Goal: Information Seeking & Learning: Learn about a topic

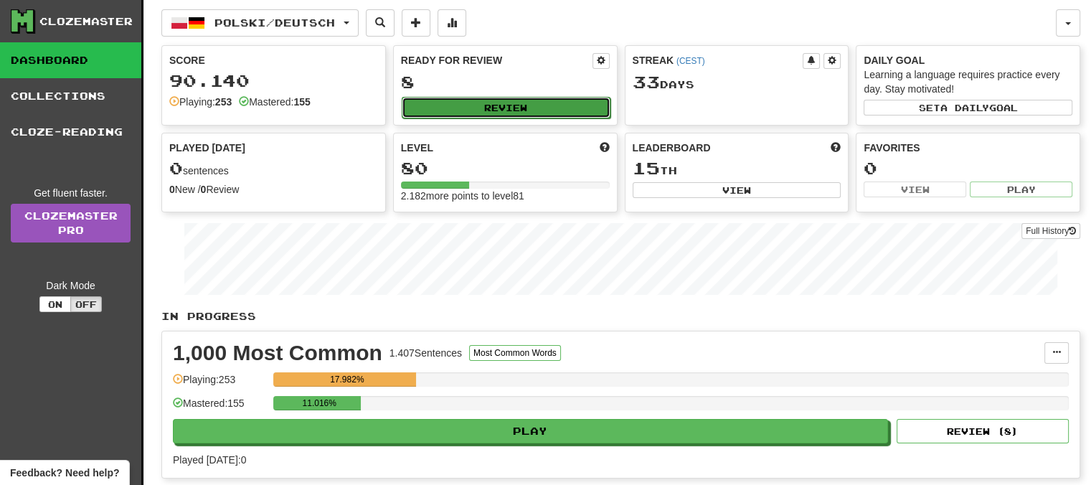
click at [520, 102] on button "Review" at bounding box center [506, 108] width 209 height 22
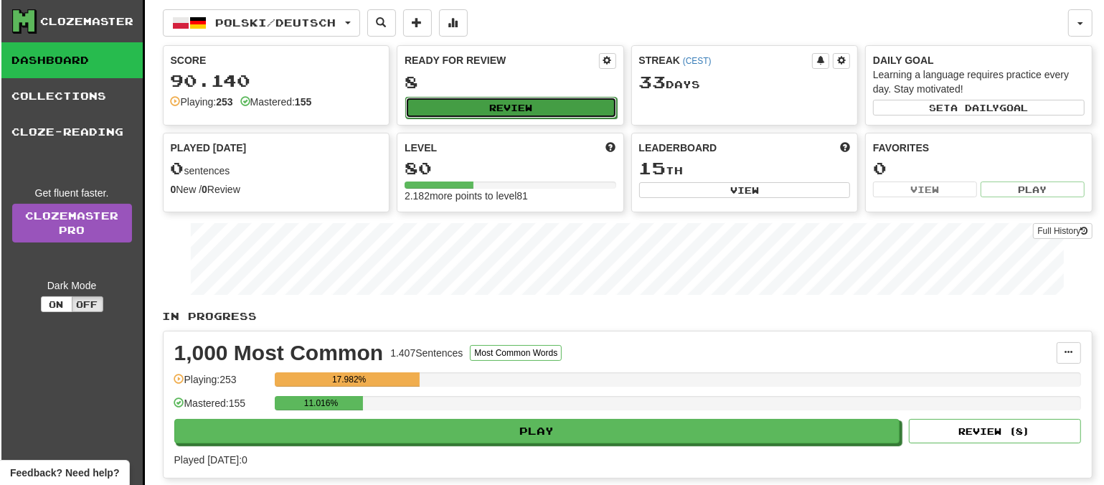
select select "**"
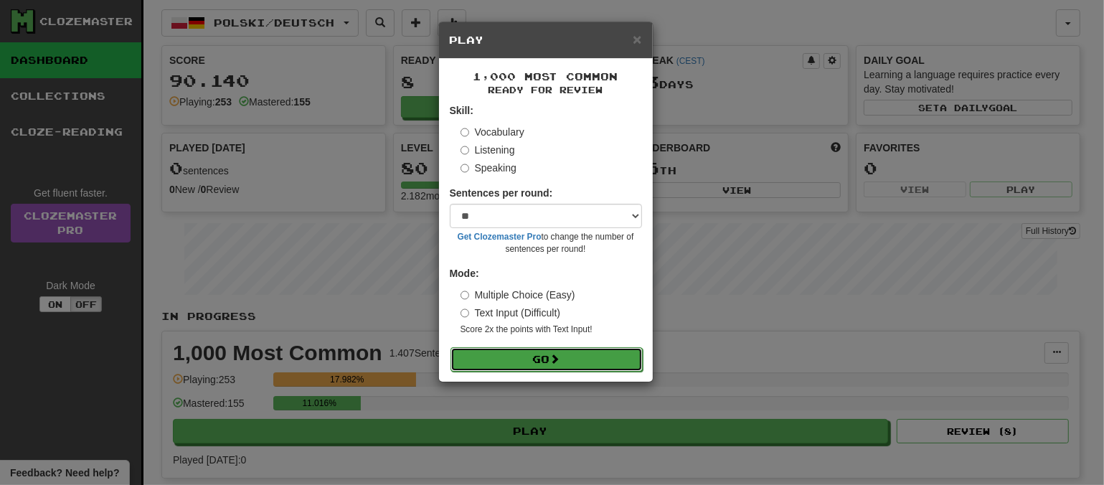
click at [554, 352] on button "Go" at bounding box center [546, 359] width 192 height 24
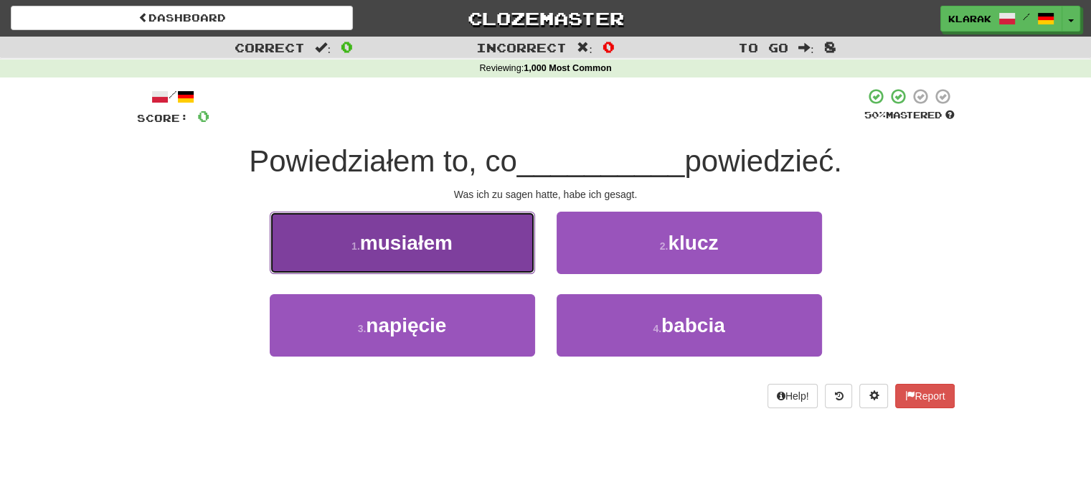
click at [475, 248] on button "1 . musiałem" at bounding box center [402, 243] width 265 height 62
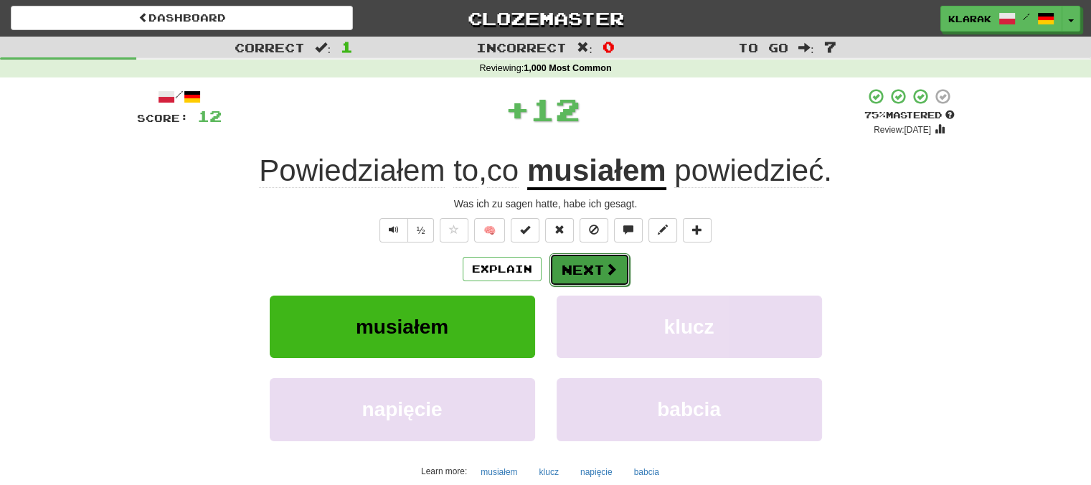
click at [580, 267] on button "Next" at bounding box center [589, 269] width 80 height 33
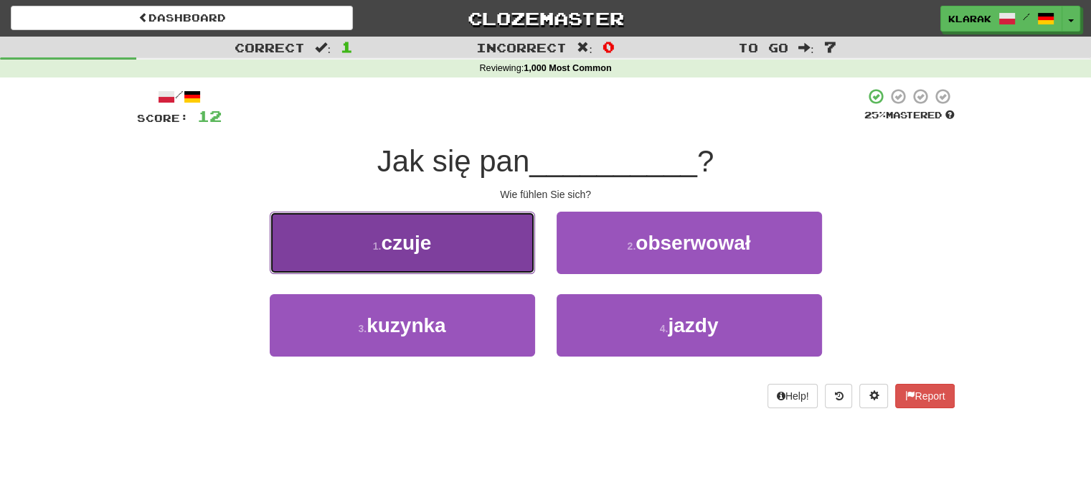
click at [466, 240] on button "1 . czuje" at bounding box center [402, 243] width 265 height 62
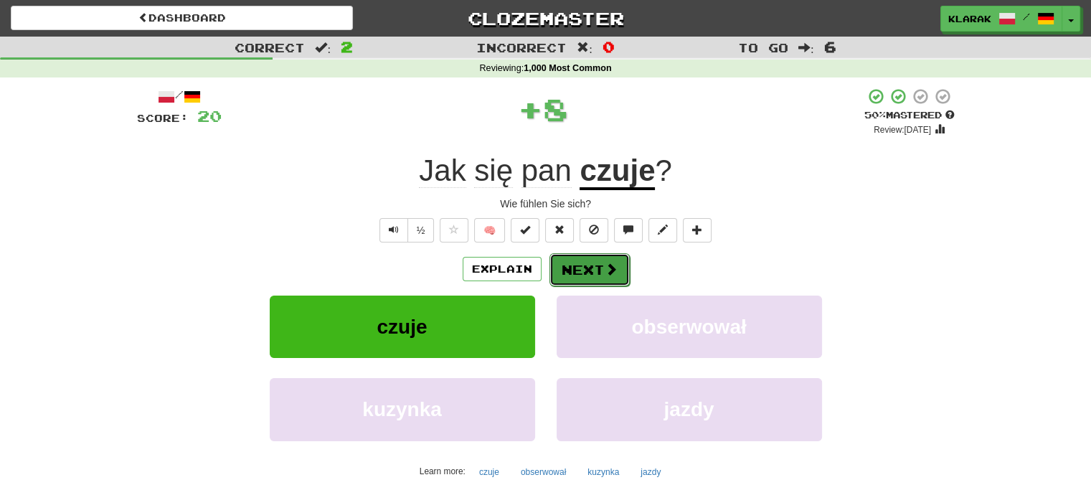
click at [589, 264] on button "Next" at bounding box center [589, 269] width 80 height 33
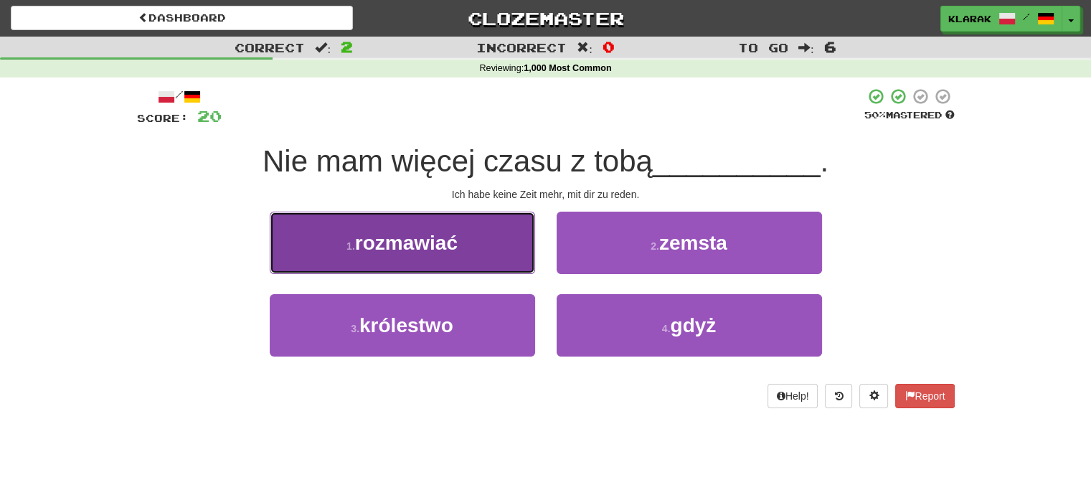
click at [463, 240] on button "1 . rozmawiać" at bounding box center [402, 243] width 265 height 62
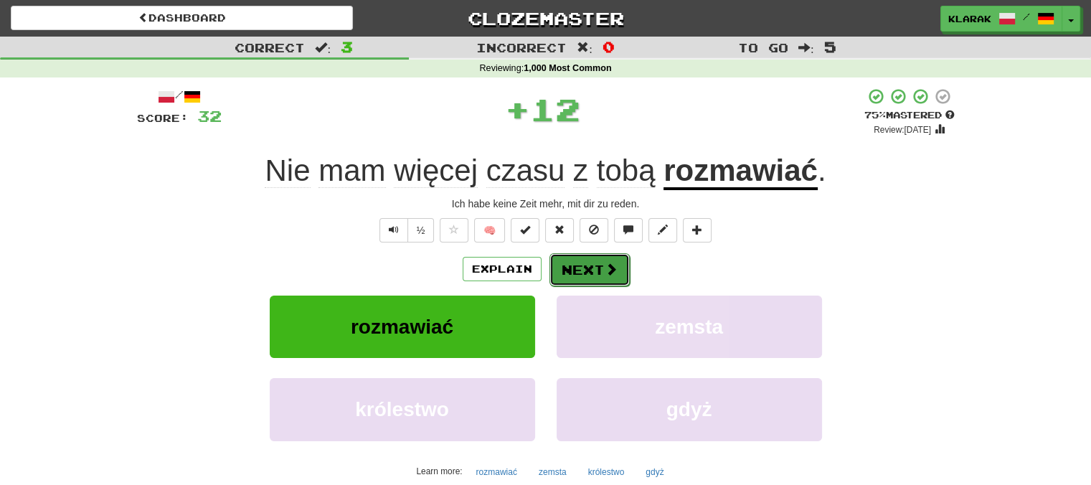
click at [601, 267] on button "Next" at bounding box center [589, 269] width 80 height 33
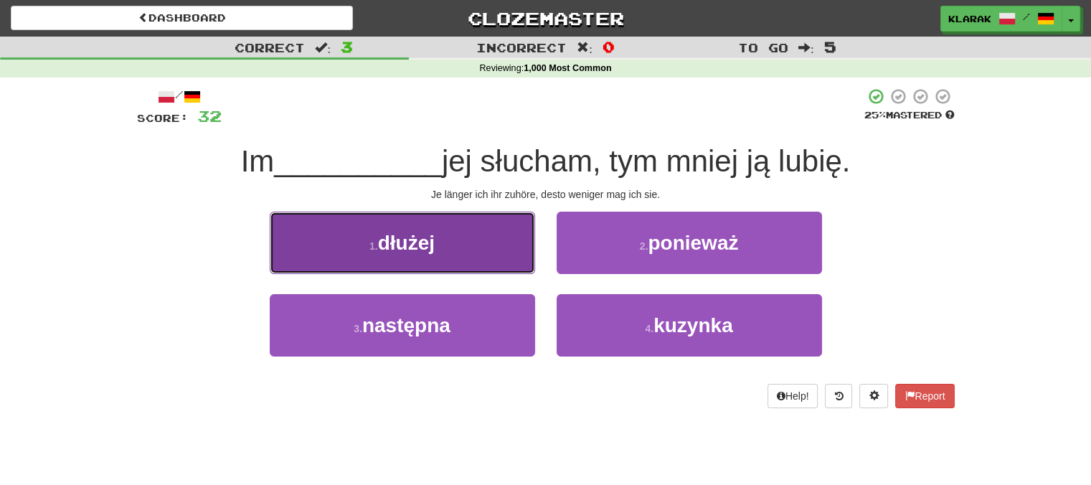
click at [482, 244] on button "1 . dłużej" at bounding box center [402, 243] width 265 height 62
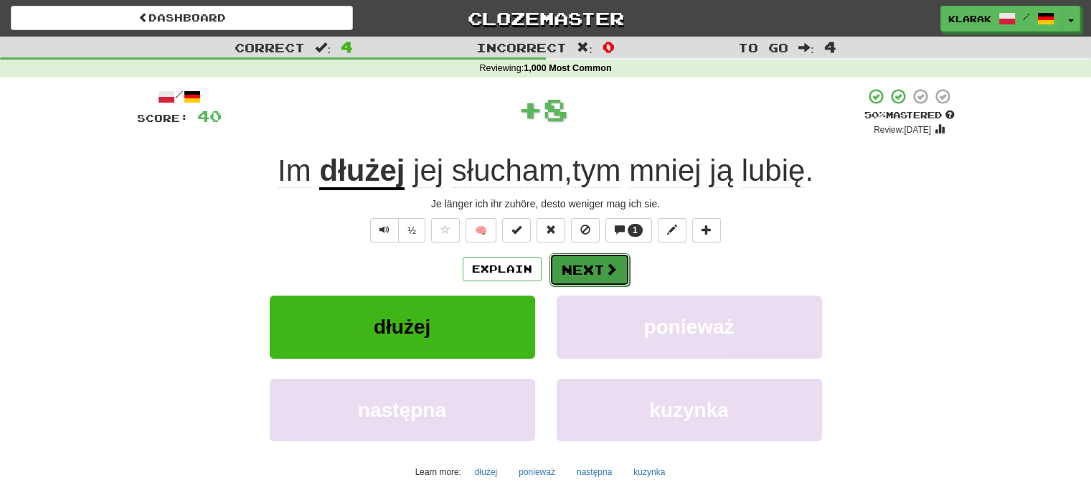
click at [574, 266] on button "Next" at bounding box center [589, 269] width 80 height 33
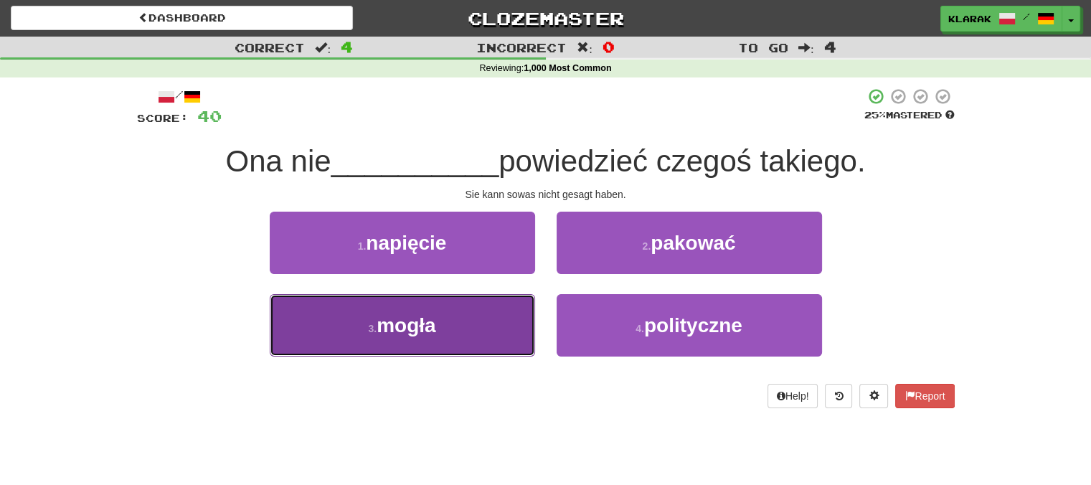
click at [480, 321] on button "3 . mogła" at bounding box center [402, 325] width 265 height 62
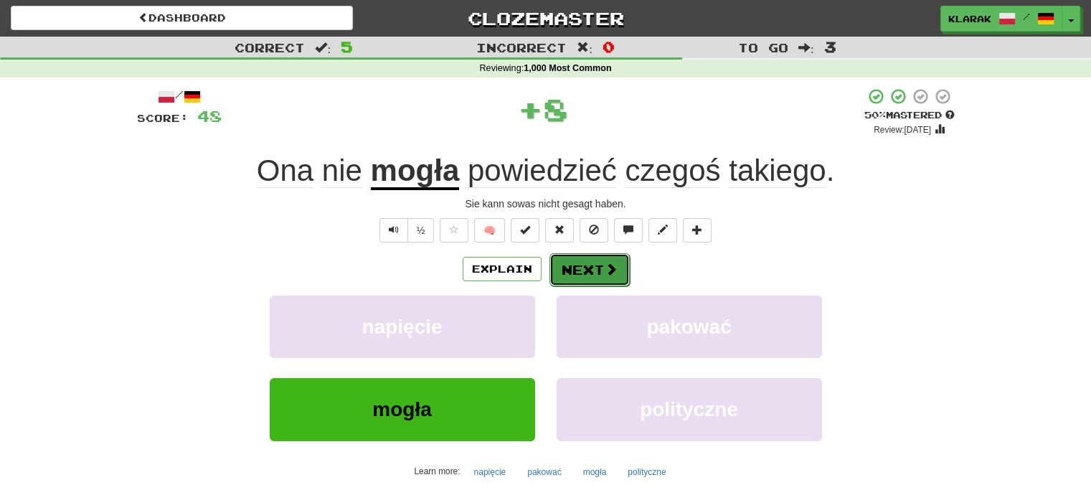
click at [578, 267] on button "Next" at bounding box center [589, 269] width 80 height 33
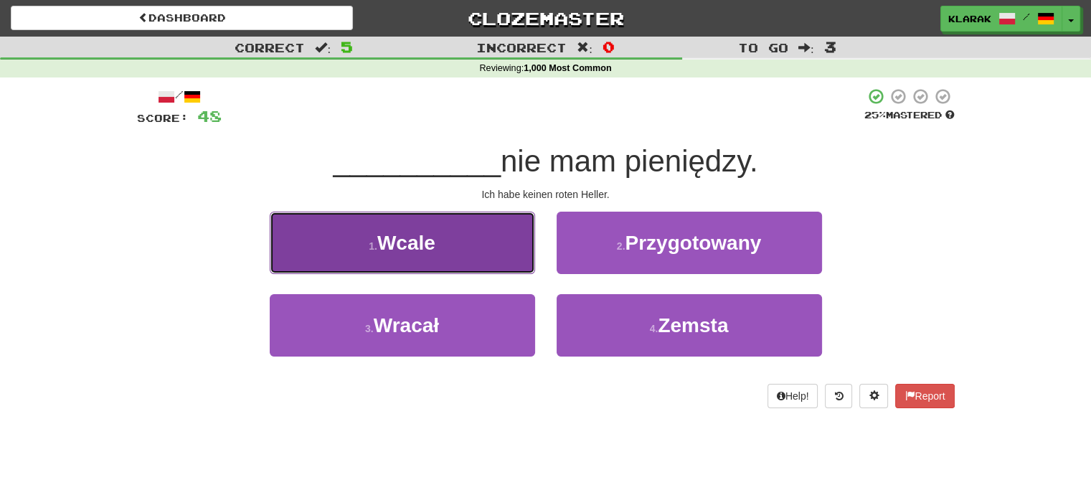
click at [458, 250] on button "1 . Wcale" at bounding box center [402, 243] width 265 height 62
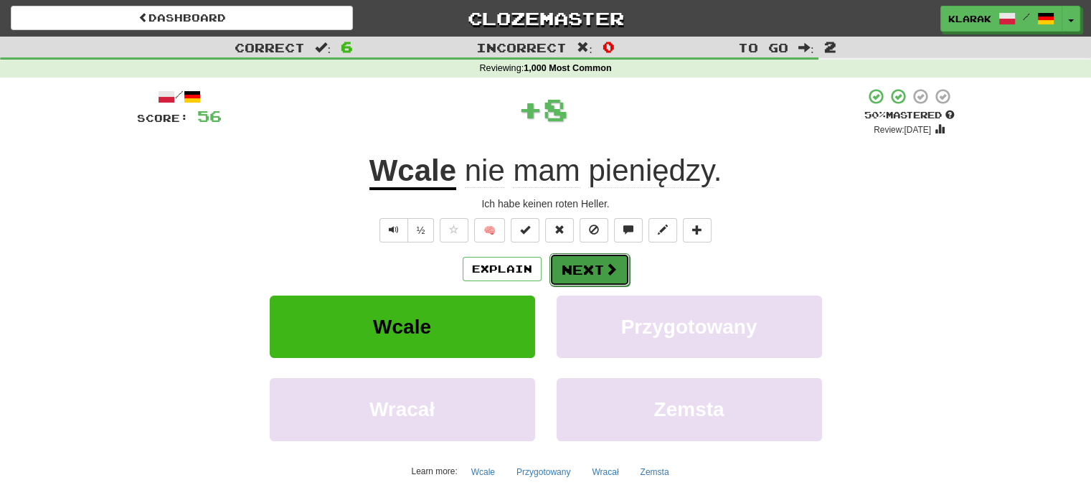
click at [577, 266] on button "Next" at bounding box center [589, 269] width 80 height 33
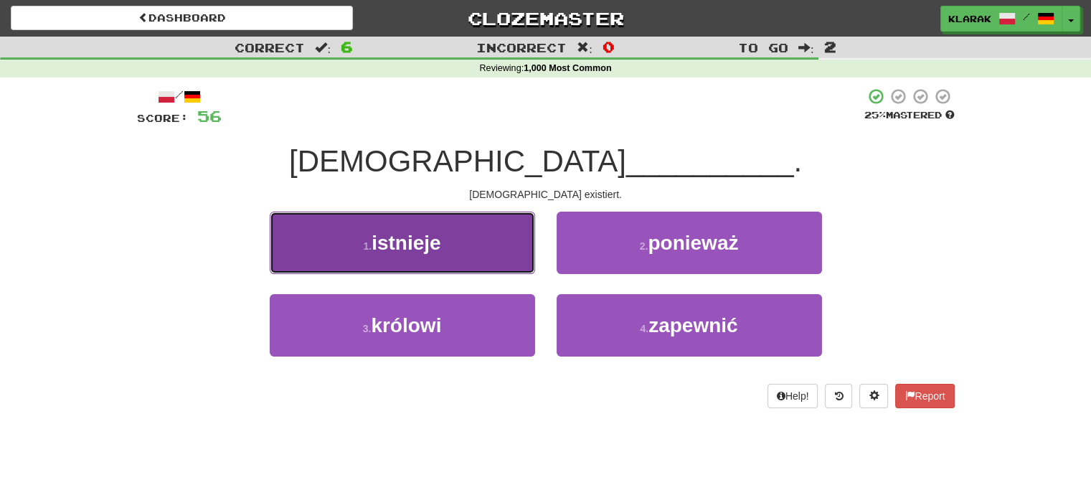
click at [468, 240] on button "1 . istnieje" at bounding box center [402, 243] width 265 height 62
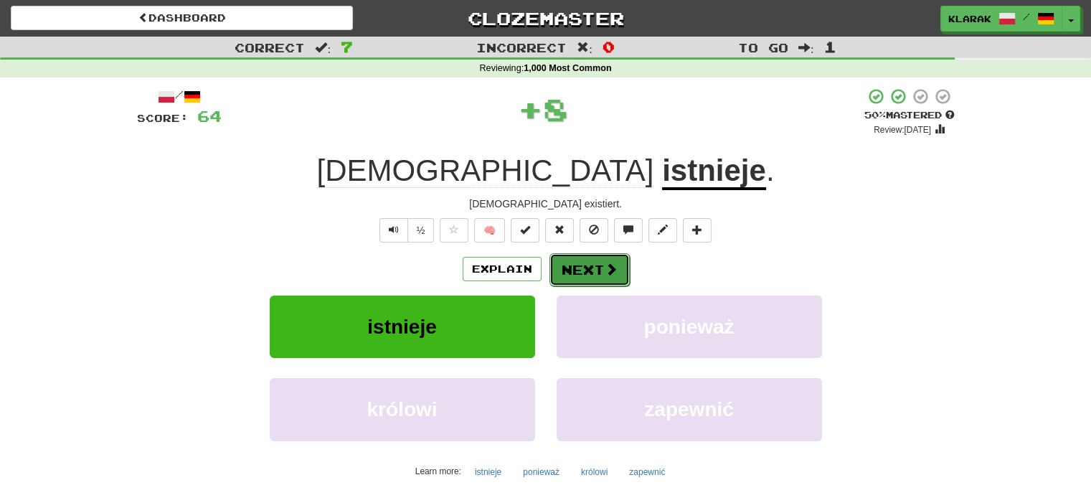
click at [588, 265] on button "Next" at bounding box center [589, 269] width 80 height 33
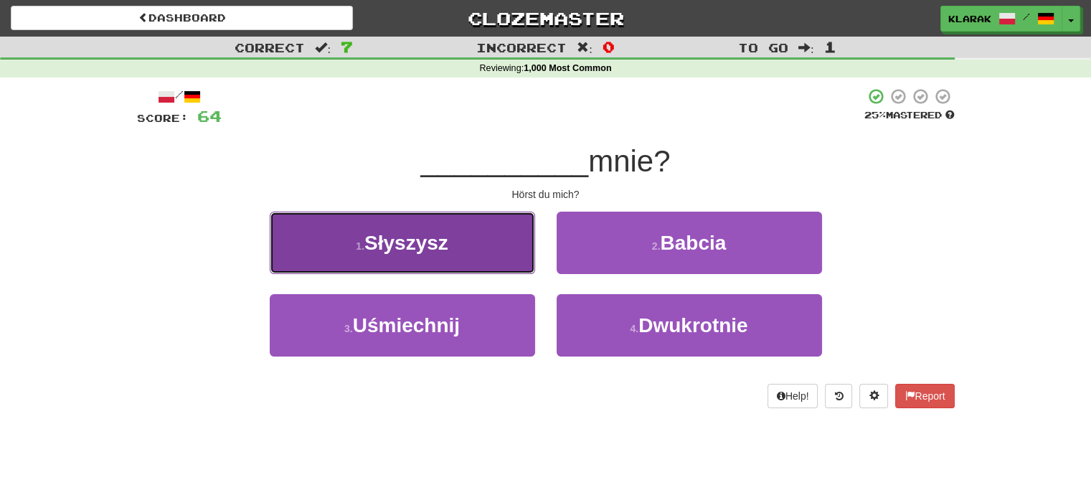
click at [465, 240] on button "1 . Słyszysz" at bounding box center [402, 243] width 265 height 62
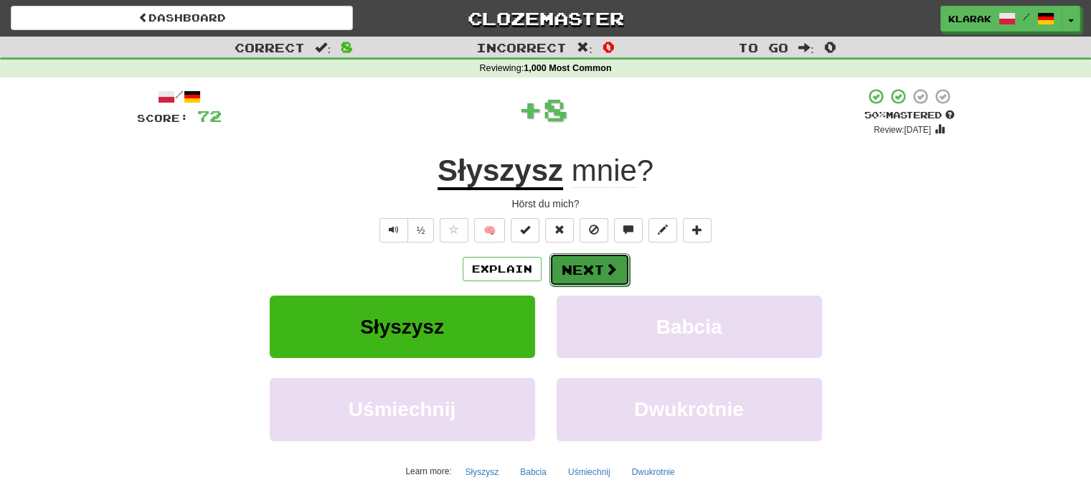
click at [592, 260] on button "Next" at bounding box center [589, 269] width 80 height 33
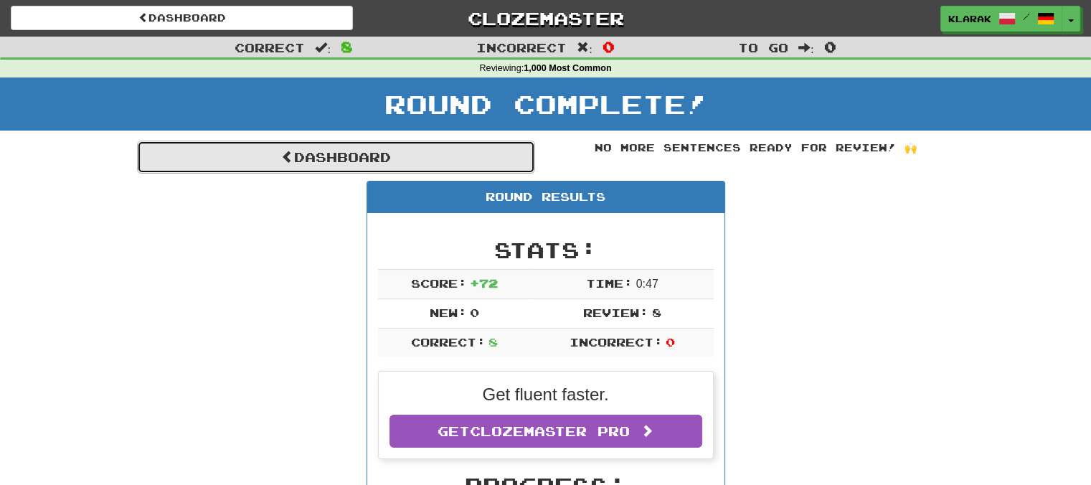
click at [318, 157] on link "Dashboard" at bounding box center [336, 157] width 398 height 33
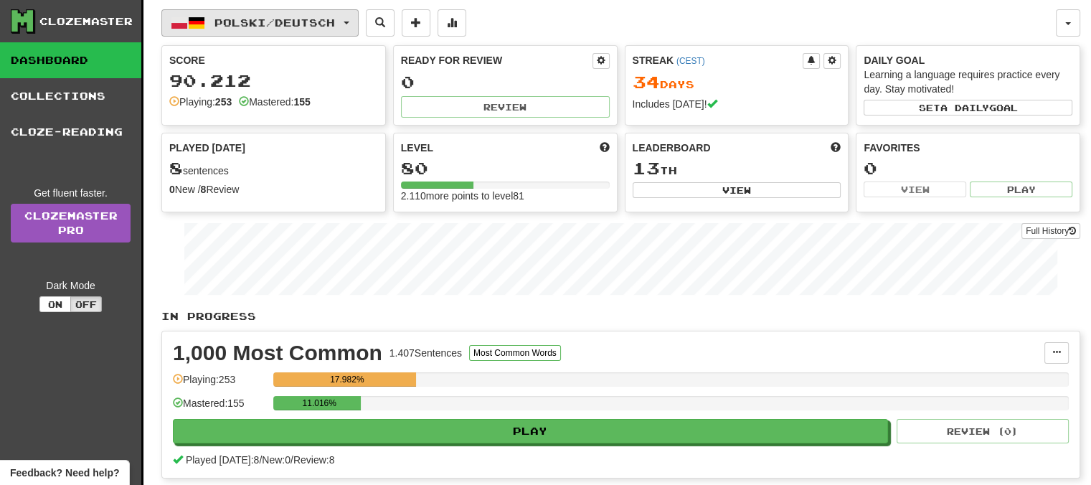
click at [357, 20] on button "Polski / Deutsch" at bounding box center [259, 22] width 197 height 27
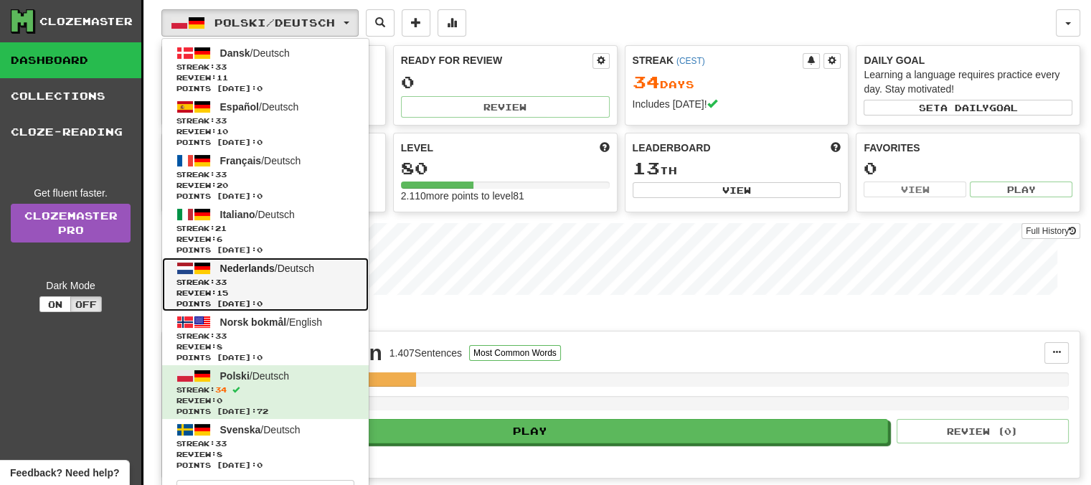
click at [245, 265] on span "Nederlands" at bounding box center [247, 267] width 55 height 11
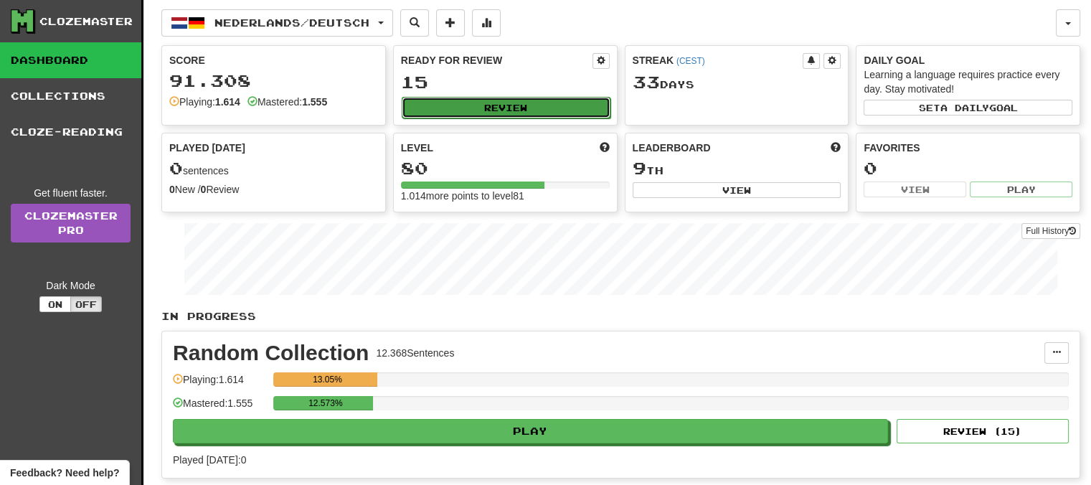
click at [523, 105] on button "Review" at bounding box center [506, 108] width 209 height 22
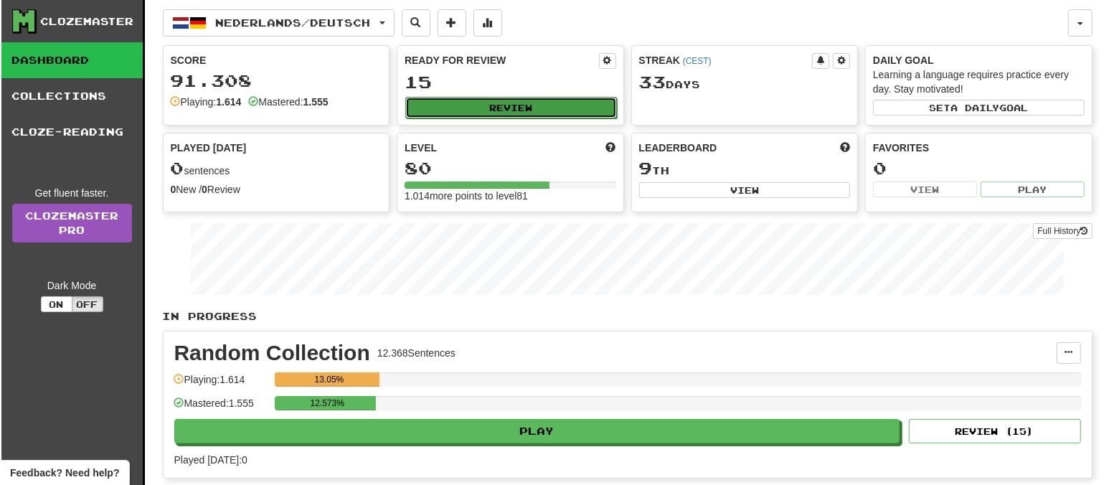
select select "**"
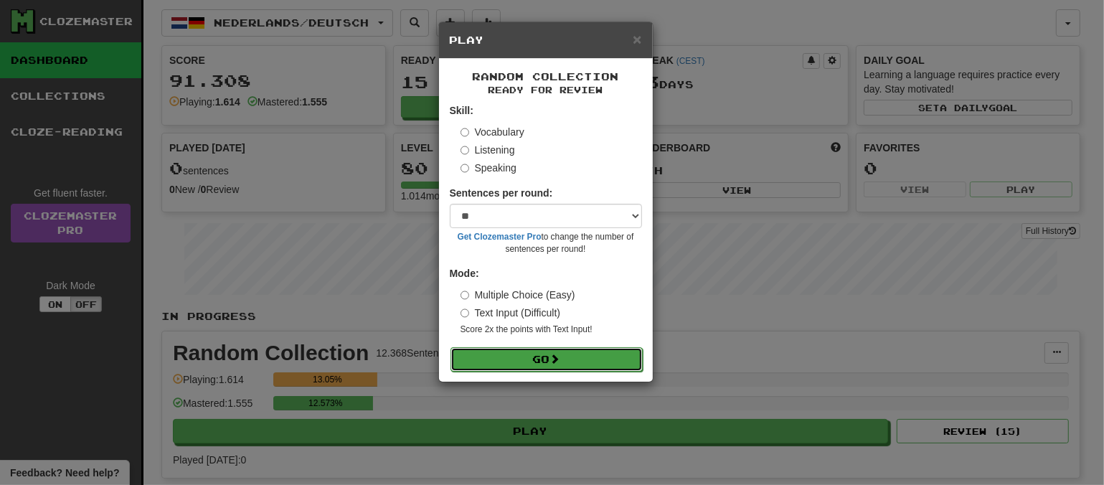
click at [545, 350] on button "Go" at bounding box center [546, 359] width 192 height 24
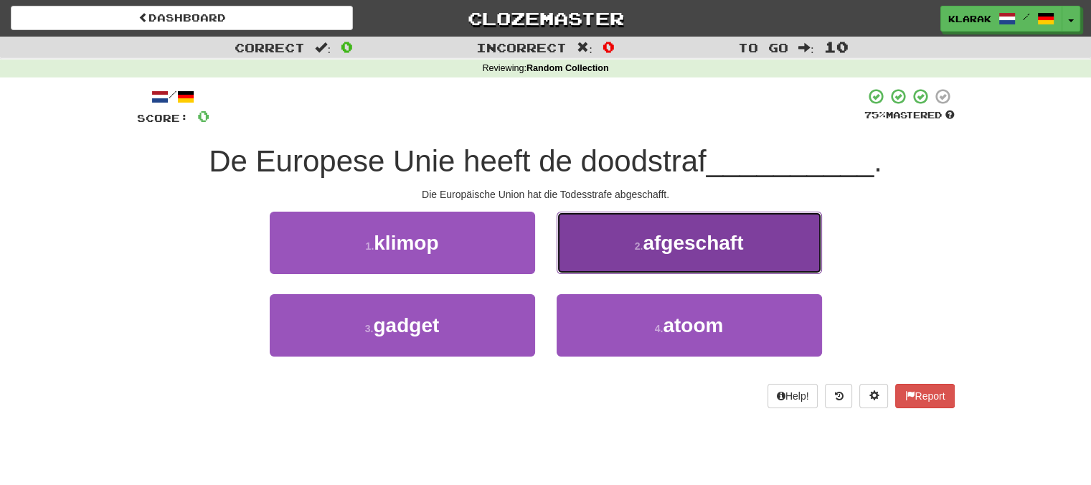
click at [608, 242] on button "2 . afgeschaft" at bounding box center [689, 243] width 265 height 62
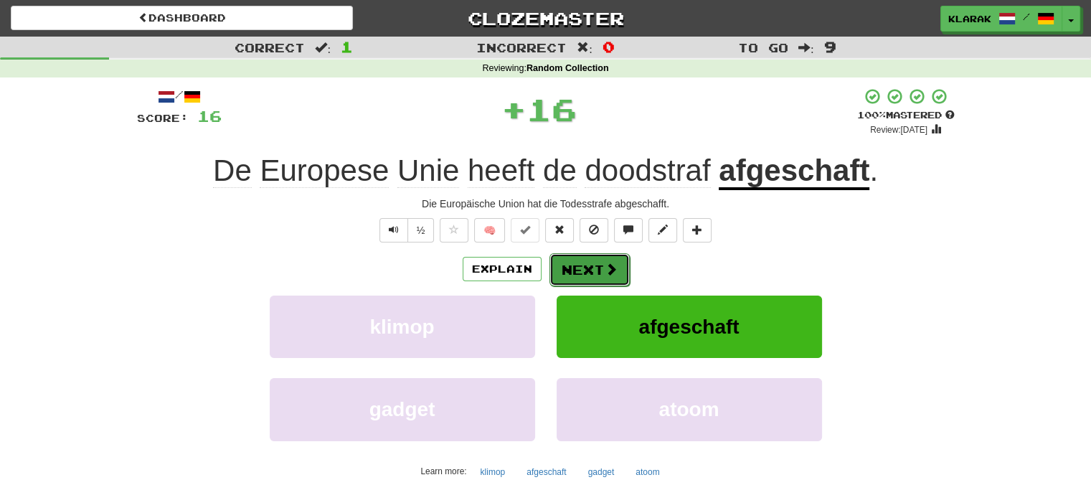
click at [567, 269] on button "Next" at bounding box center [589, 269] width 80 height 33
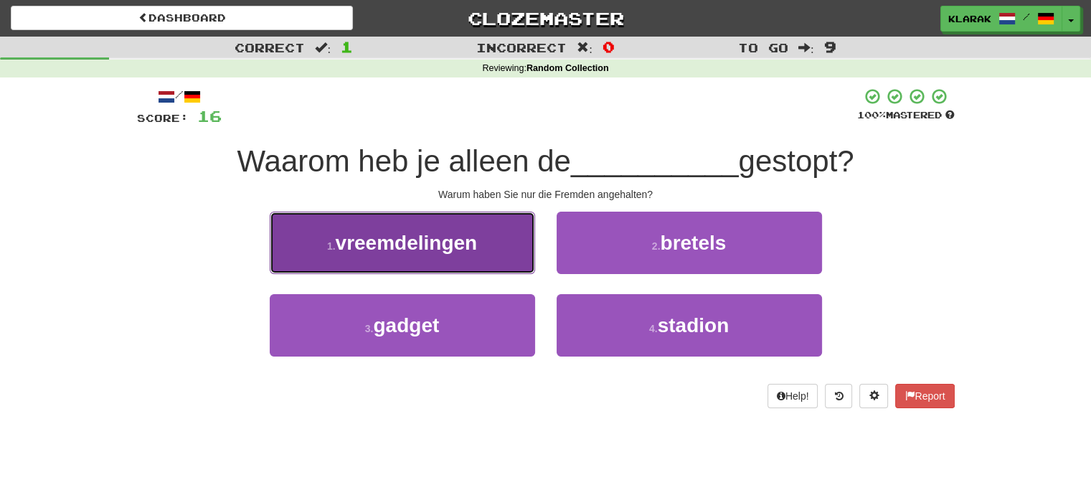
click at [484, 242] on button "1 . vreemdelingen" at bounding box center [402, 243] width 265 height 62
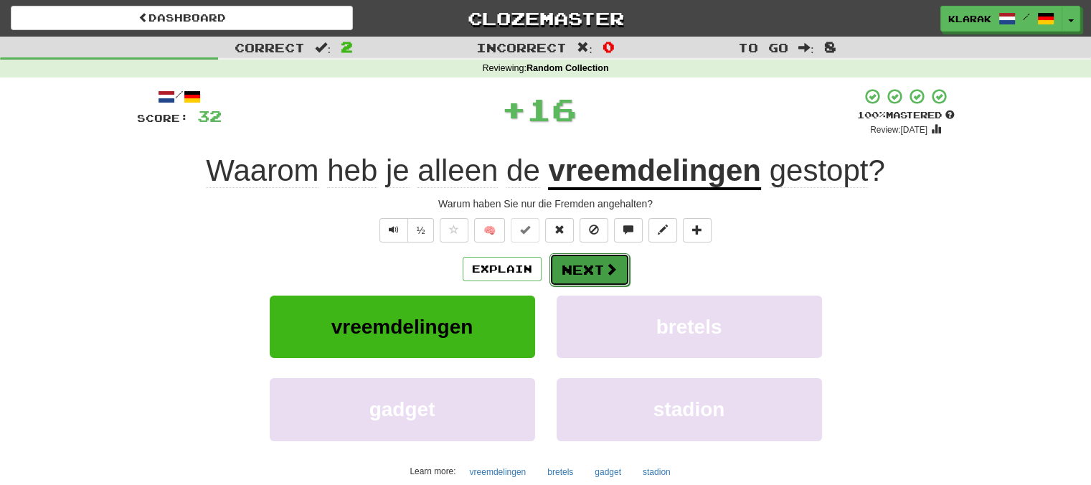
click at [585, 265] on button "Next" at bounding box center [589, 269] width 80 height 33
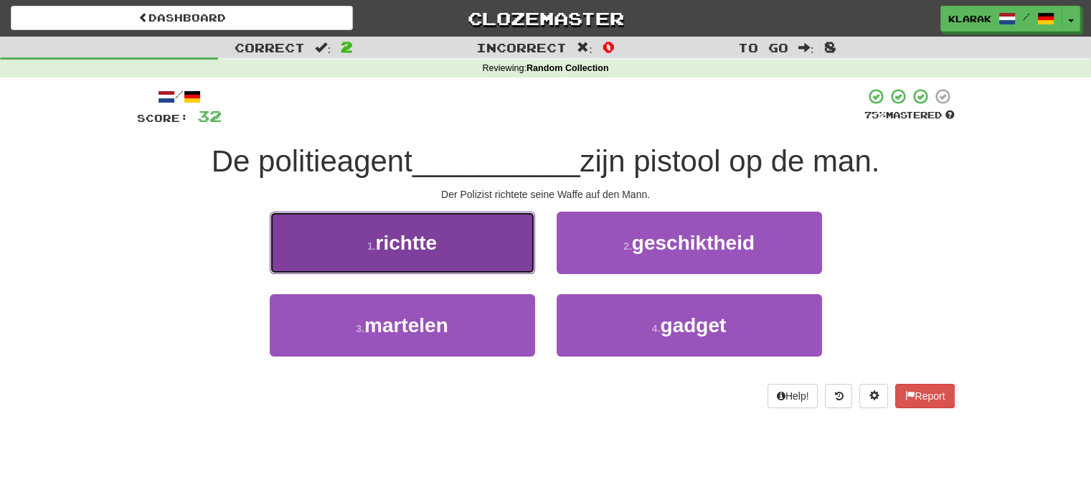
click at [474, 249] on button "1 . richtte" at bounding box center [402, 243] width 265 height 62
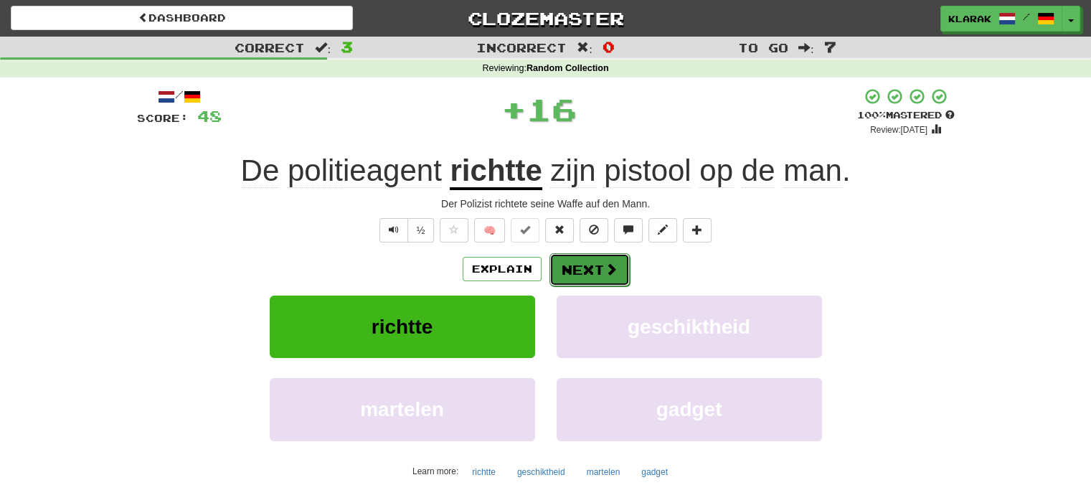
click at [588, 264] on button "Next" at bounding box center [589, 269] width 80 height 33
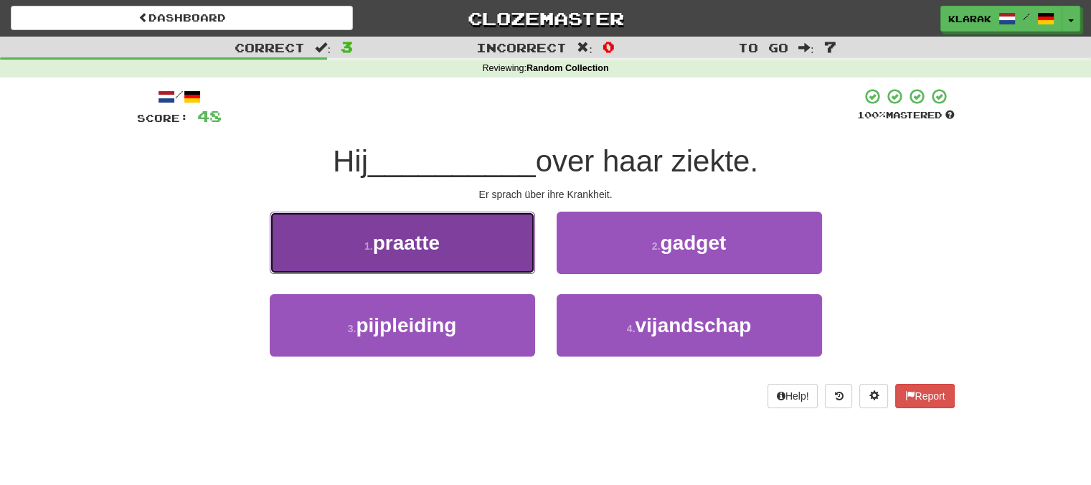
click at [470, 243] on button "1 . praatte" at bounding box center [402, 243] width 265 height 62
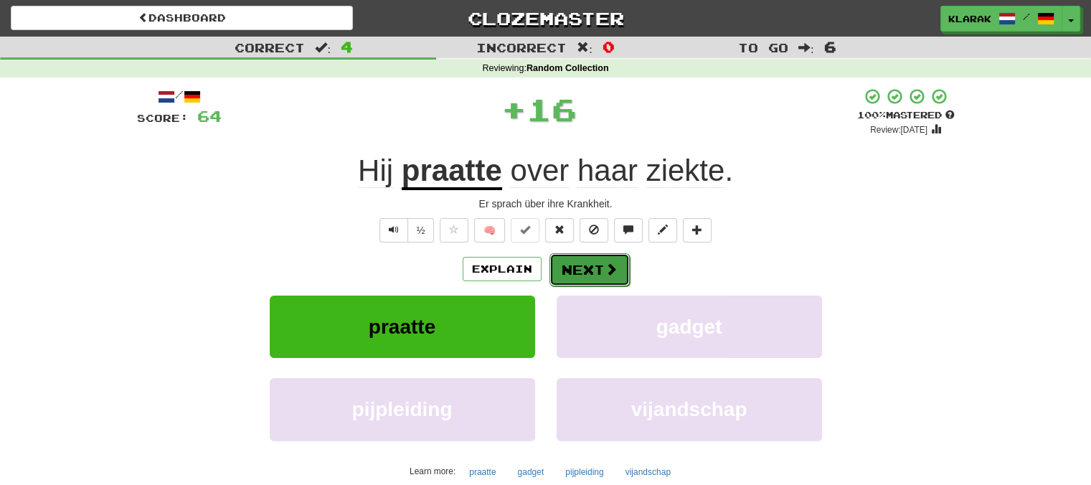
click at [587, 261] on button "Next" at bounding box center [589, 269] width 80 height 33
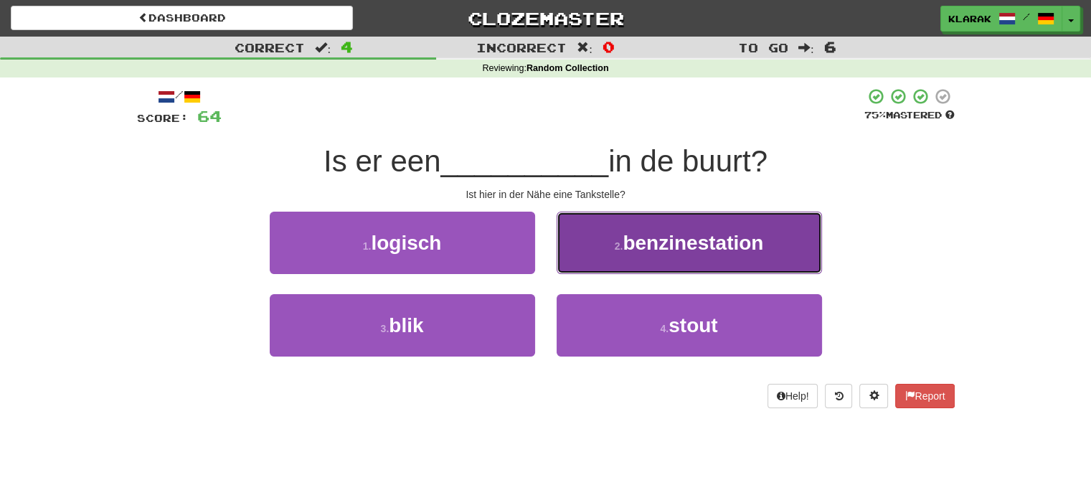
click at [602, 246] on button "2 . benzinestation" at bounding box center [689, 243] width 265 height 62
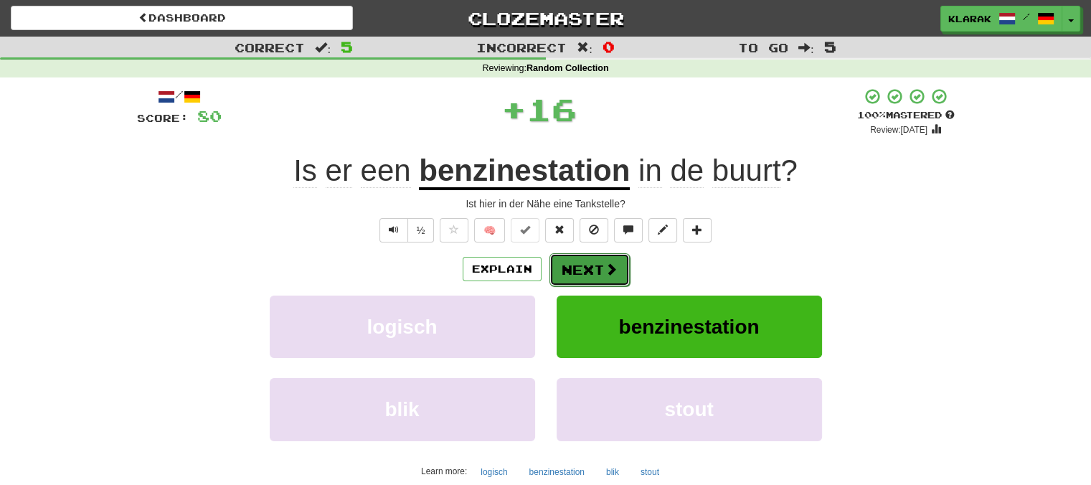
click at [564, 265] on button "Next" at bounding box center [589, 269] width 80 height 33
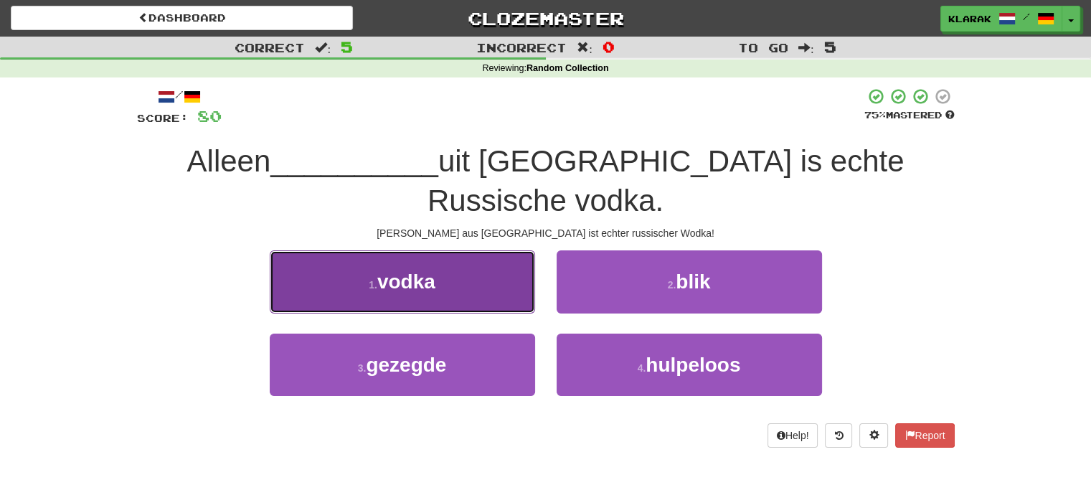
click at [486, 250] on button "1 . vodka" at bounding box center [402, 281] width 265 height 62
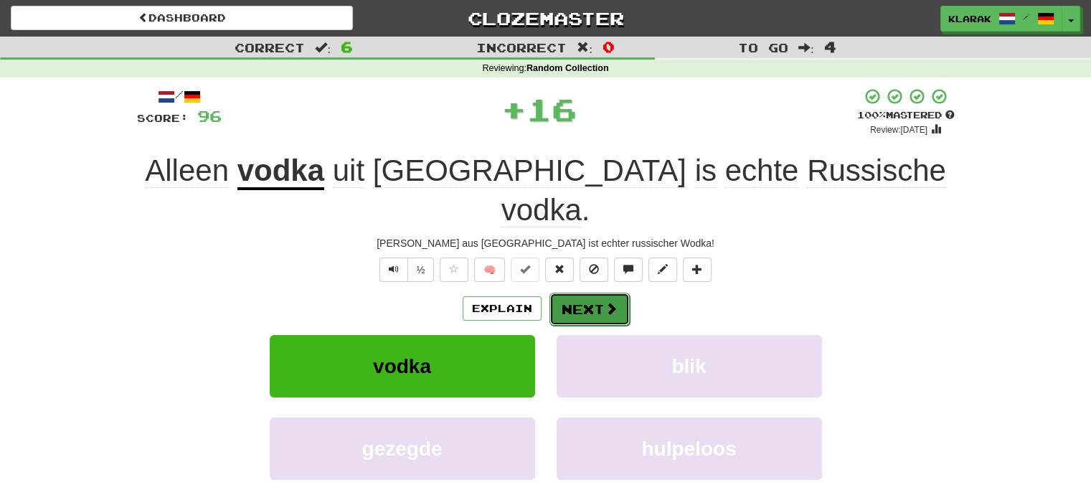
click at [580, 293] on button "Next" at bounding box center [589, 309] width 80 height 33
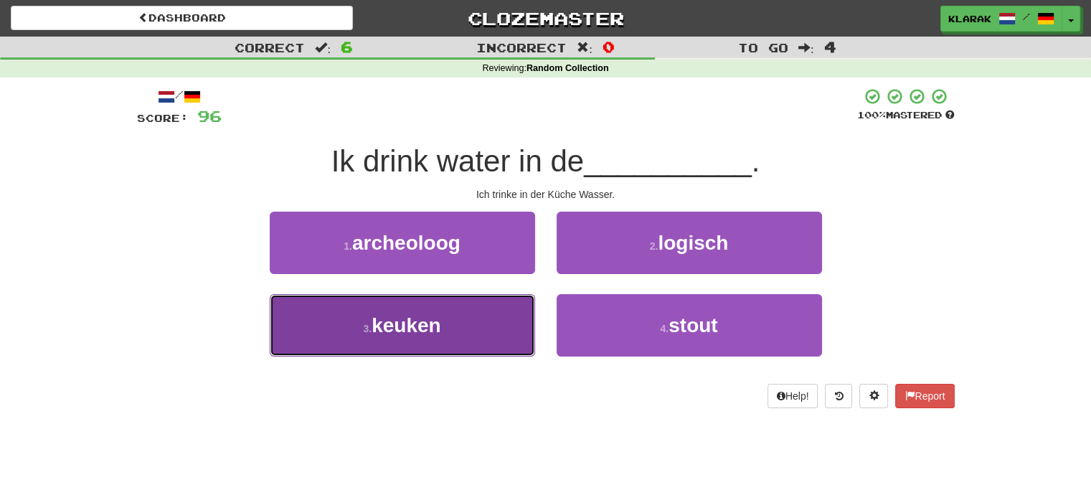
click at [471, 320] on button "3 . keuken" at bounding box center [402, 325] width 265 height 62
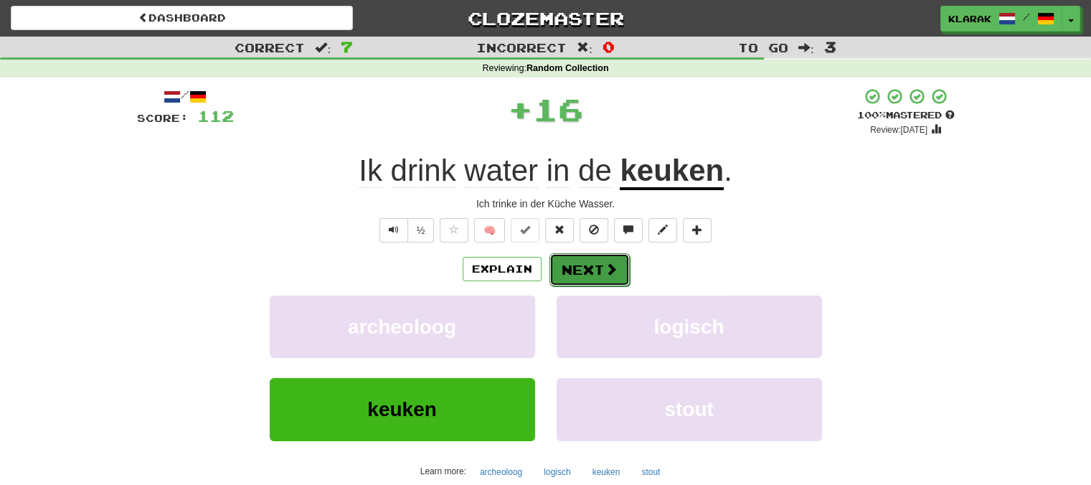
click at [595, 273] on button "Next" at bounding box center [589, 269] width 80 height 33
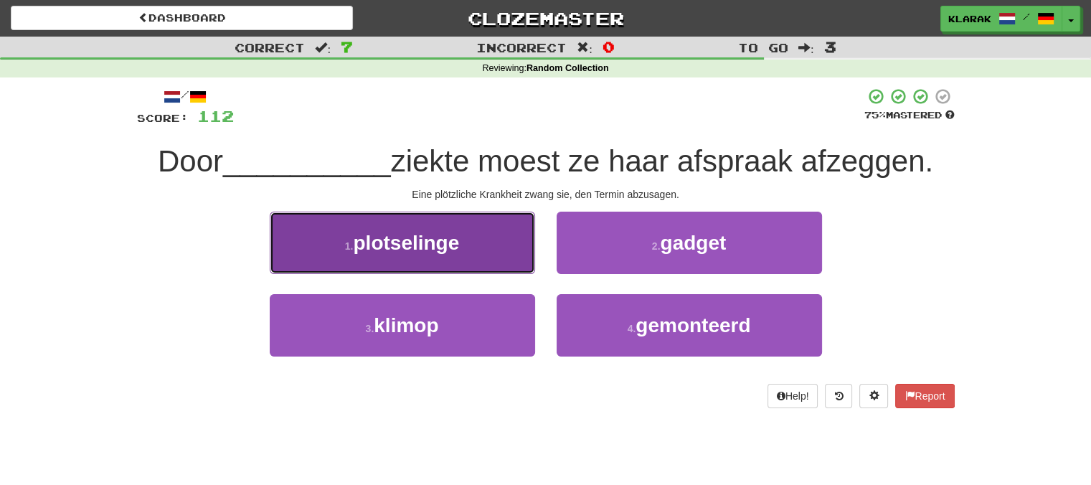
click at [480, 232] on button "1 . plotselinge" at bounding box center [402, 243] width 265 height 62
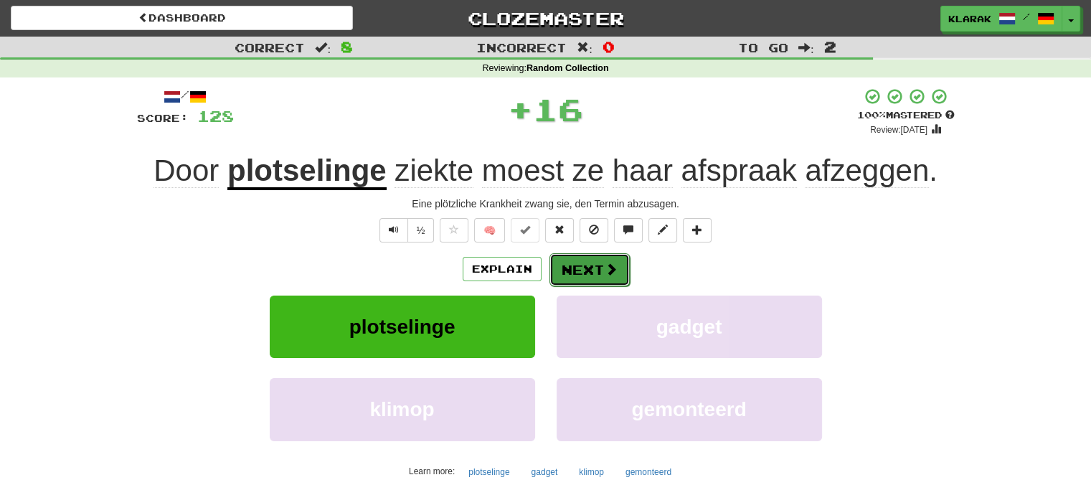
click at [572, 261] on button "Next" at bounding box center [589, 269] width 80 height 33
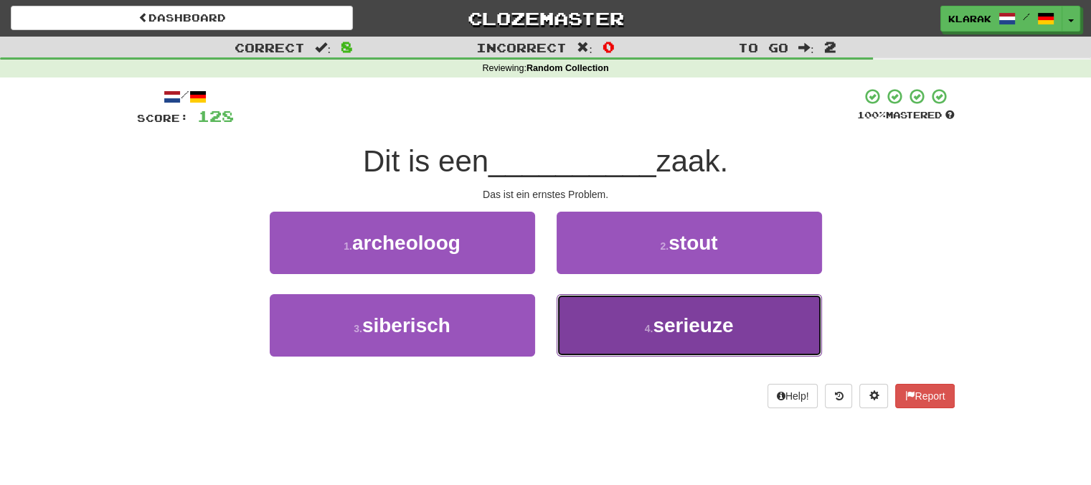
click at [615, 327] on button "4 . serieuze" at bounding box center [689, 325] width 265 height 62
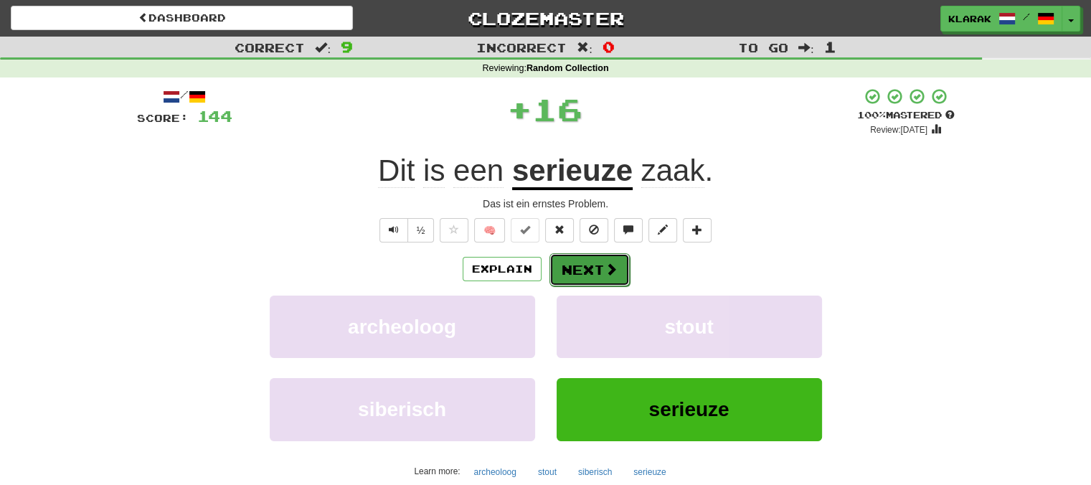
click at [572, 267] on button "Next" at bounding box center [589, 269] width 80 height 33
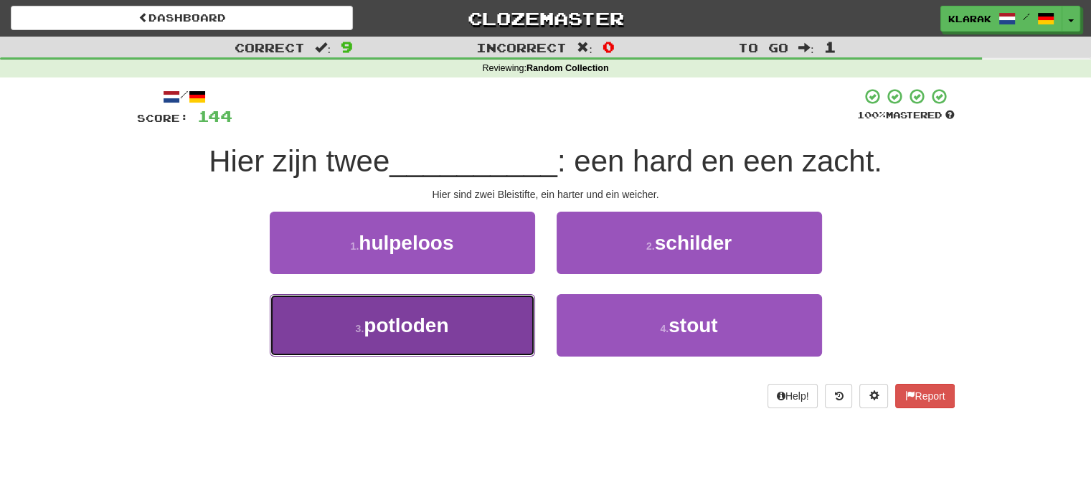
click at [470, 321] on button "3 . potloden" at bounding box center [402, 325] width 265 height 62
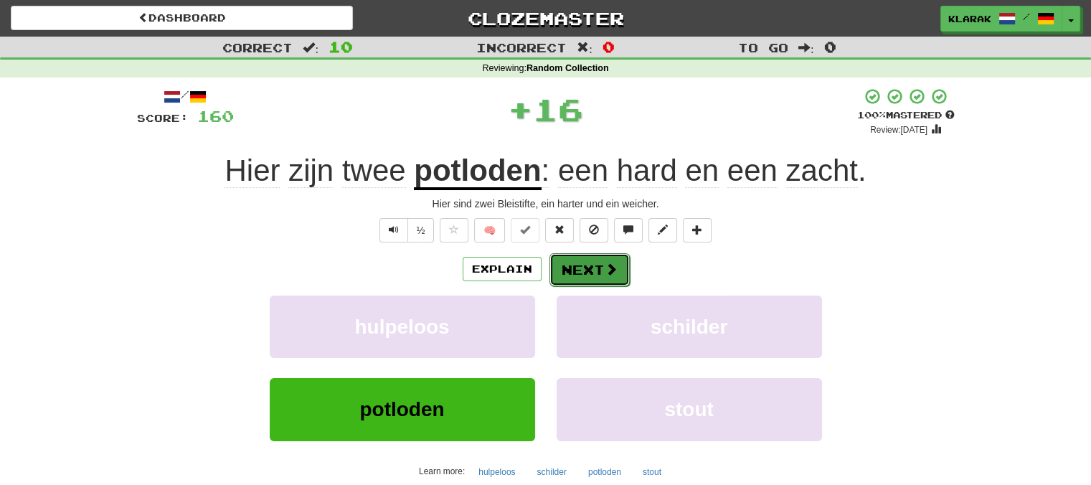
click at [584, 263] on button "Next" at bounding box center [589, 269] width 80 height 33
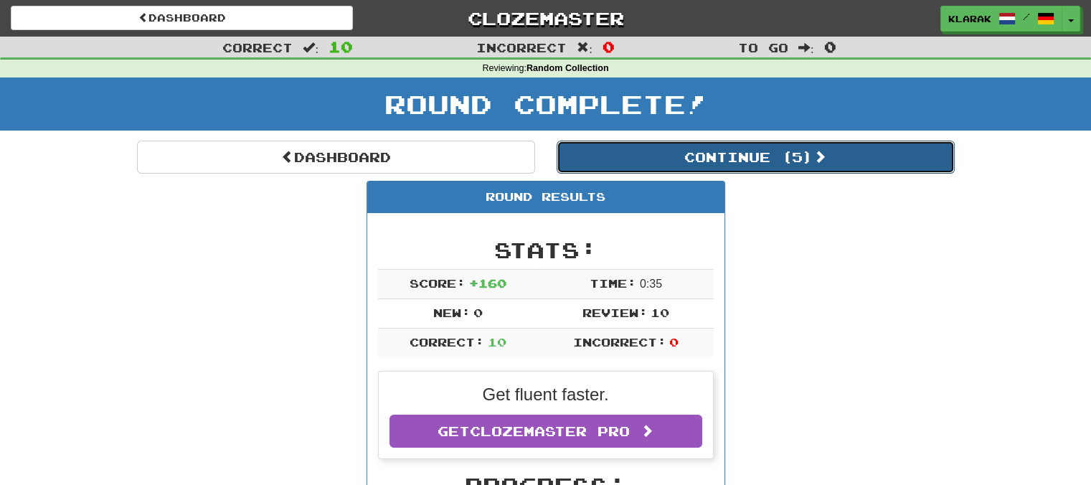
click at [769, 161] on button "Continue ( 5 )" at bounding box center [756, 157] width 398 height 33
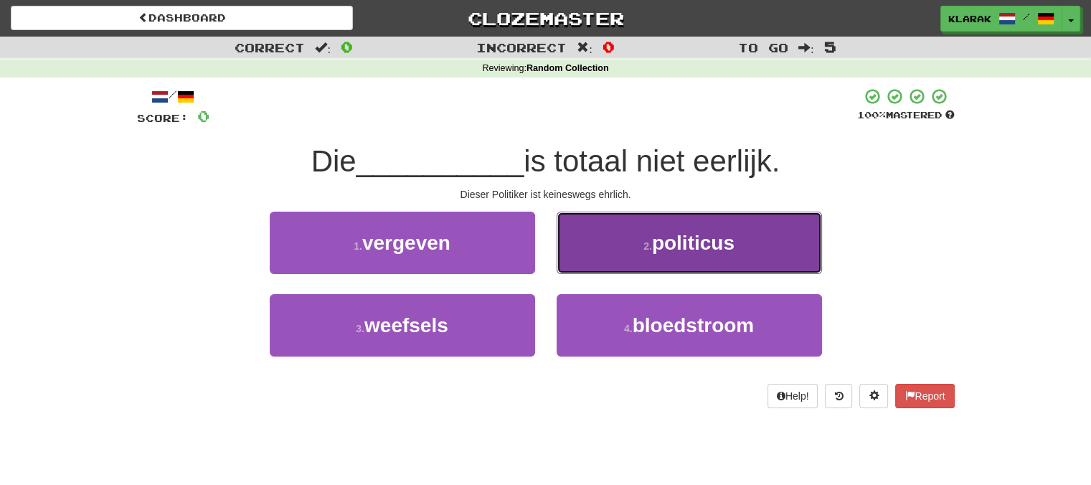
click at [645, 242] on small "2 ." at bounding box center [647, 245] width 9 height 11
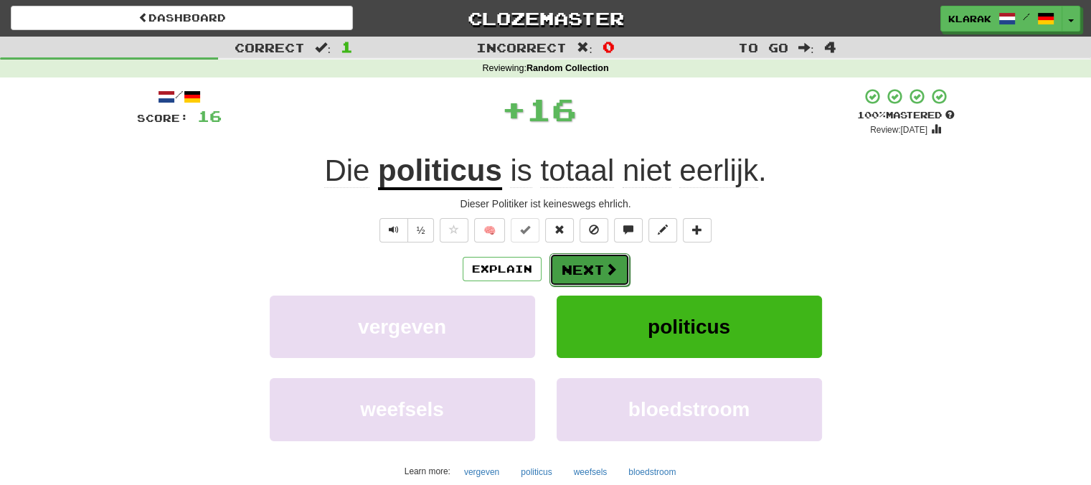
click at [585, 263] on button "Next" at bounding box center [589, 269] width 80 height 33
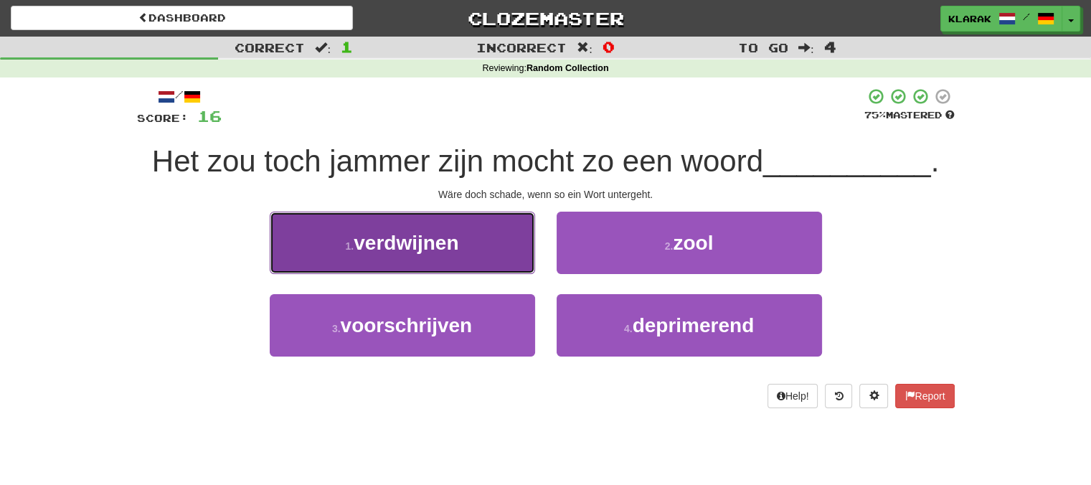
click at [478, 249] on button "1 . verdwijnen" at bounding box center [402, 243] width 265 height 62
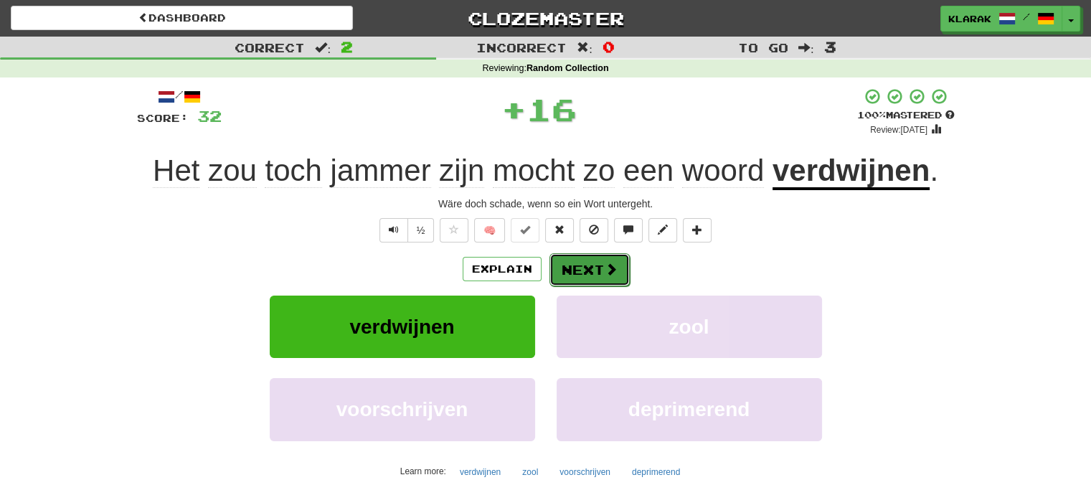
click at [598, 264] on button "Next" at bounding box center [589, 269] width 80 height 33
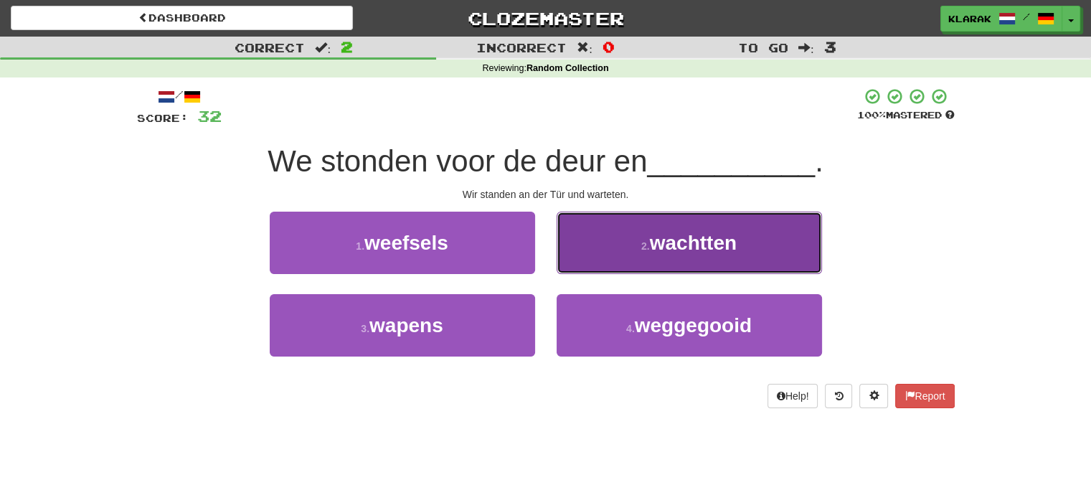
click at [618, 247] on button "2 . wachtten" at bounding box center [689, 243] width 265 height 62
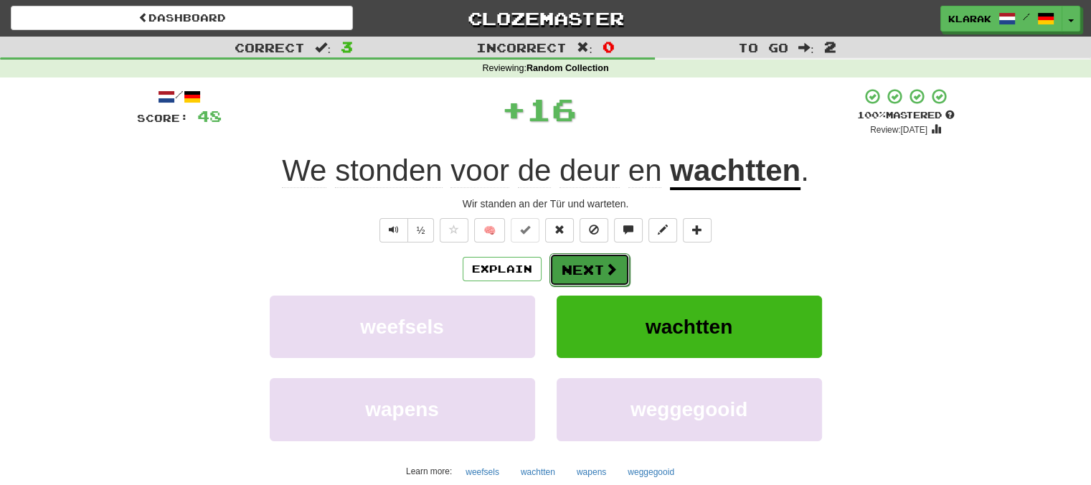
click at [577, 268] on button "Next" at bounding box center [589, 269] width 80 height 33
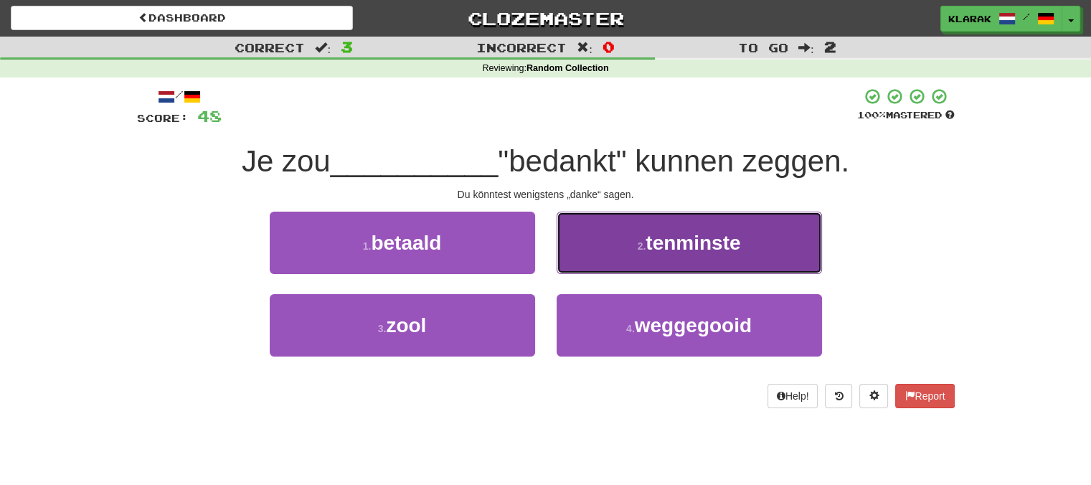
click at [617, 240] on button "2 . tenminste" at bounding box center [689, 243] width 265 height 62
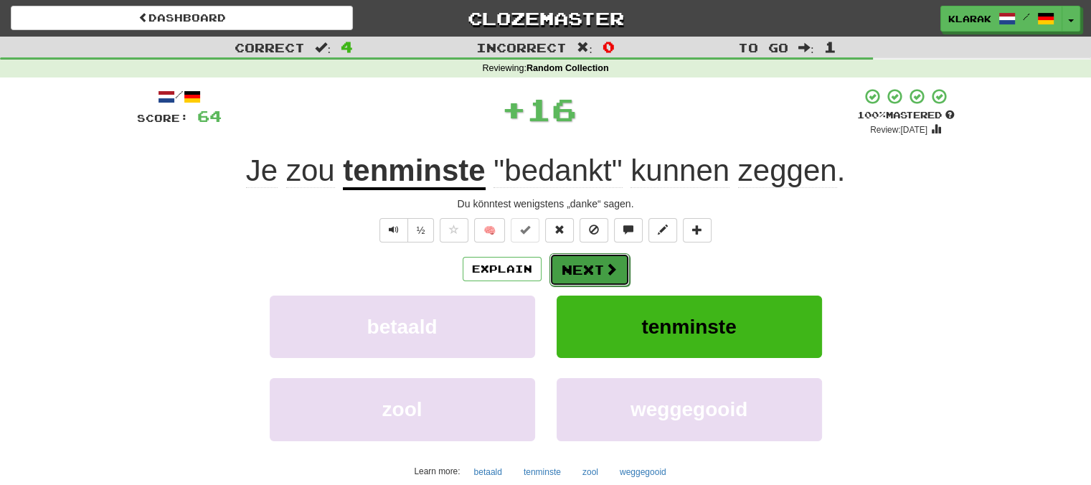
click at [577, 266] on button "Next" at bounding box center [589, 269] width 80 height 33
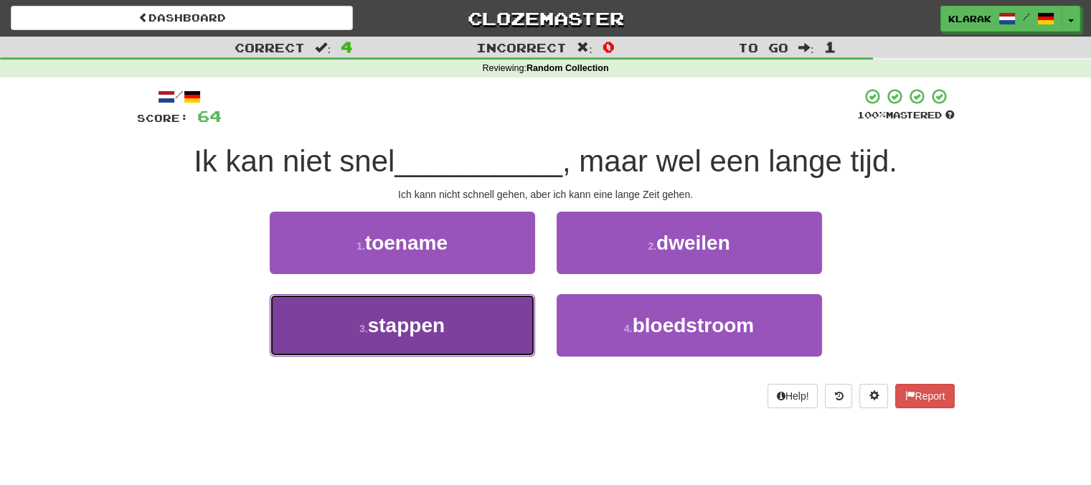
click at [496, 324] on button "3 . stappen" at bounding box center [402, 325] width 265 height 62
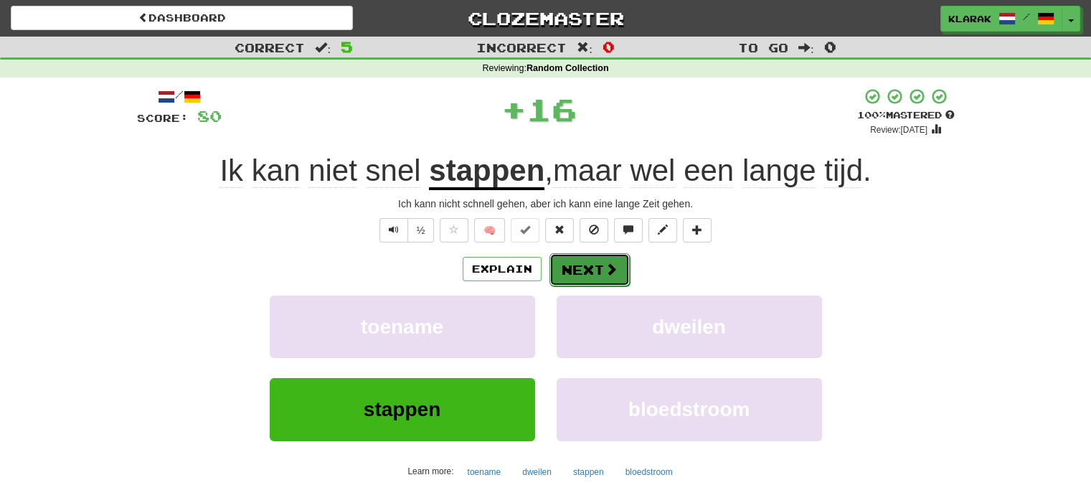
click at [592, 267] on button "Next" at bounding box center [589, 269] width 80 height 33
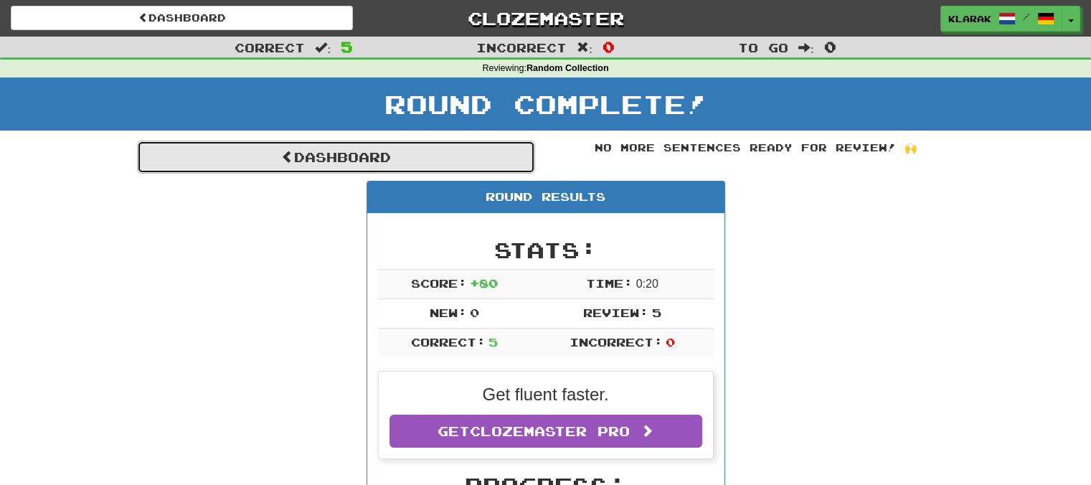
click at [333, 153] on link "Dashboard" at bounding box center [336, 157] width 398 height 33
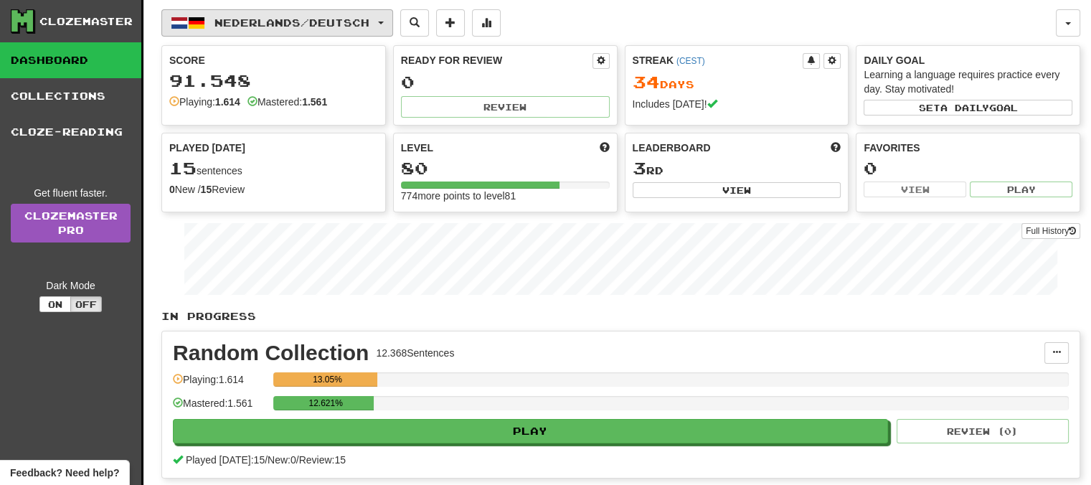
click at [384, 22] on span "button" at bounding box center [381, 23] width 6 height 3
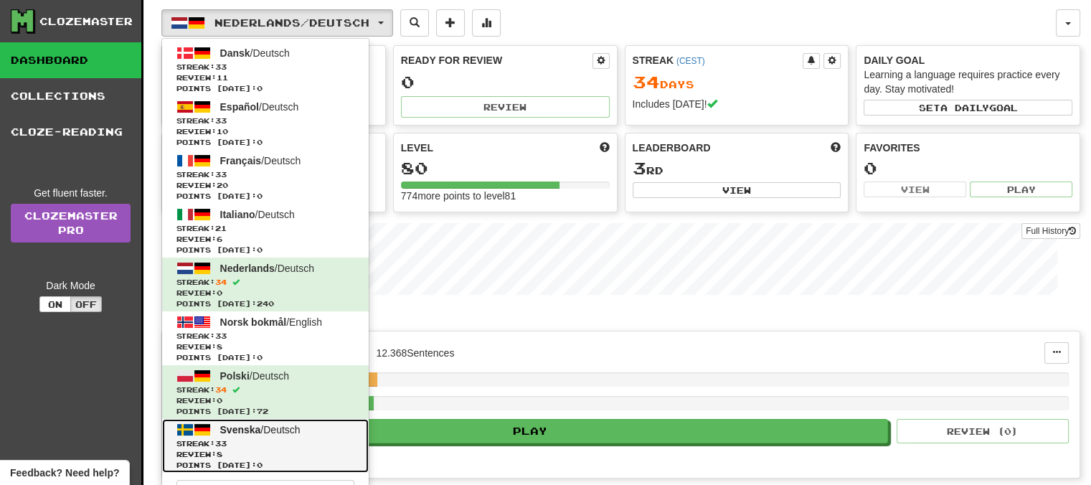
click at [228, 425] on span "Svenska" at bounding box center [240, 429] width 41 height 11
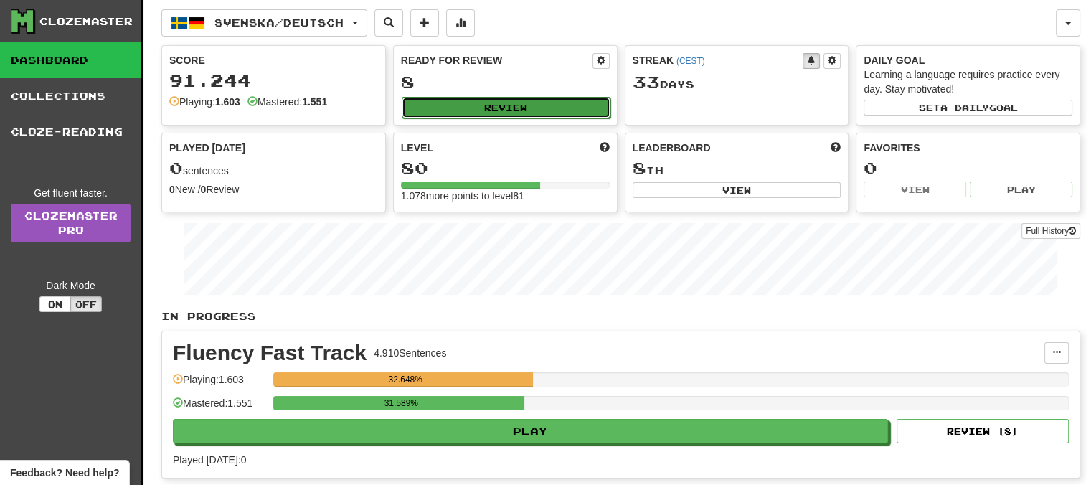
click at [518, 108] on button "Review" at bounding box center [506, 108] width 209 height 22
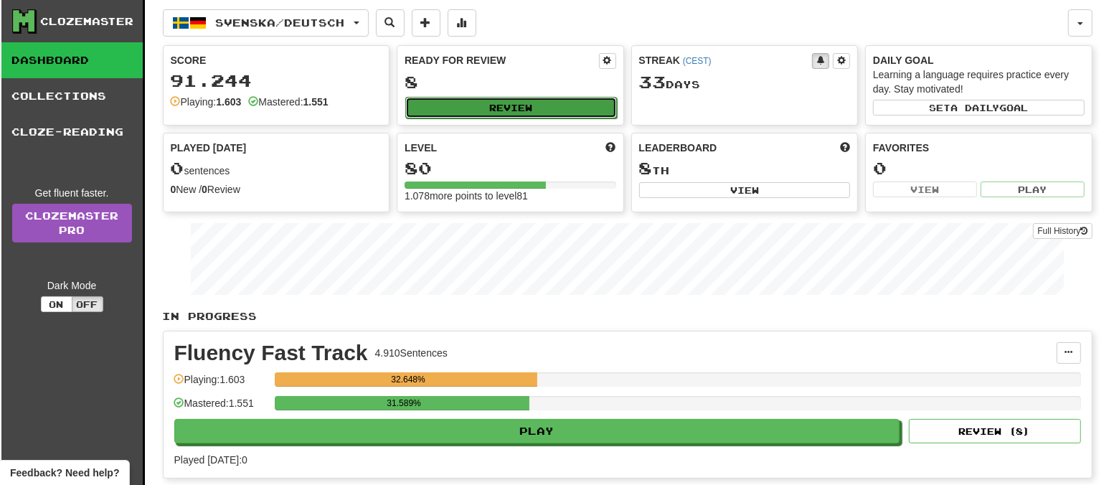
select select "**"
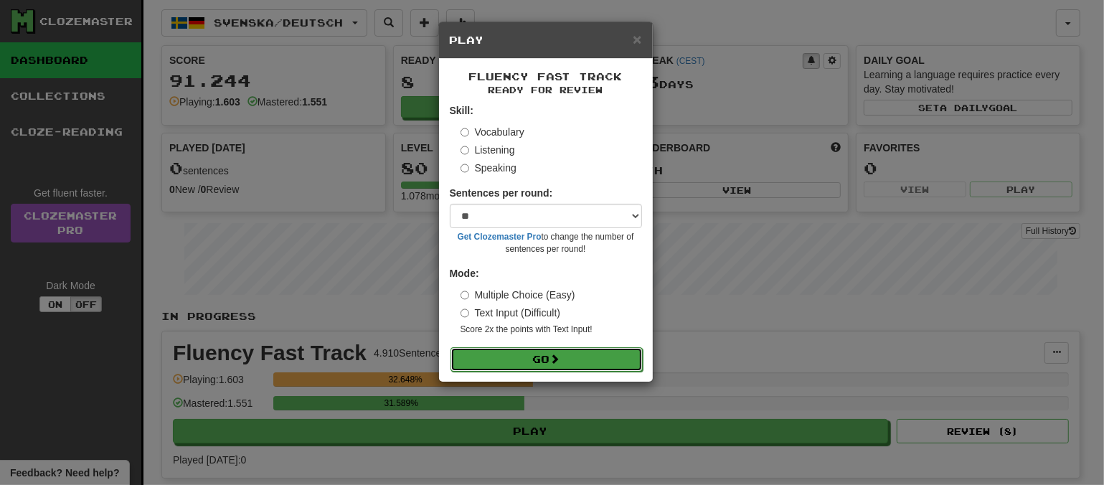
click at [551, 356] on button "Go" at bounding box center [546, 359] width 192 height 24
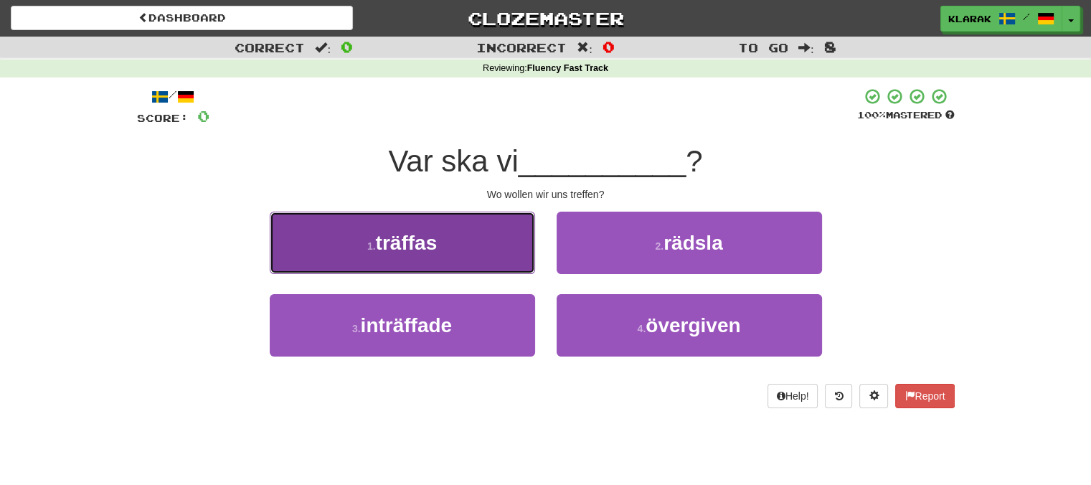
click at [450, 239] on button "1 . träffas" at bounding box center [402, 243] width 265 height 62
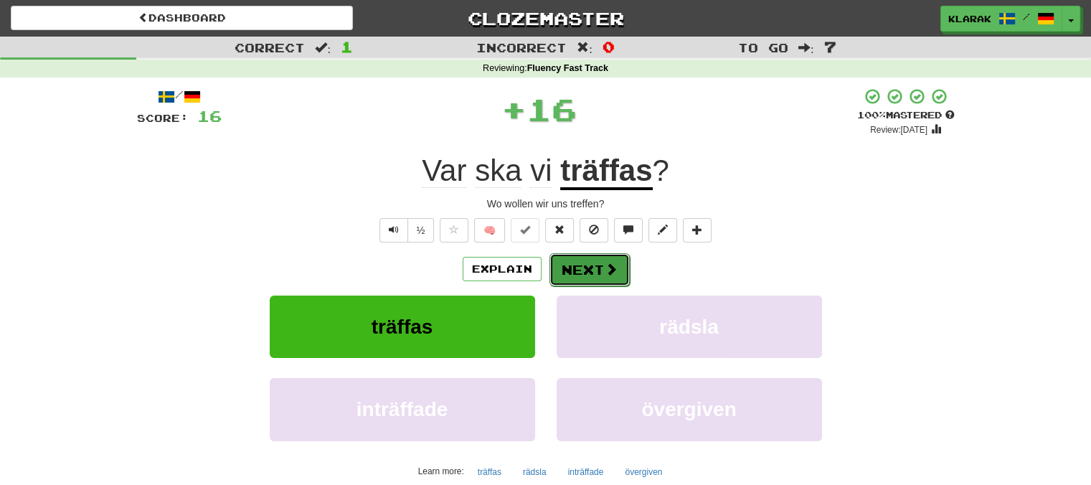
click at [577, 268] on button "Next" at bounding box center [589, 269] width 80 height 33
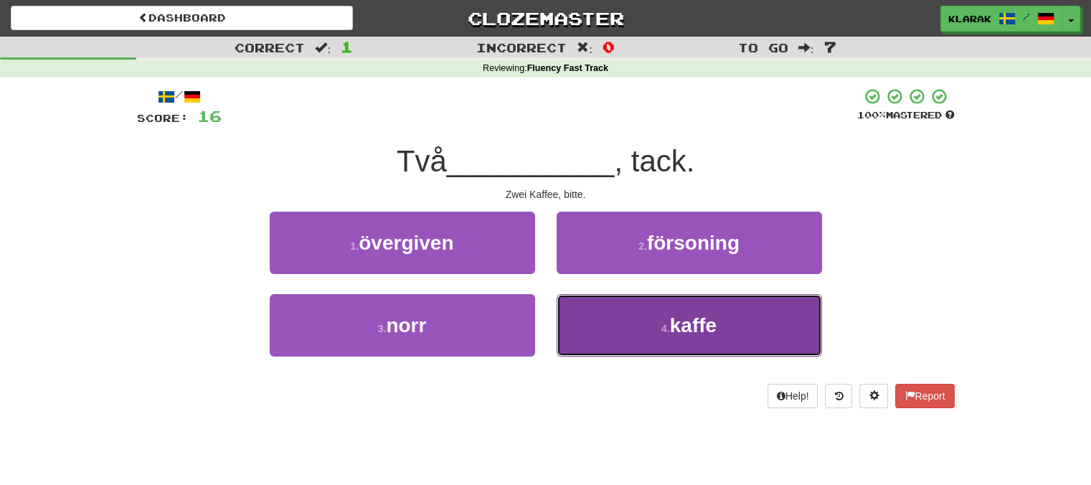
click at [628, 321] on button "4 . kaffe" at bounding box center [689, 325] width 265 height 62
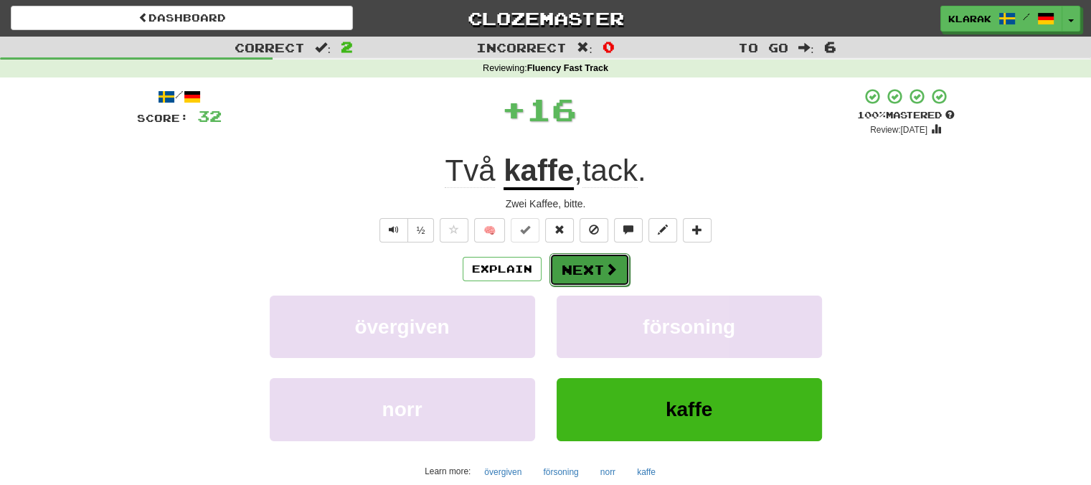
click at [587, 271] on button "Next" at bounding box center [589, 269] width 80 height 33
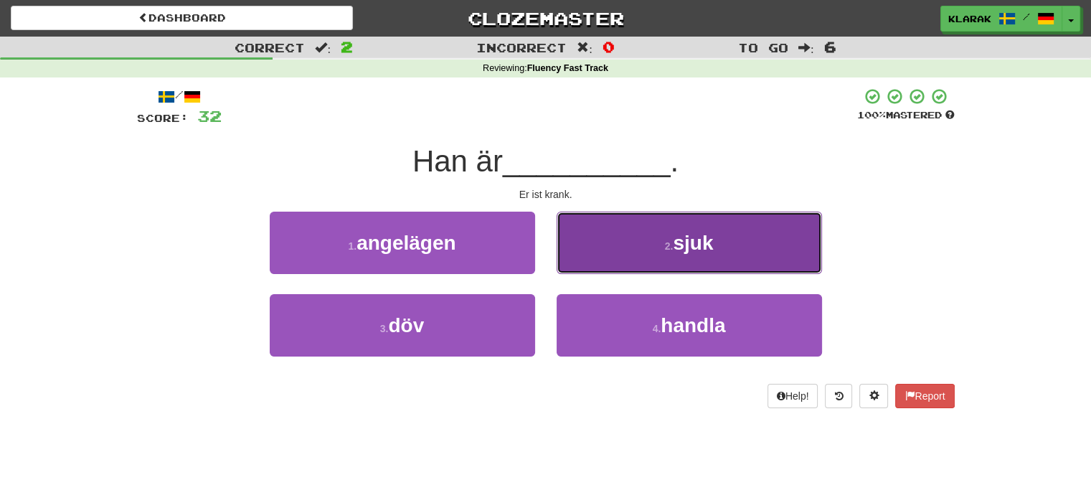
click at [604, 237] on button "2 . sjuk" at bounding box center [689, 243] width 265 height 62
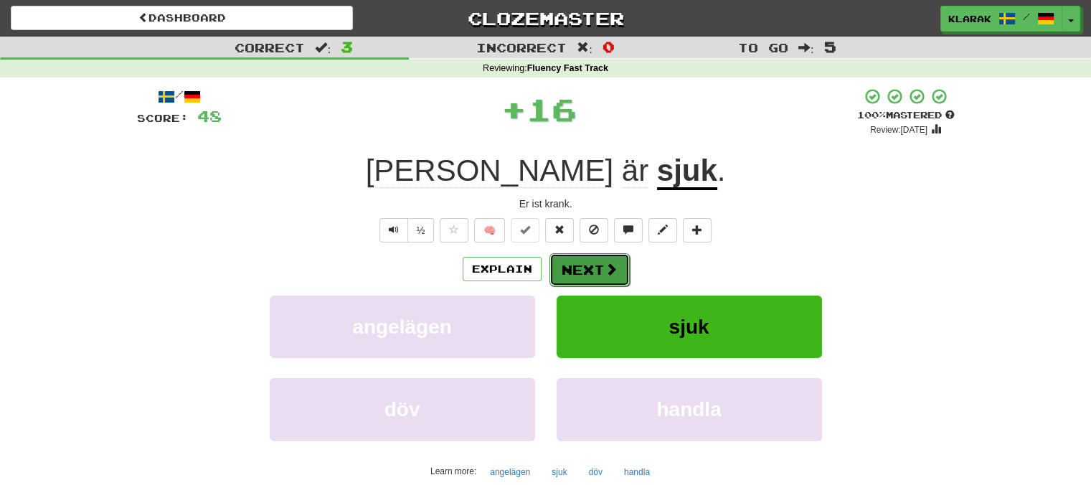
click at [582, 260] on button "Next" at bounding box center [589, 269] width 80 height 33
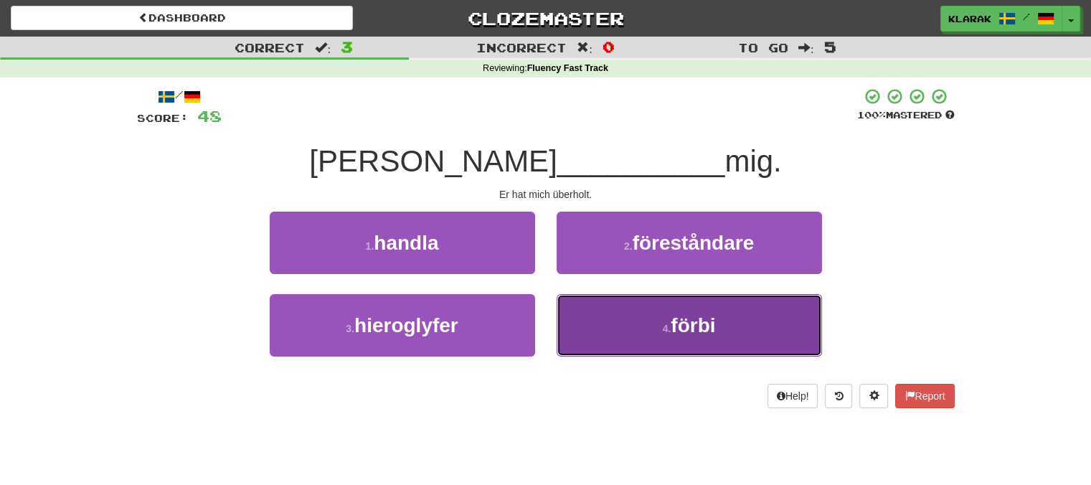
click at [595, 331] on button "4 . förbi" at bounding box center [689, 325] width 265 height 62
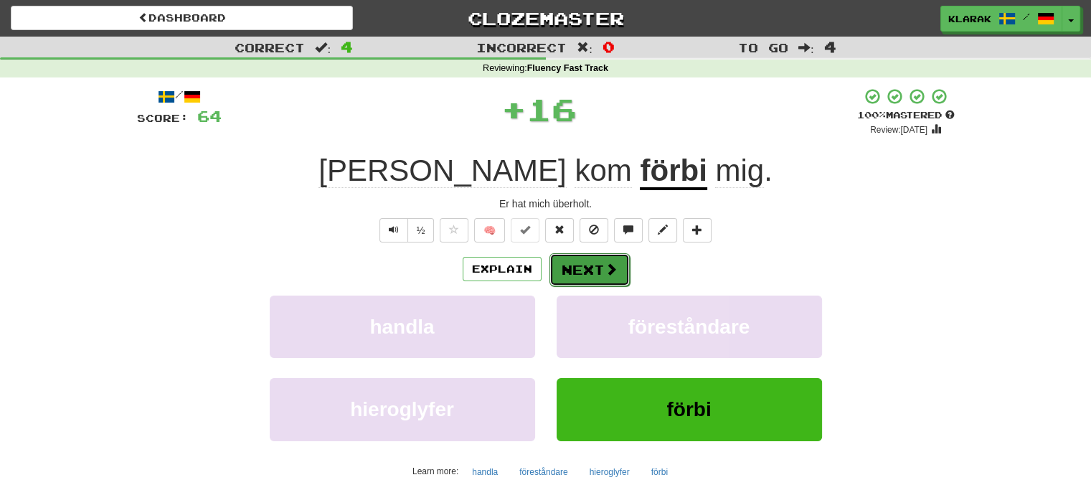
click at [584, 270] on button "Next" at bounding box center [589, 269] width 80 height 33
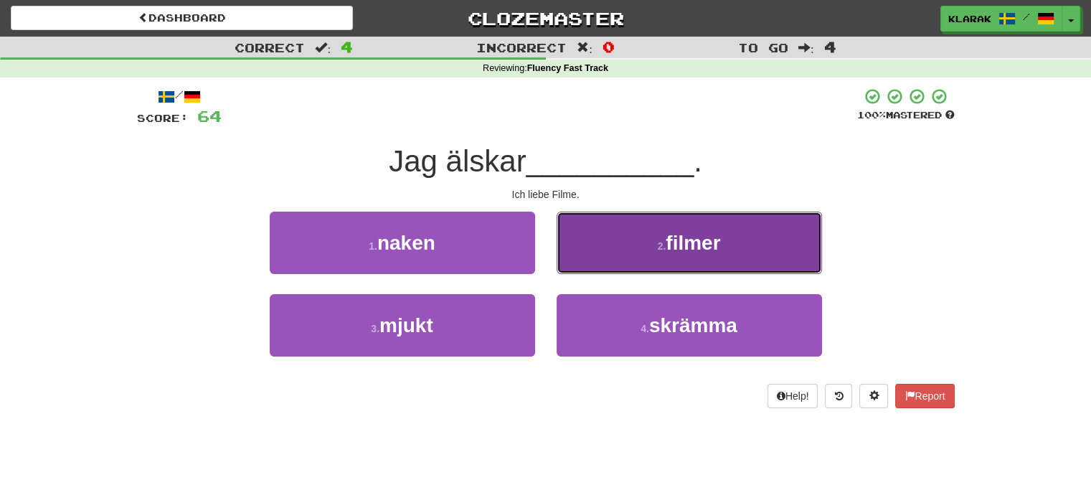
click at [598, 238] on button "2 . filmer" at bounding box center [689, 243] width 265 height 62
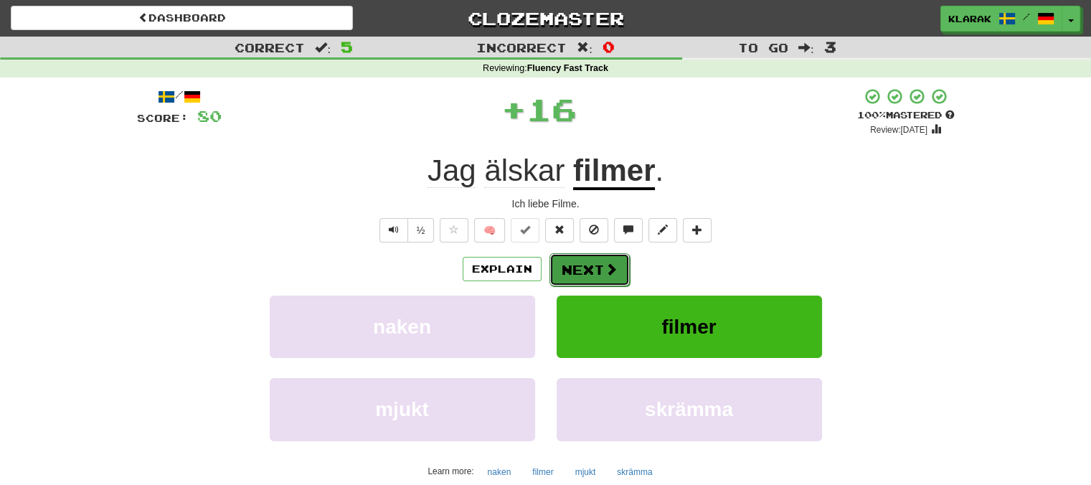
click at [575, 269] on button "Next" at bounding box center [589, 269] width 80 height 33
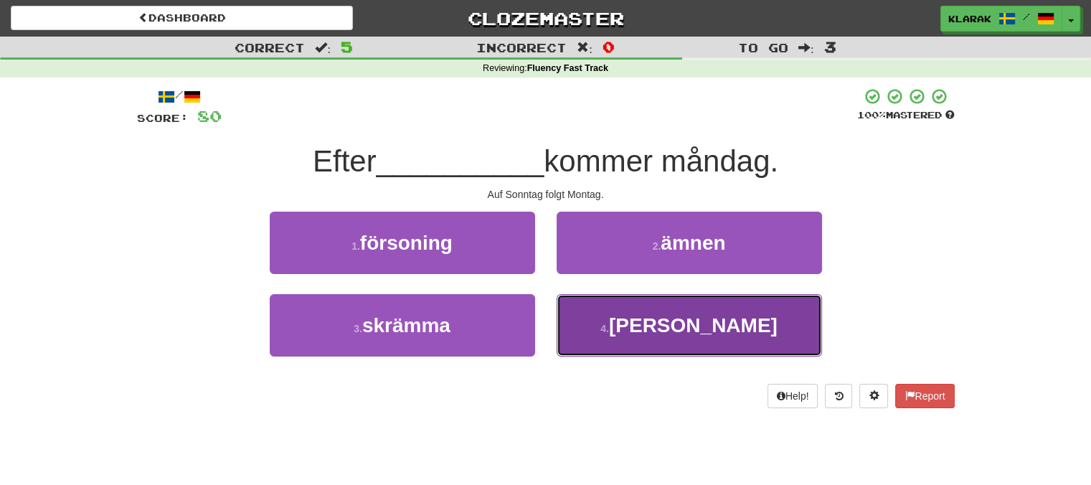
click at [601, 327] on button "4 . söndag" at bounding box center [689, 325] width 265 height 62
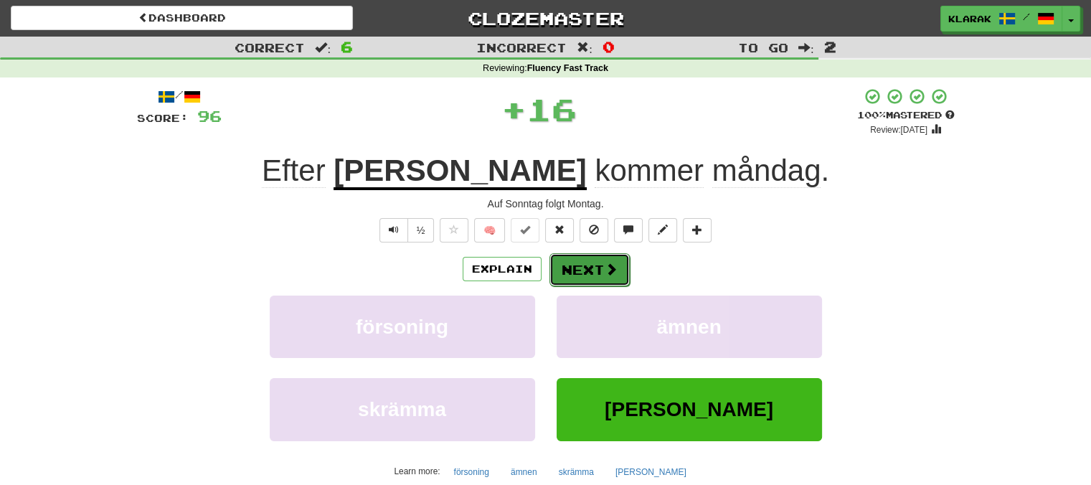
click at [587, 267] on button "Next" at bounding box center [589, 269] width 80 height 33
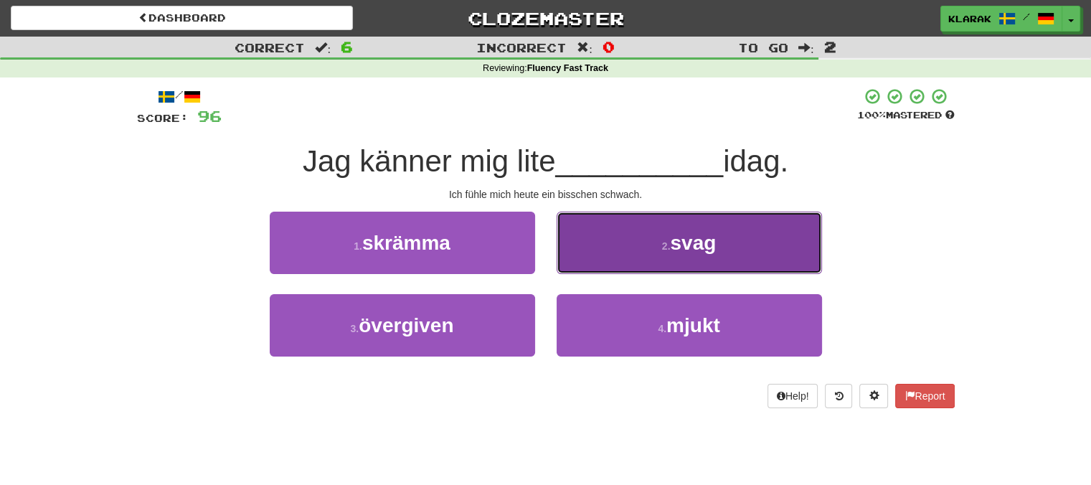
click at [600, 241] on button "2 . svag" at bounding box center [689, 243] width 265 height 62
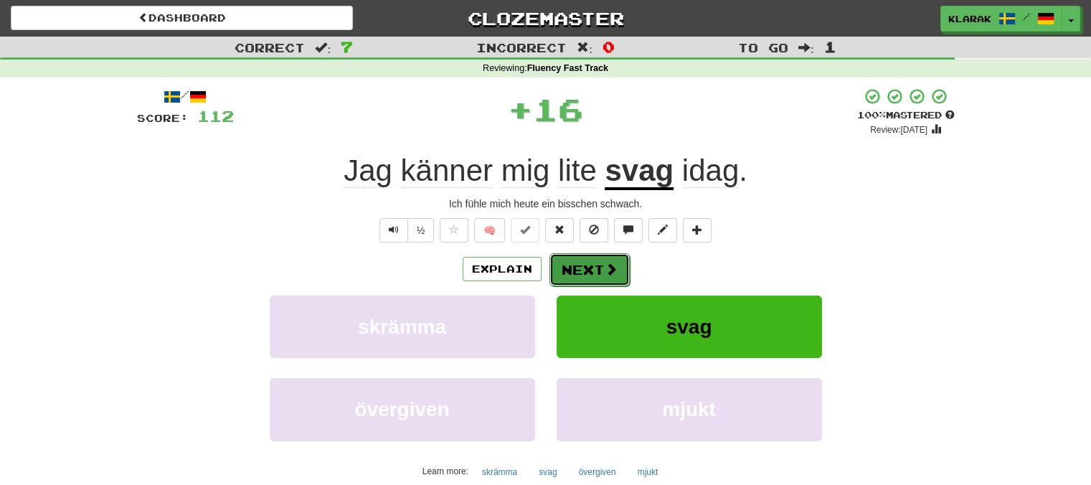
click at [579, 264] on button "Next" at bounding box center [589, 269] width 80 height 33
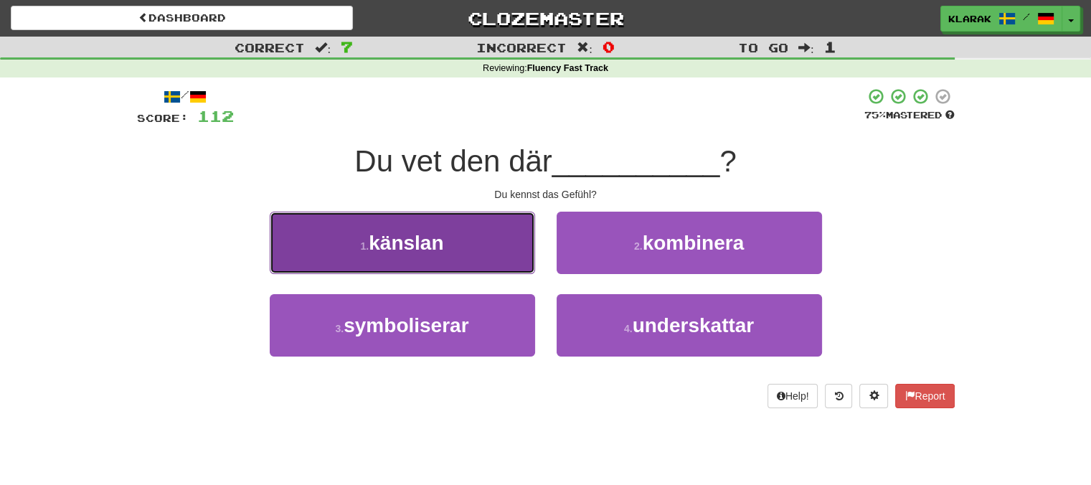
click at [475, 241] on button "1 . känslan" at bounding box center [402, 243] width 265 height 62
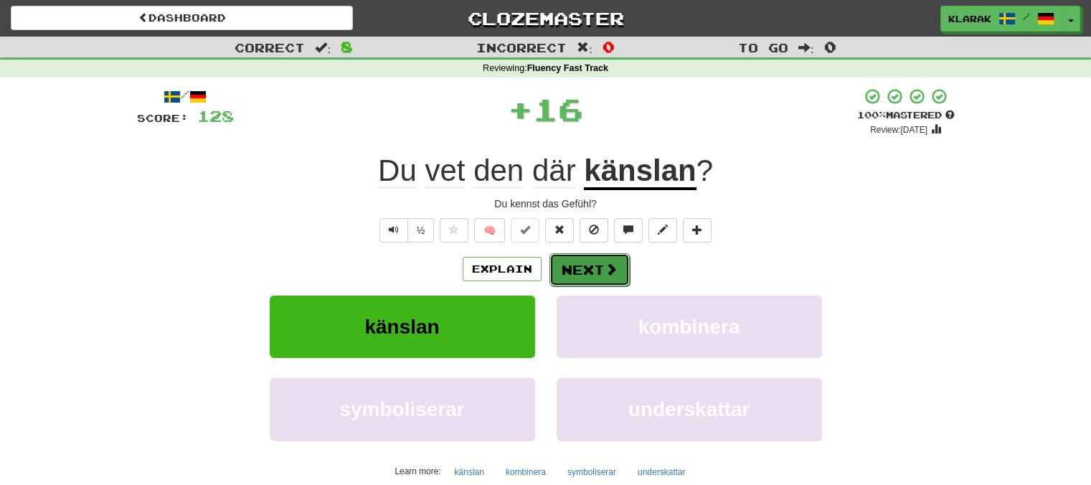
click at [567, 265] on button "Next" at bounding box center [589, 269] width 80 height 33
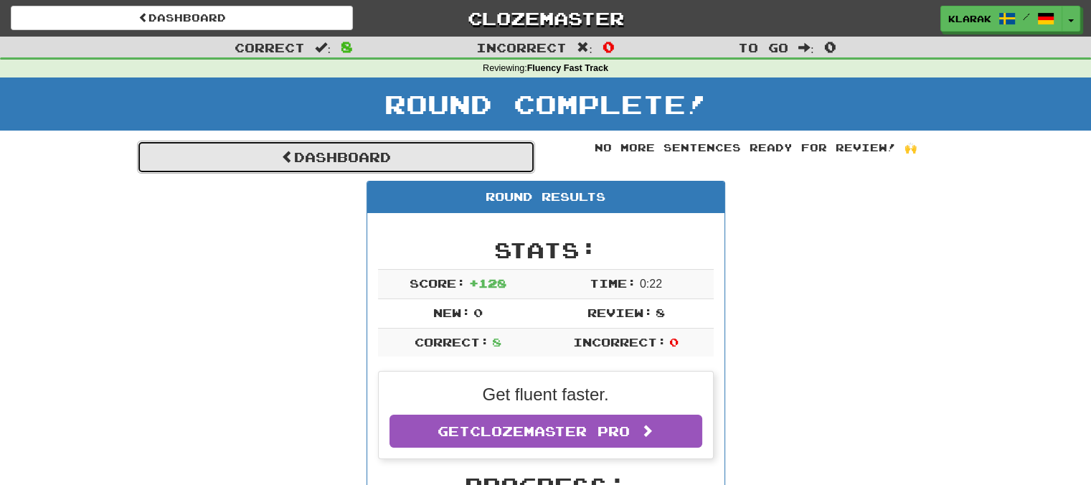
click at [323, 159] on link "Dashboard" at bounding box center [336, 157] width 398 height 33
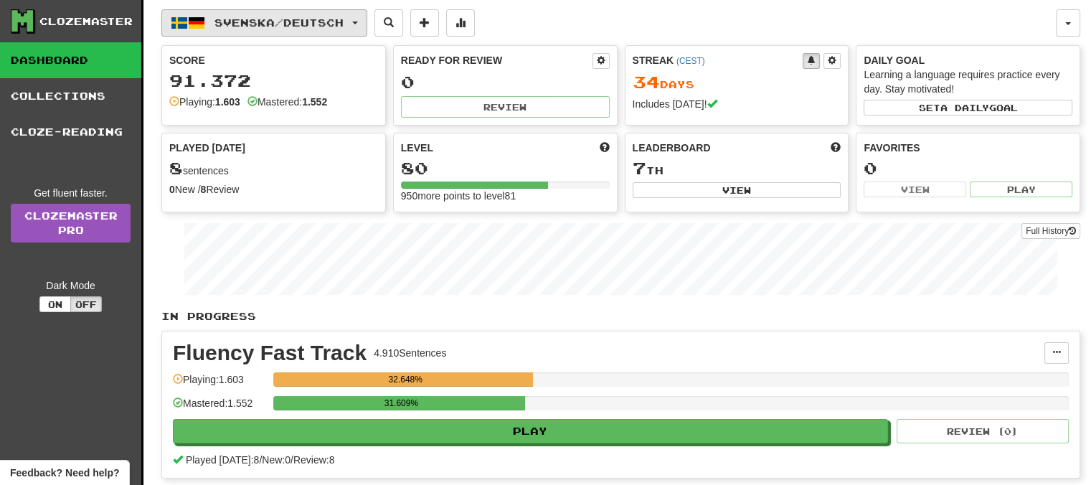
click at [367, 19] on button "Svenska / Deutsch" at bounding box center [264, 22] width 206 height 27
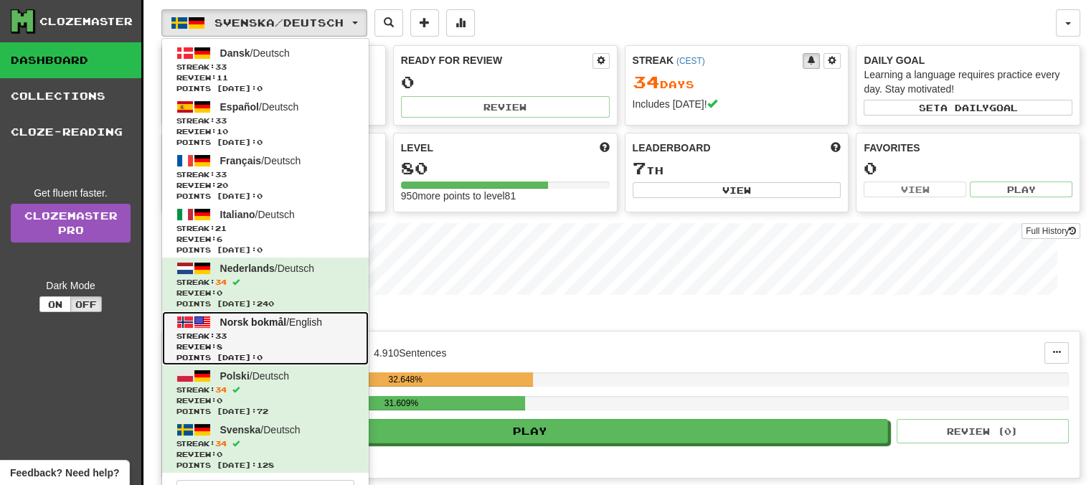
click at [252, 320] on span "Norsk bokmål" at bounding box center [253, 321] width 67 height 11
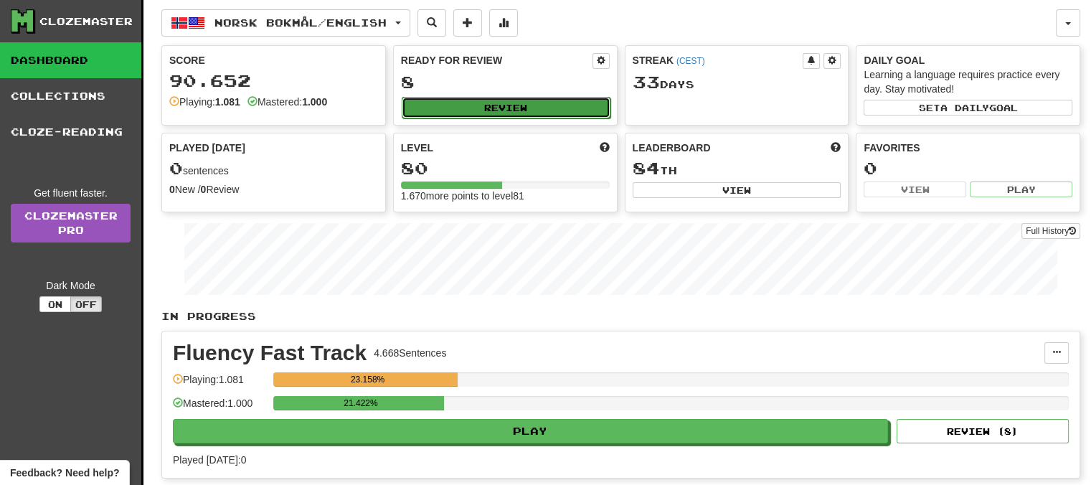
click at [497, 101] on button "Review" at bounding box center [506, 108] width 209 height 22
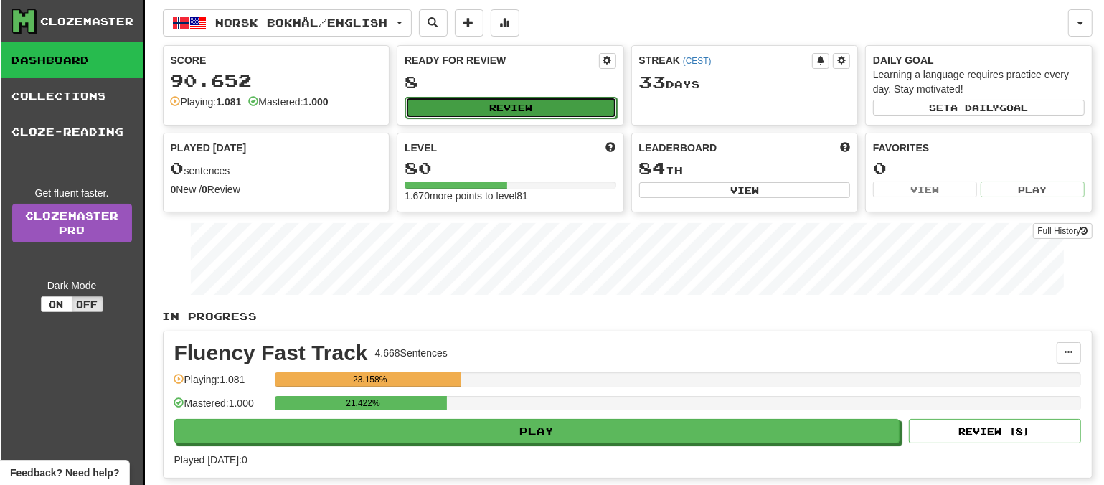
select select "**"
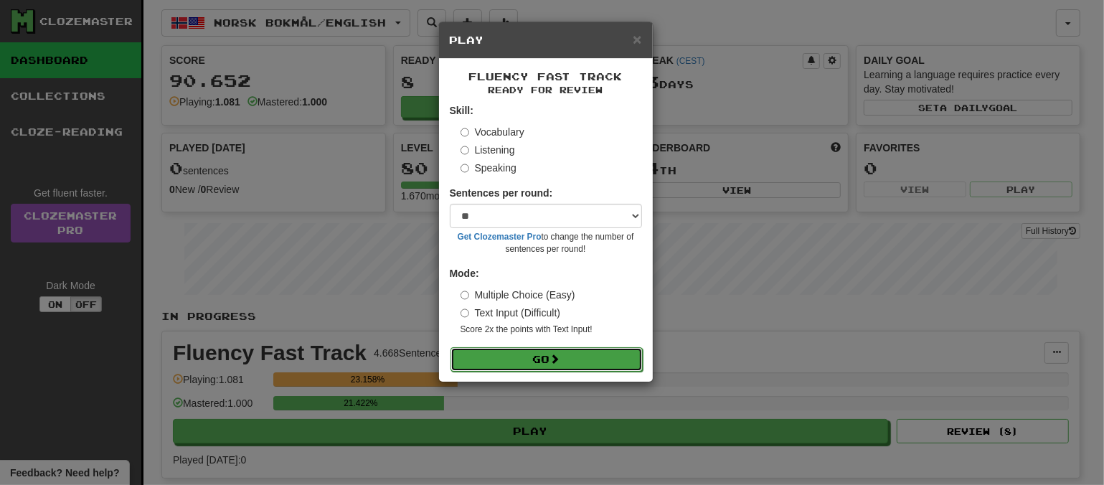
click at [549, 361] on button "Go" at bounding box center [546, 359] width 192 height 24
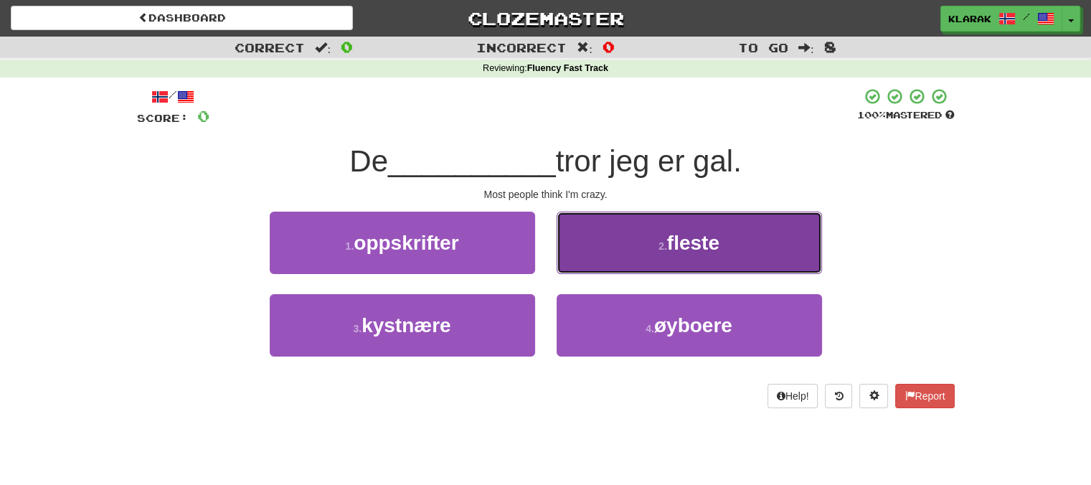
click at [615, 247] on button "2 . fleste" at bounding box center [689, 243] width 265 height 62
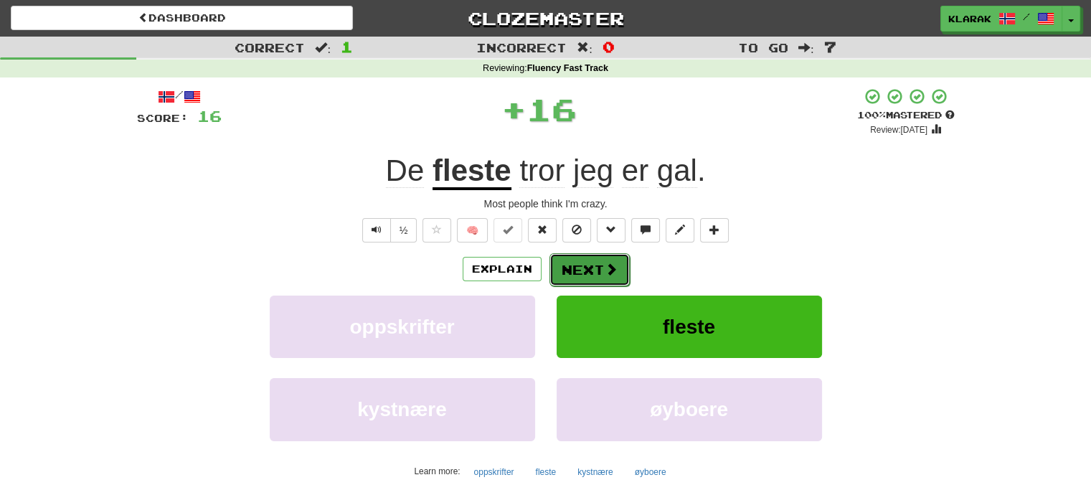
click at [589, 266] on button "Next" at bounding box center [589, 269] width 80 height 33
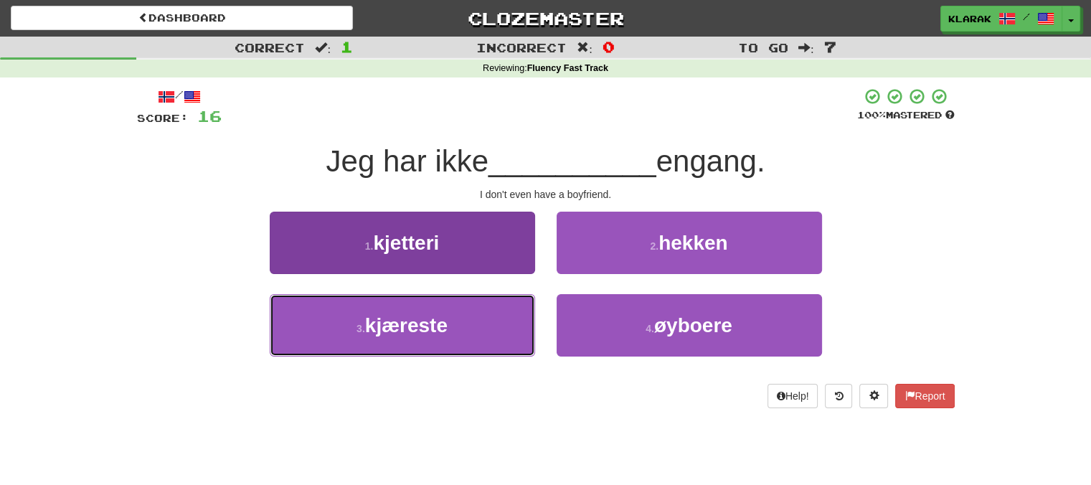
click at [472, 331] on button "3 . kjæreste" at bounding box center [402, 325] width 265 height 62
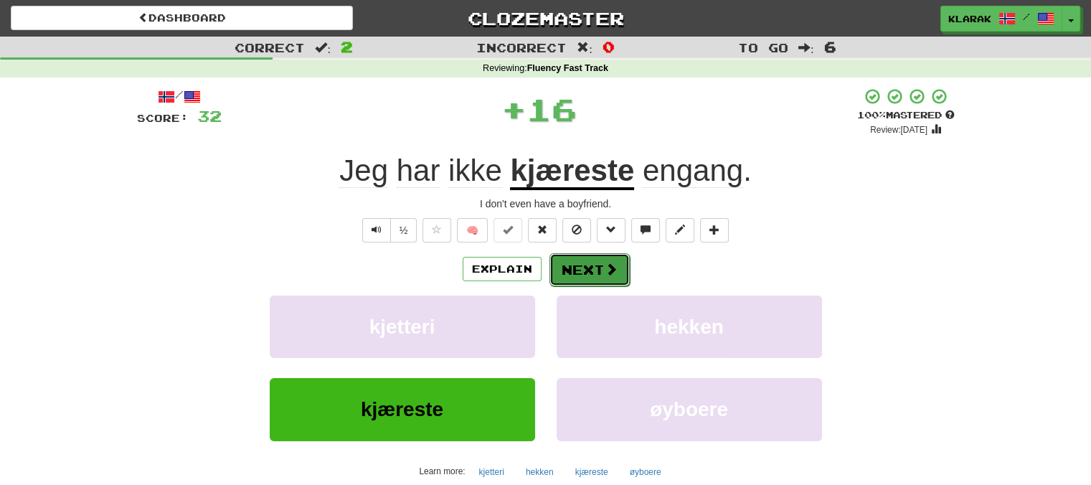
click at [569, 267] on button "Next" at bounding box center [589, 269] width 80 height 33
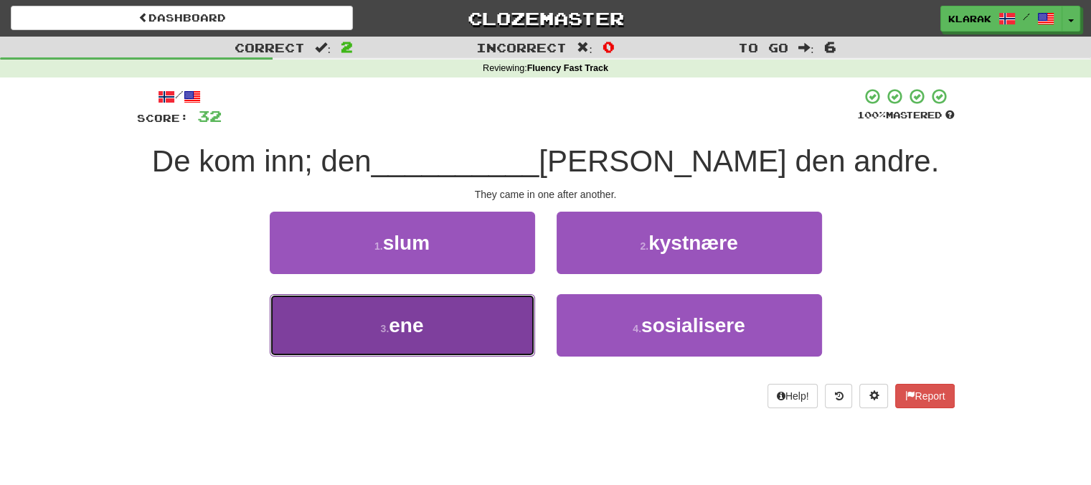
click at [447, 325] on button "3 . ene" at bounding box center [402, 325] width 265 height 62
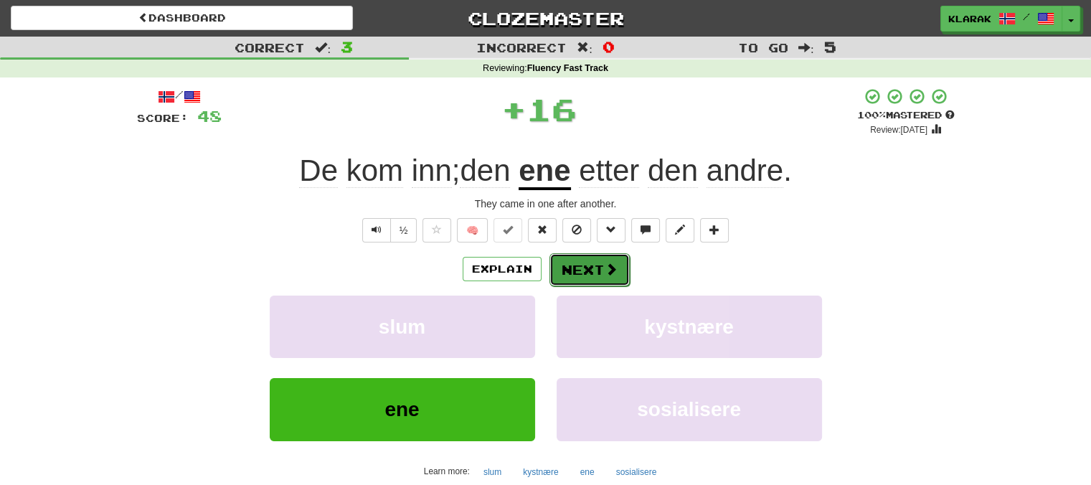
click at [595, 266] on button "Next" at bounding box center [589, 269] width 80 height 33
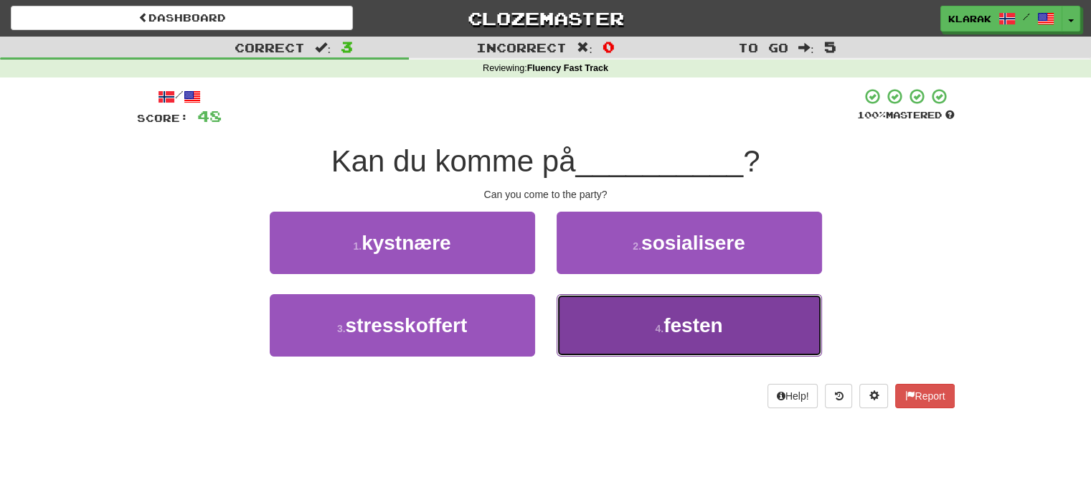
click at [590, 328] on button "4 . festen" at bounding box center [689, 325] width 265 height 62
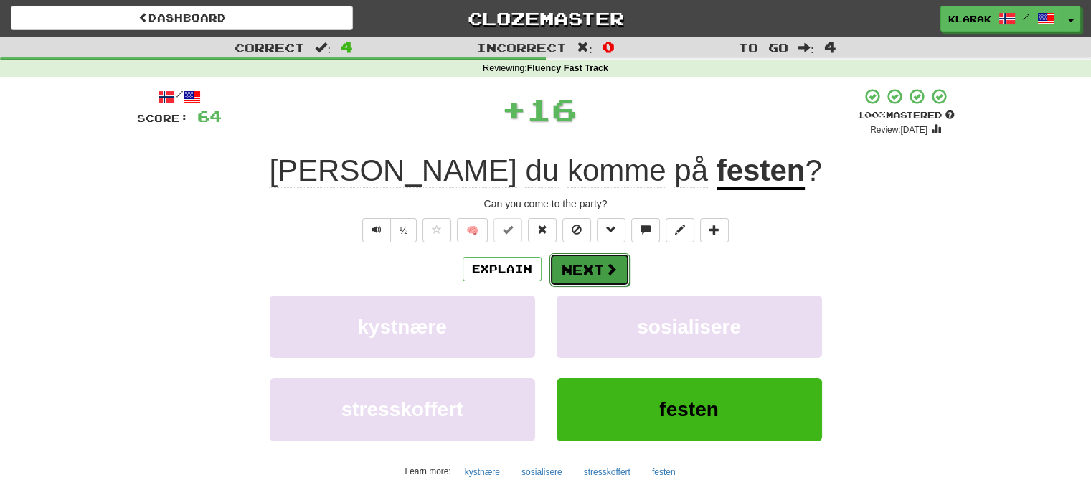
click at [582, 268] on button "Next" at bounding box center [589, 269] width 80 height 33
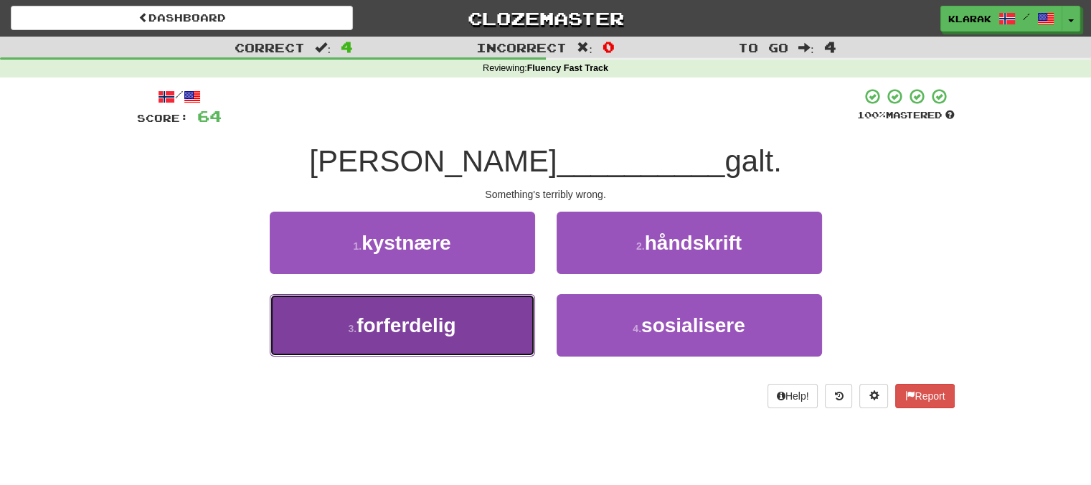
click at [476, 321] on button "3 . forferdelig" at bounding box center [402, 325] width 265 height 62
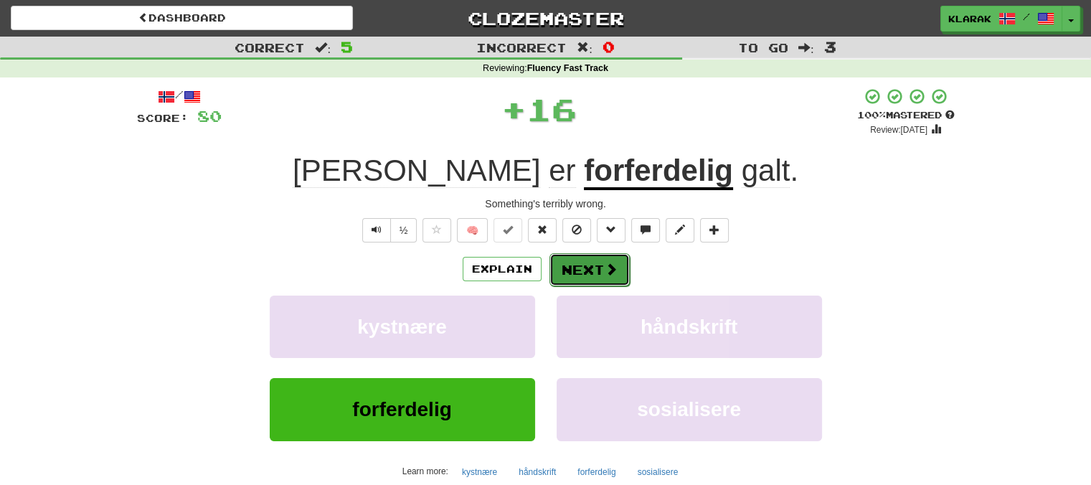
click at [578, 272] on button "Next" at bounding box center [589, 269] width 80 height 33
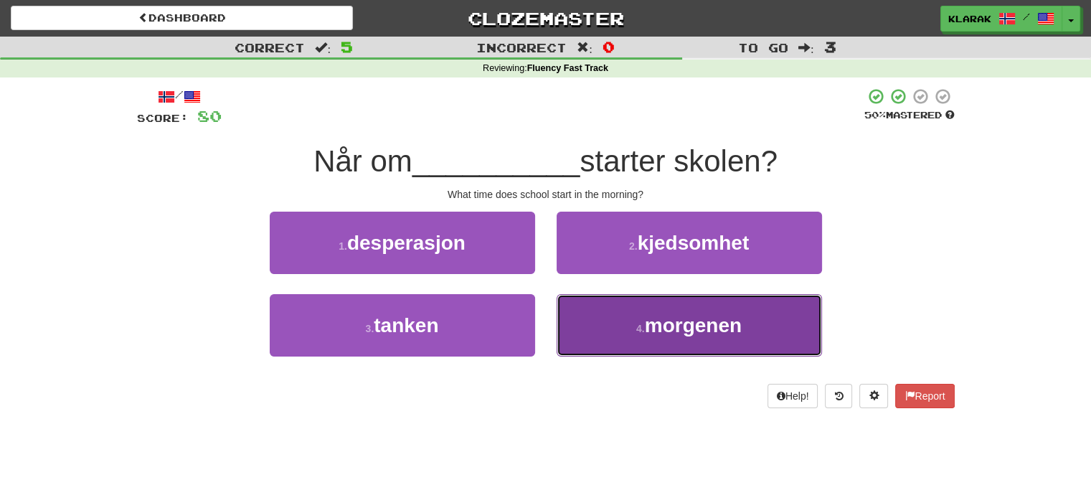
click at [621, 311] on button "4 . morgenen" at bounding box center [689, 325] width 265 height 62
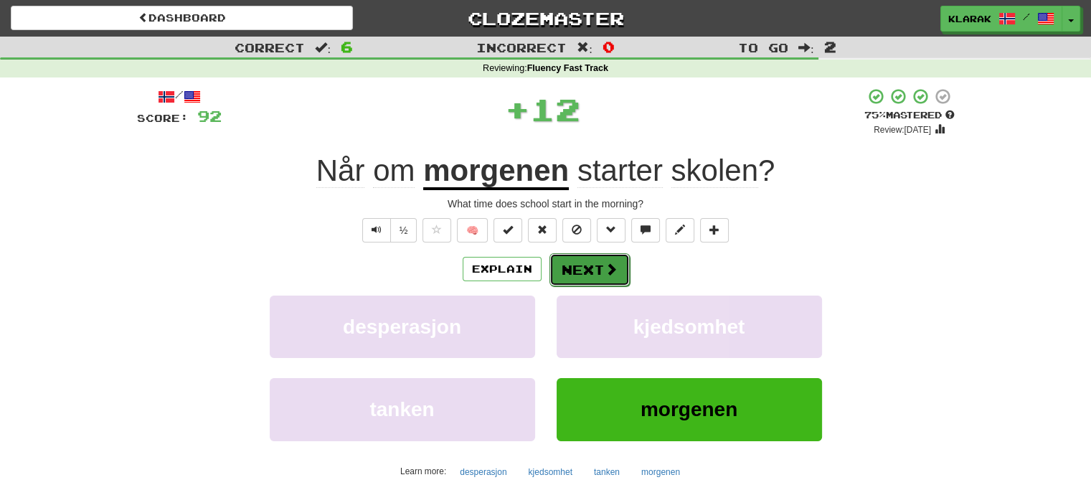
click at [583, 261] on button "Next" at bounding box center [589, 269] width 80 height 33
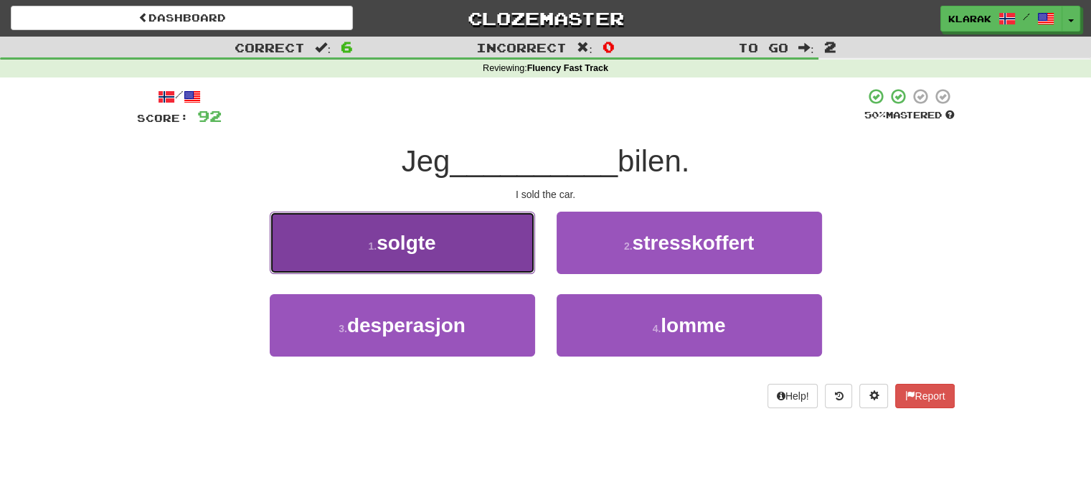
click at [474, 237] on button "1 . solgte" at bounding box center [402, 243] width 265 height 62
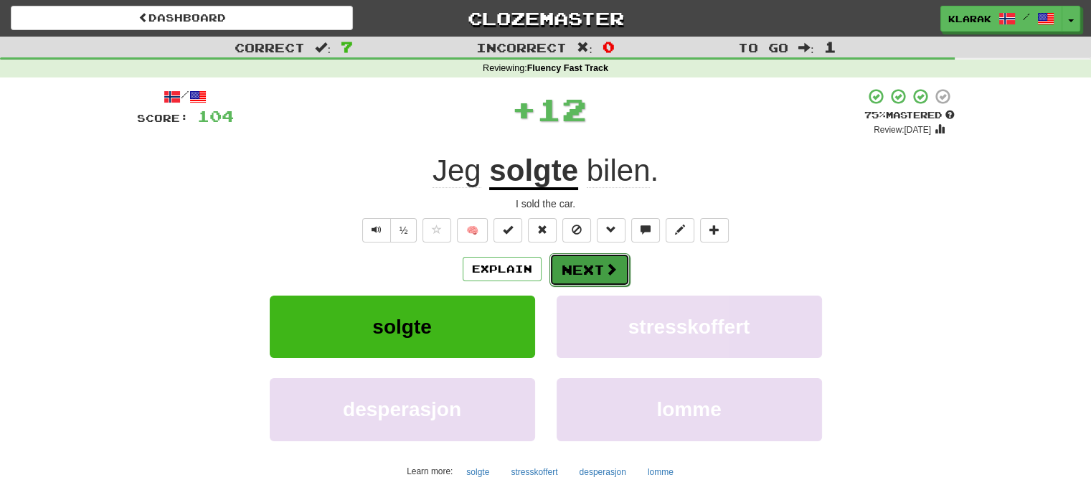
click at [575, 263] on button "Next" at bounding box center [589, 269] width 80 height 33
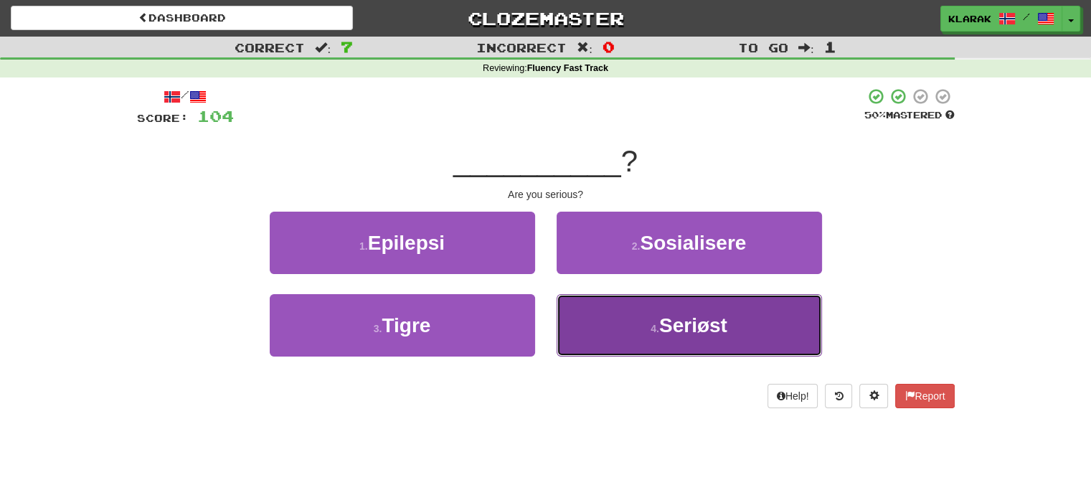
click at [617, 326] on button "4 . Seriøst" at bounding box center [689, 325] width 265 height 62
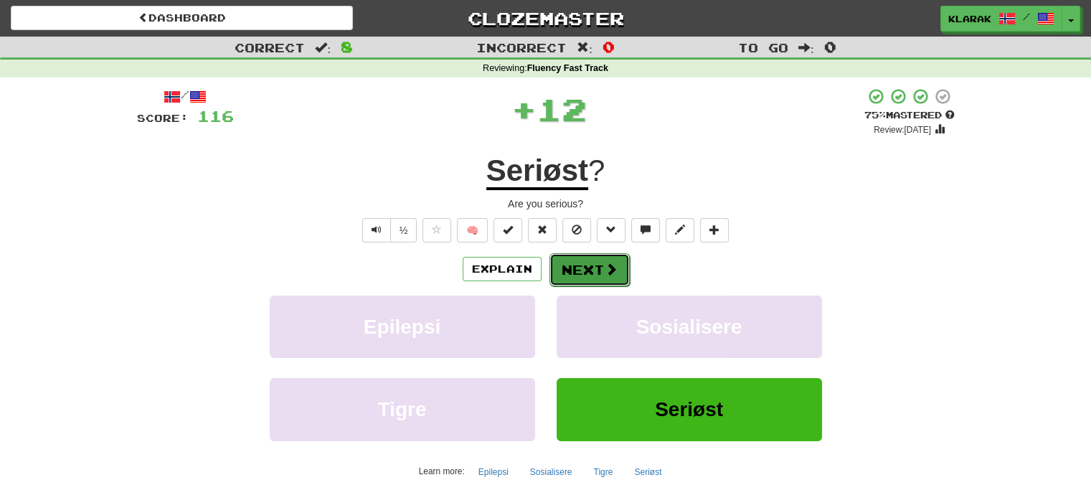
click at [568, 270] on button "Next" at bounding box center [589, 269] width 80 height 33
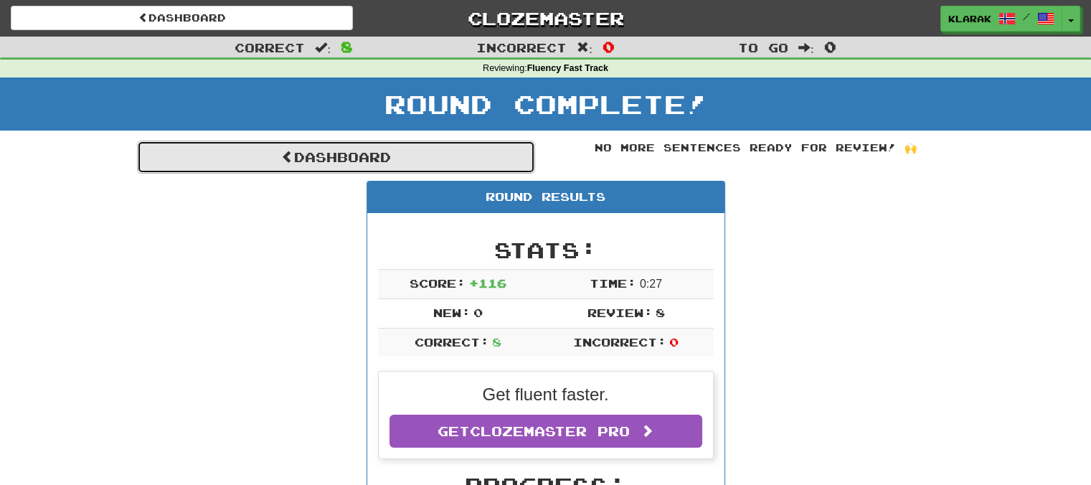
click at [309, 156] on link "Dashboard" at bounding box center [336, 157] width 398 height 33
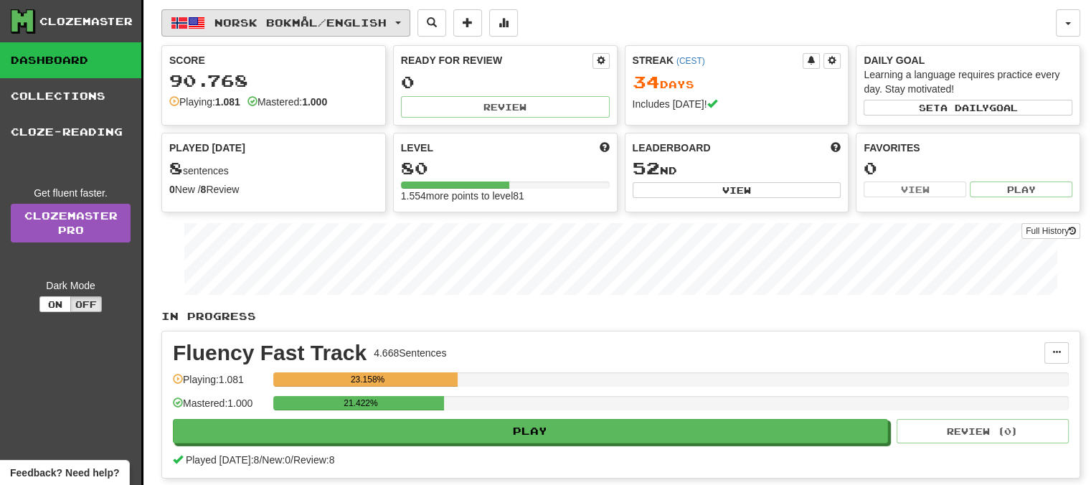
click at [405, 17] on button "Norsk bokmål / English" at bounding box center [285, 22] width 249 height 27
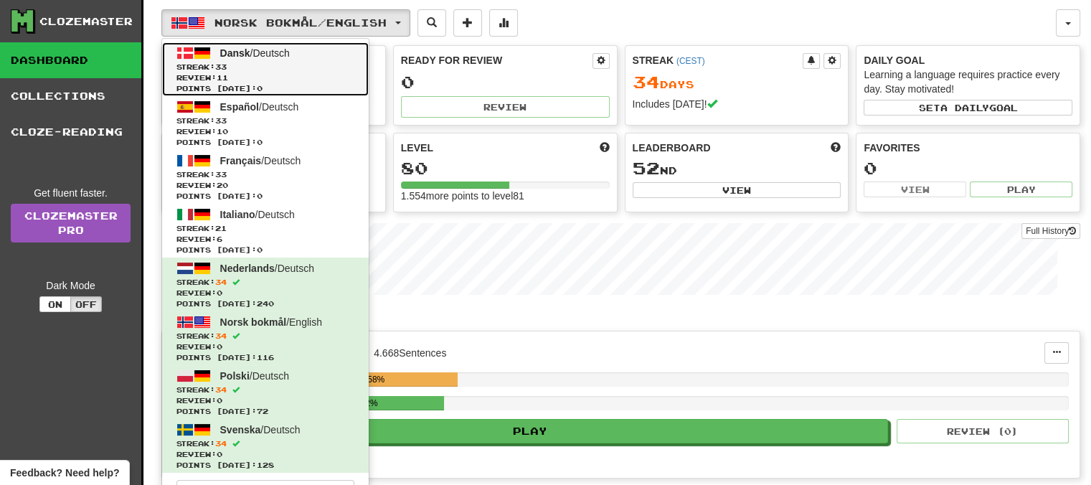
click at [237, 55] on span "Dansk" at bounding box center [235, 52] width 30 height 11
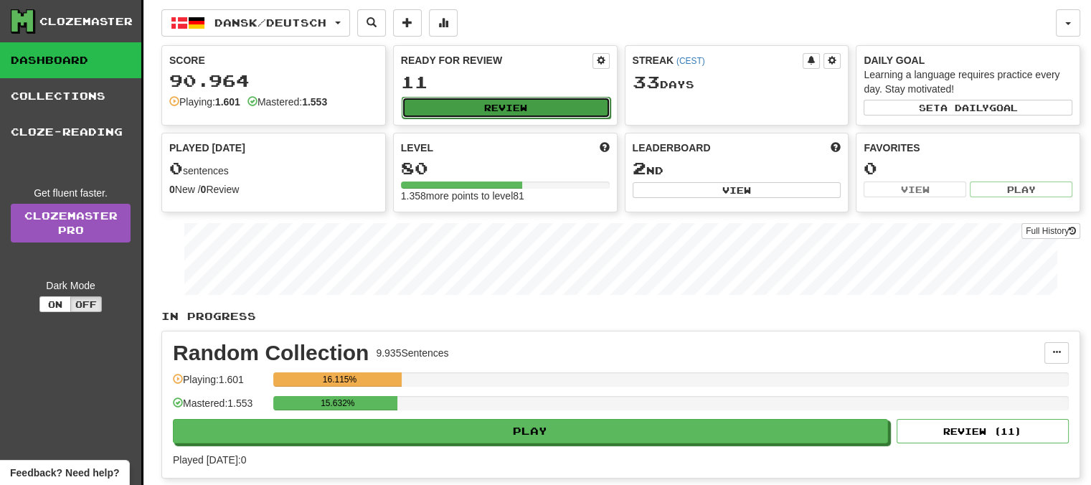
click at [529, 108] on button "Review" at bounding box center [506, 108] width 209 height 22
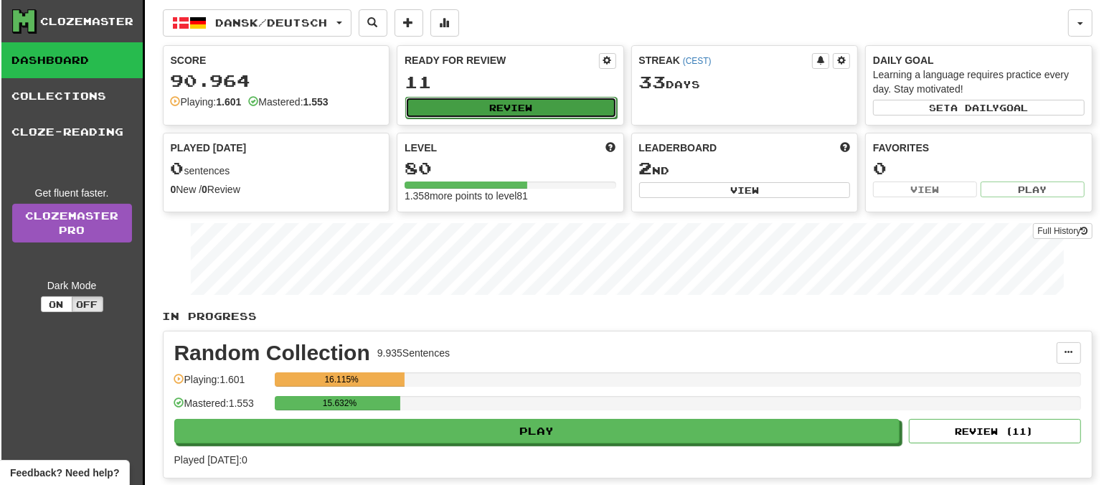
select select "**"
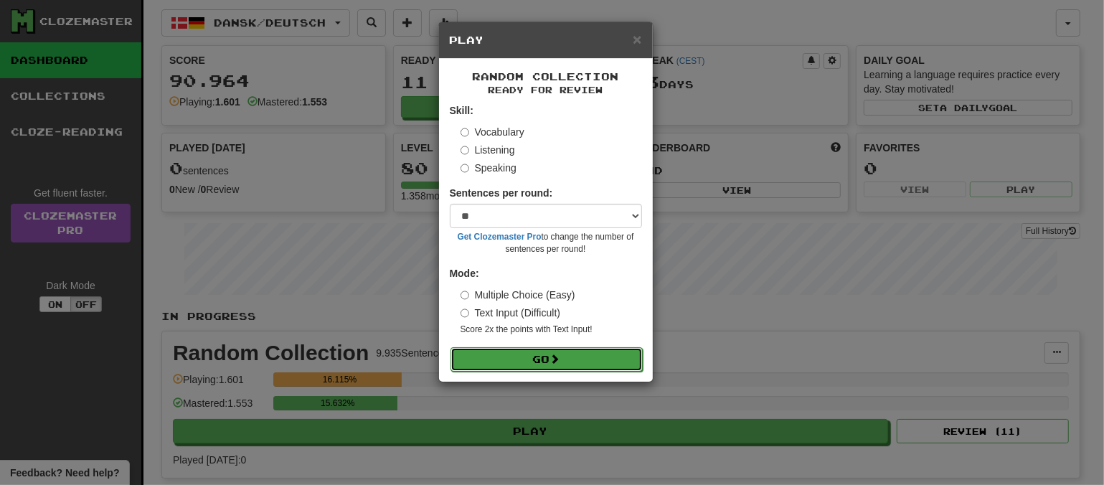
click at [560, 362] on span at bounding box center [555, 359] width 10 height 10
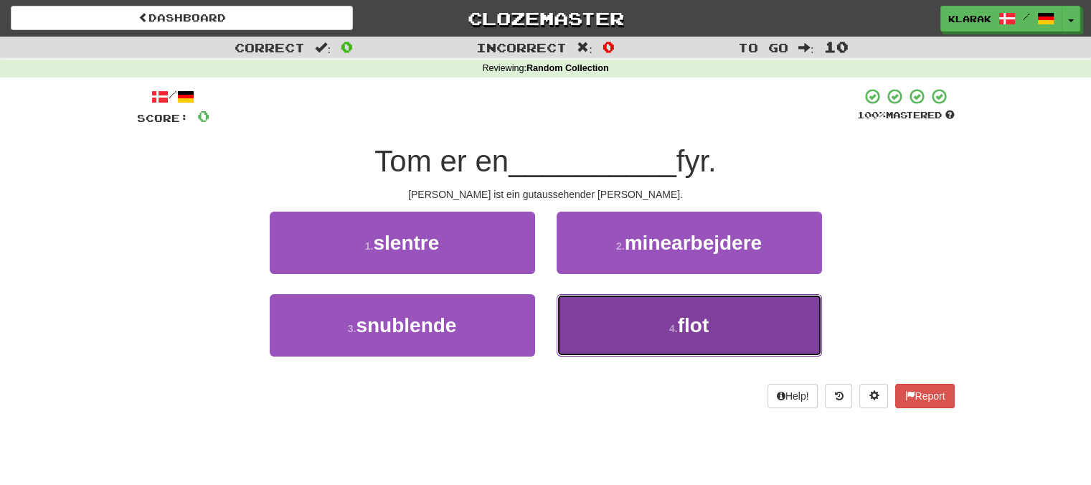
click at [575, 327] on button "4 . flot" at bounding box center [689, 325] width 265 height 62
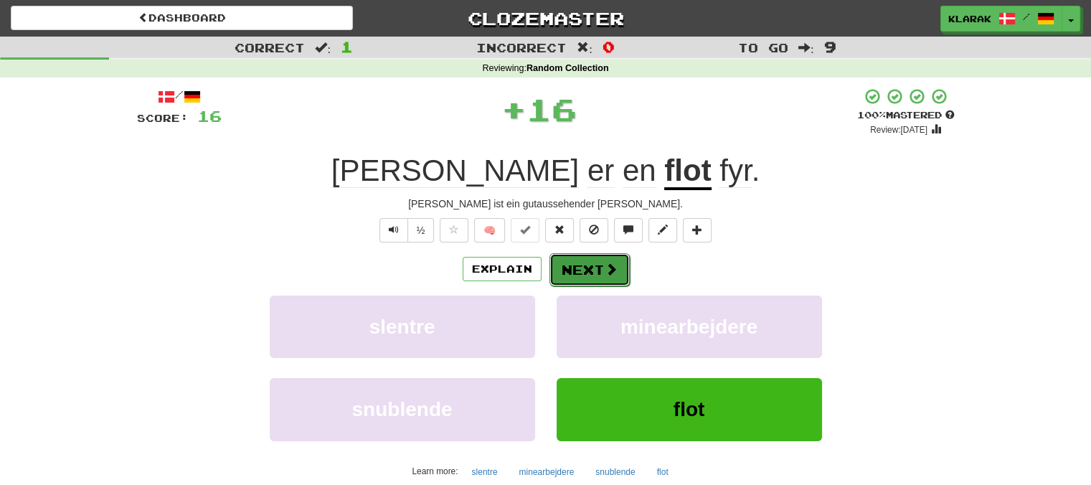
click at [576, 268] on button "Next" at bounding box center [589, 269] width 80 height 33
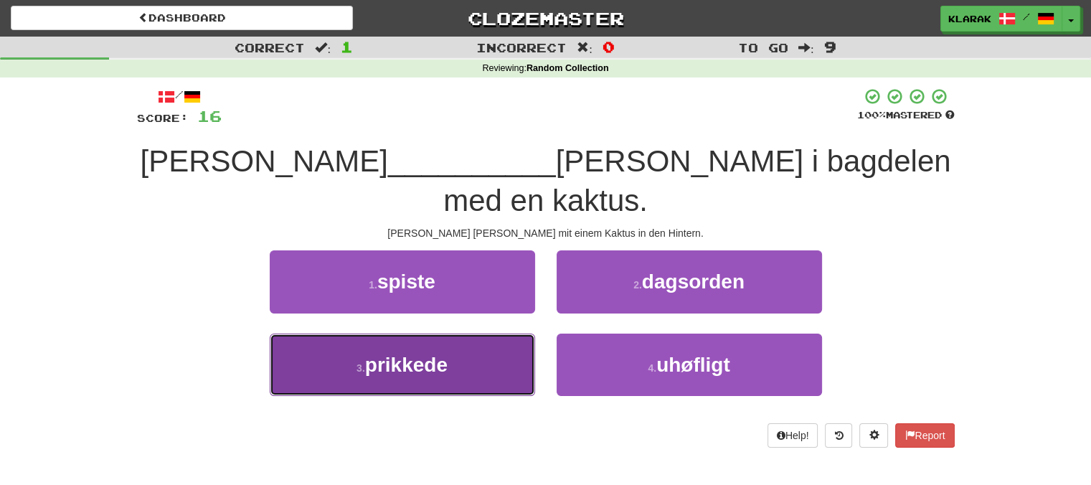
click at [447, 354] on span "prikkede" at bounding box center [406, 365] width 82 height 22
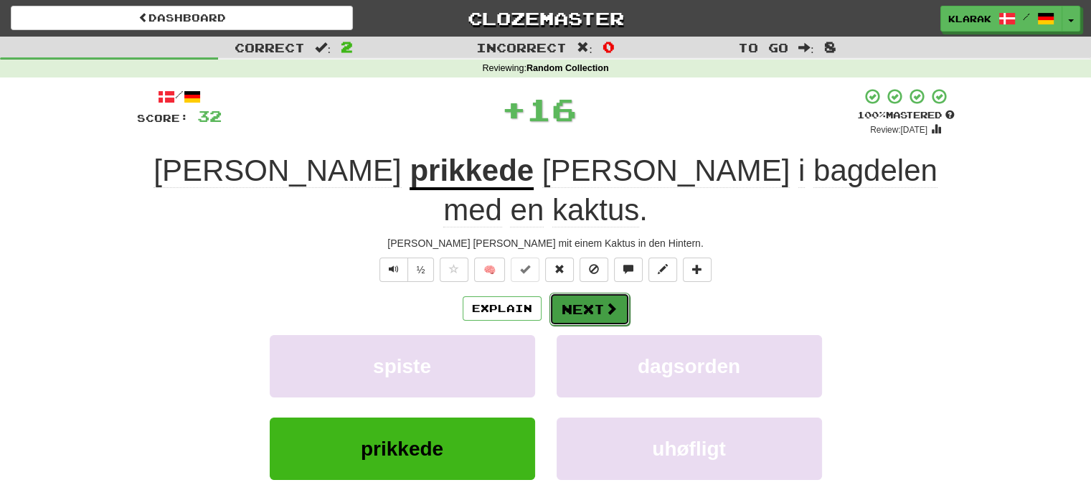
click at [562, 293] on button "Next" at bounding box center [589, 309] width 80 height 33
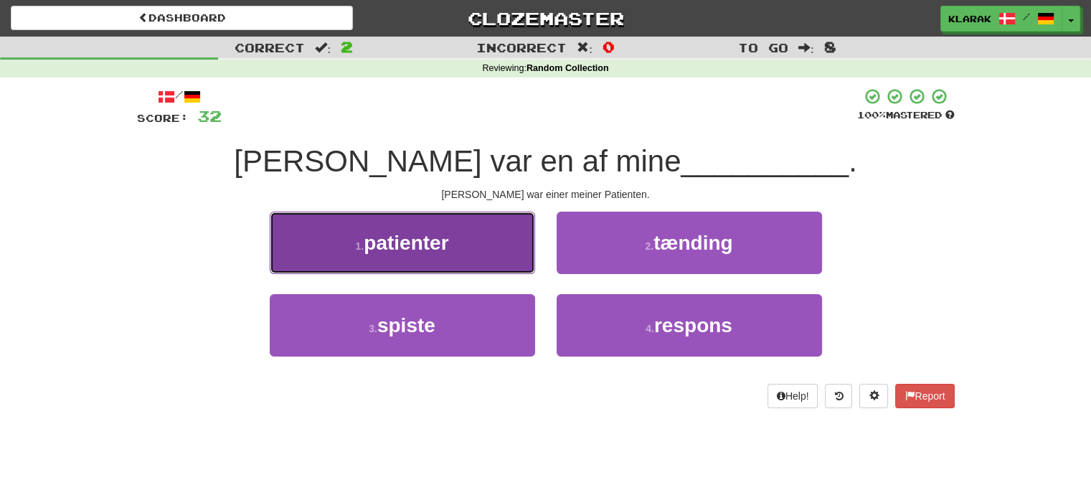
click at [474, 250] on button "1 . patienter" at bounding box center [402, 243] width 265 height 62
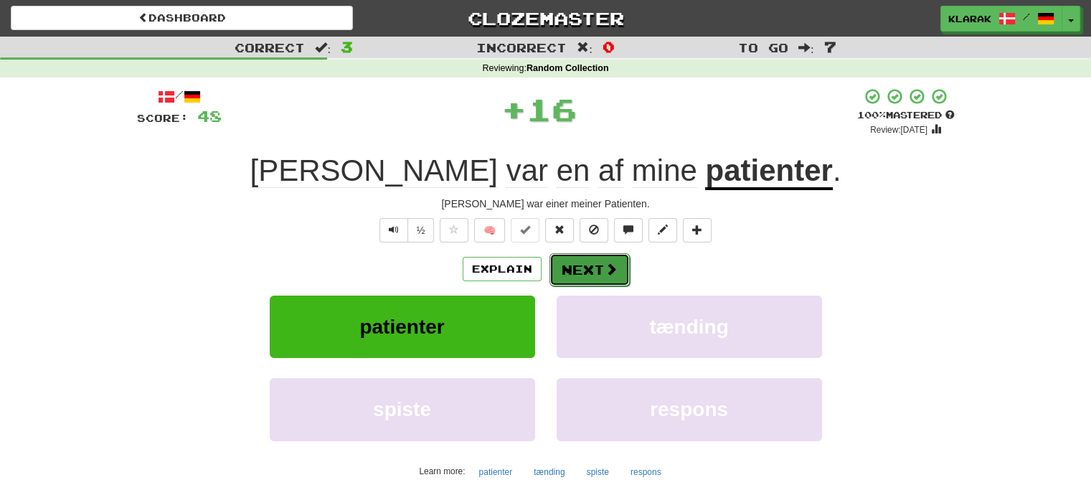
click at [589, 268] on button "Next" at bounding box center [589, 269] width 80 height 33
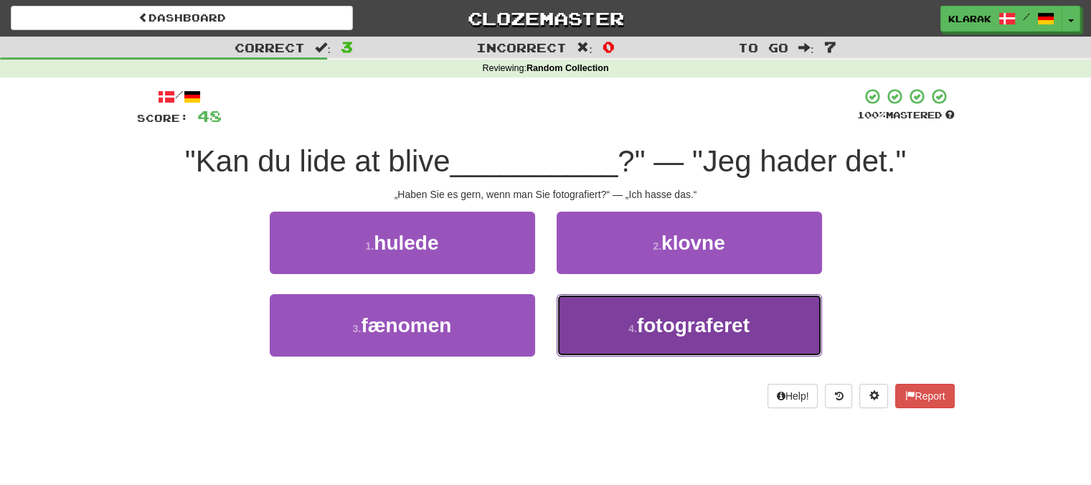
click at [603, 324] on button "4 . fotograferet" at bounding box center [689, 325] width 265 height 62
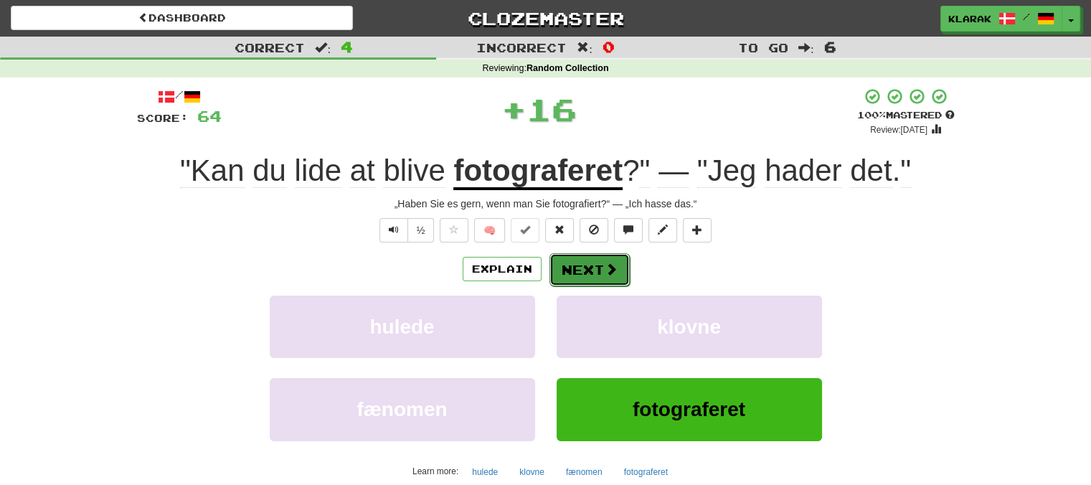
click at [567, 265] on button "Next" at bounding box center [589, 269] width 80 height 33
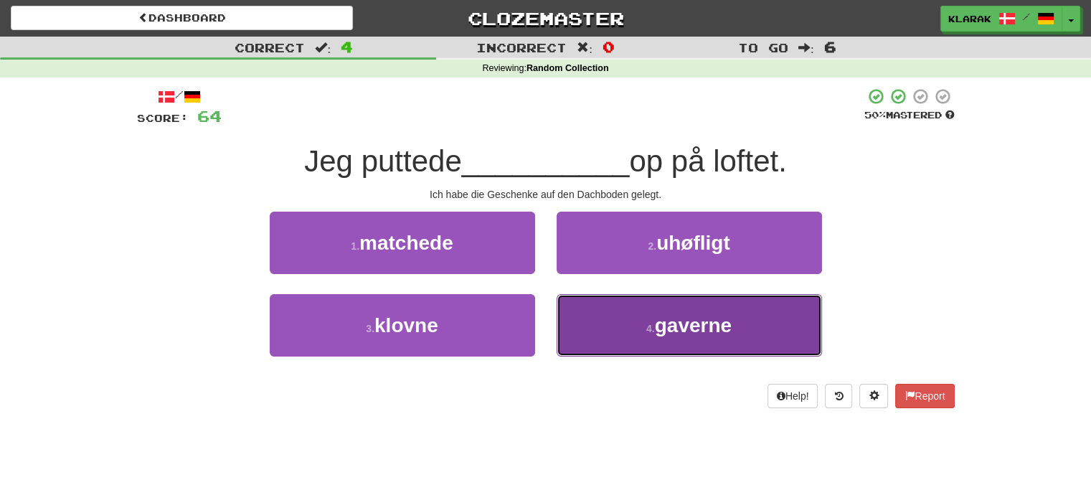
click at [592, 327] on button "4 . gaverne" at bounding box center [689, 325] width 265 height 62
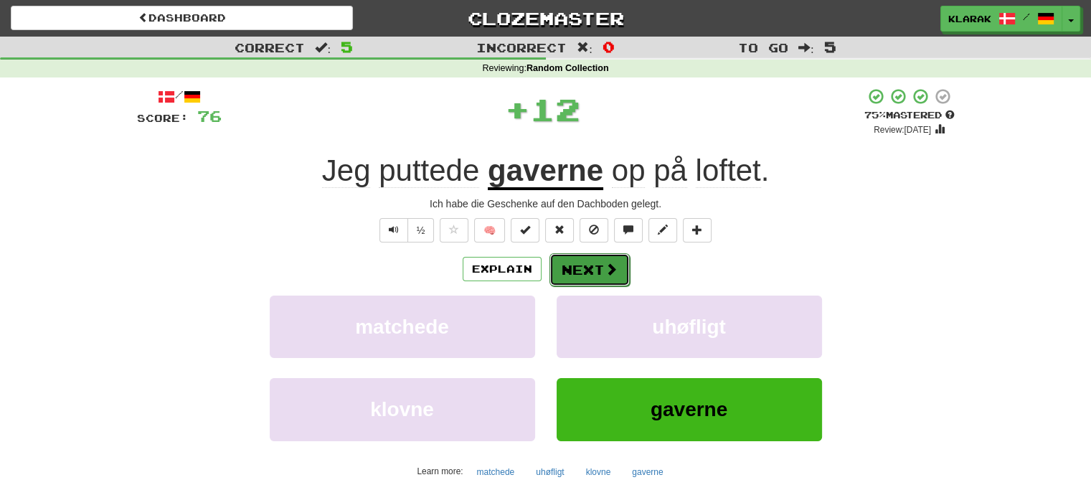
click at [582, 266] on button "Next" at bounding box center [589, 269] width 80 height 33
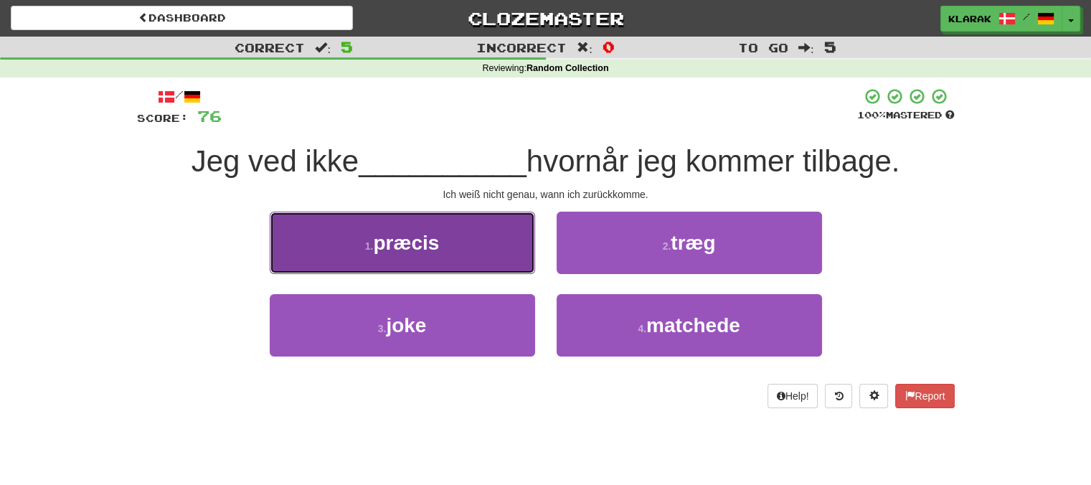
click at [498, 240] on button "1 . præcis" at bounding box center [402, 243] width 265 height 62
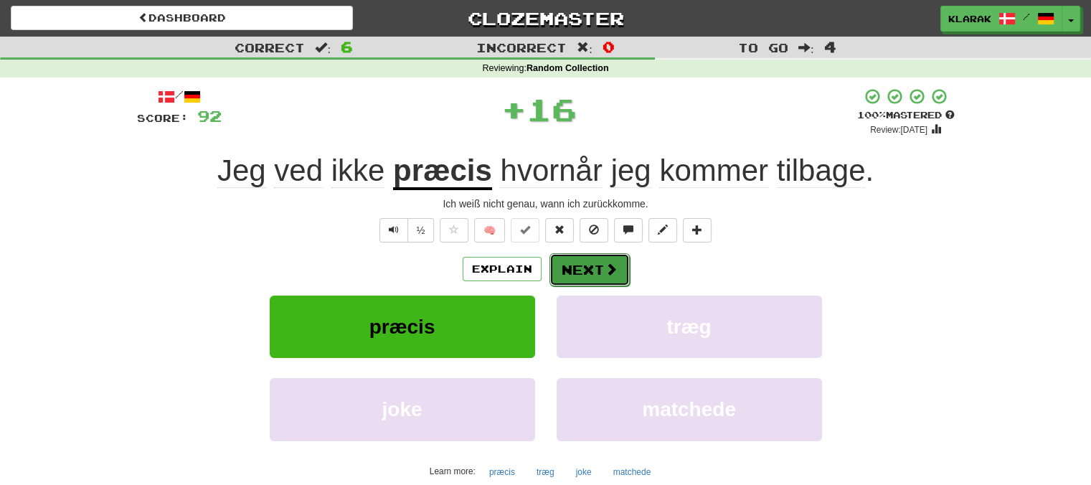
click at [579, 266] on button "Next" at bounding box center [589, 269] width 80 height 33
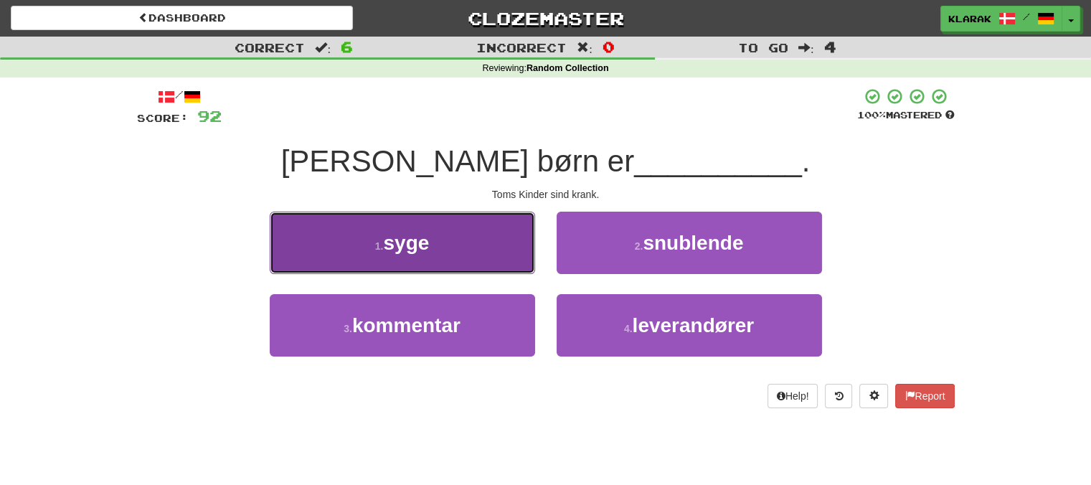
click at [474, 235] on button "1 . syge" at bounding box center [402, 243] width 265 height 62
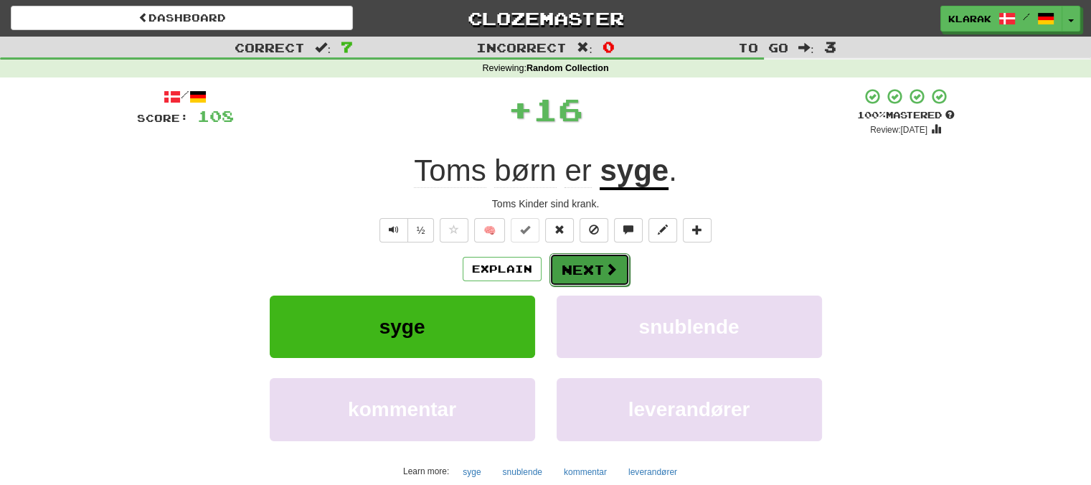
click at [575, 273] on button "Next" at bounding box center [589, 269] width 80 height 33
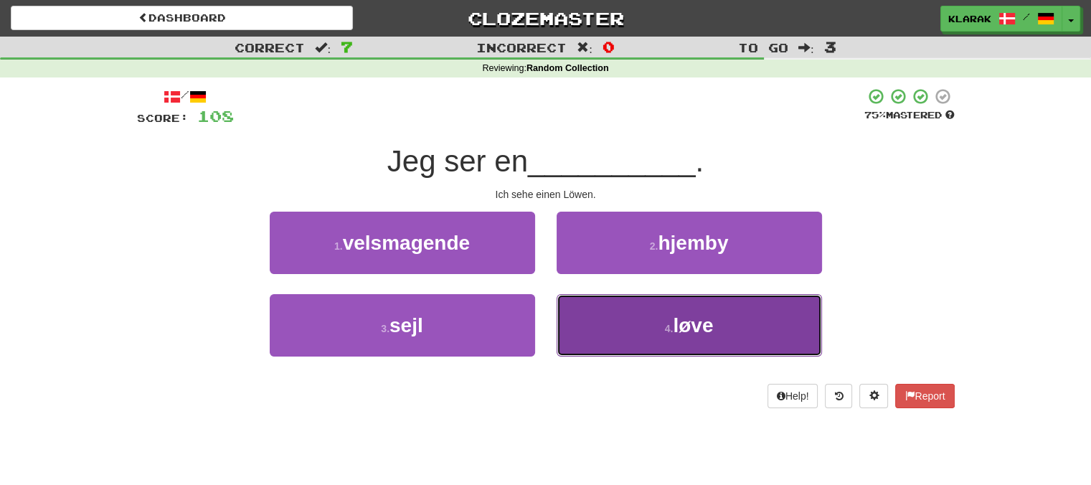
click at [622, 325] on button "4 . løve" at bounding box center [689, 325] width 265 height 62
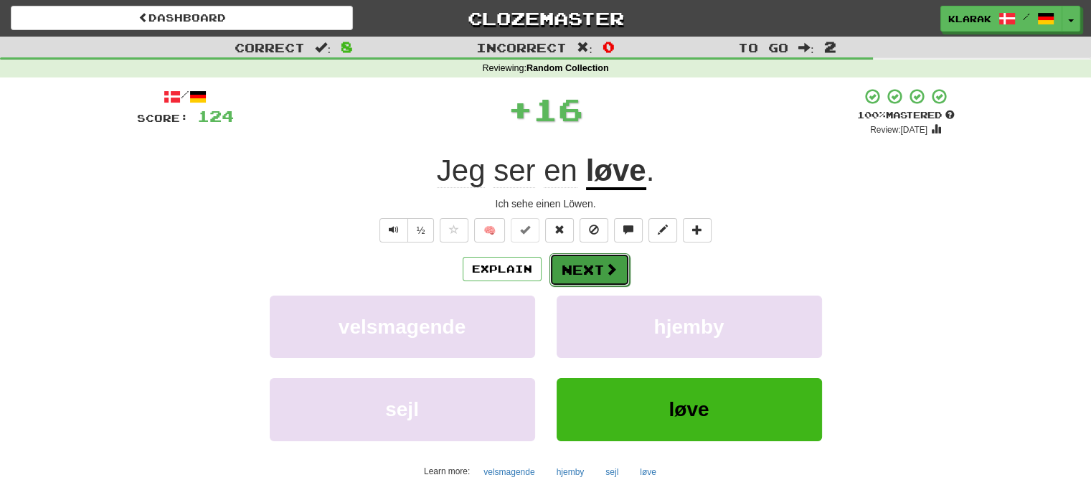
click at [596, 265] on button "Next" at bounding box center [589, 269] width 80 height 33
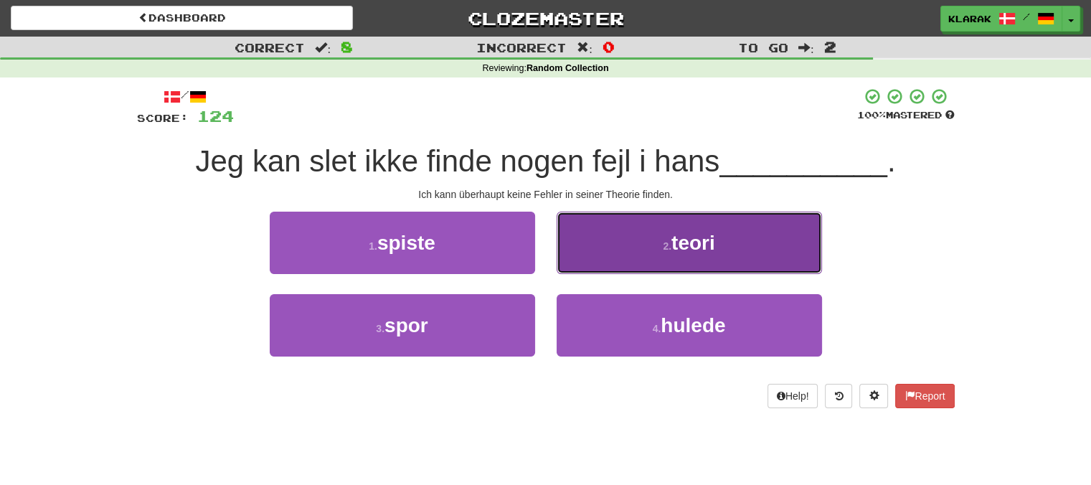
click at [620, 237] on button "2 . teori" at bounding box center [689, 243] width 265 height 62
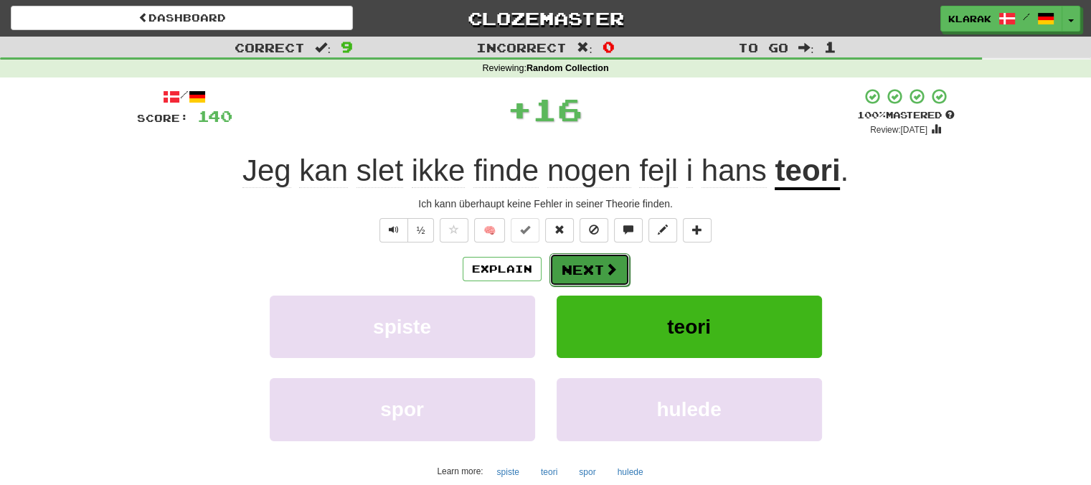
click at [563, 267] on button "Next" at bounding box center [589, 269] width 80 height 33
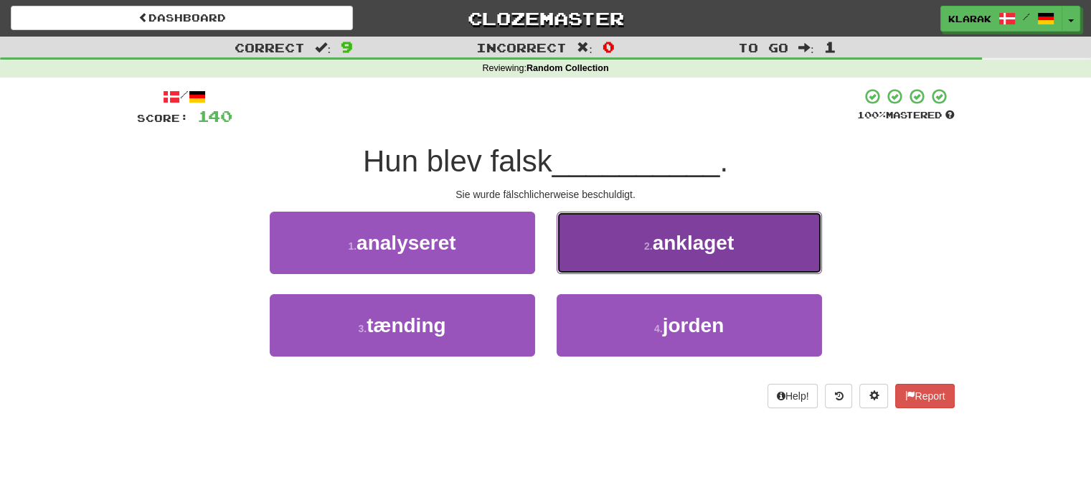
click at [610, 240] on button "2 . anklaget" at bounding box center [689, 243] width 265 height 62
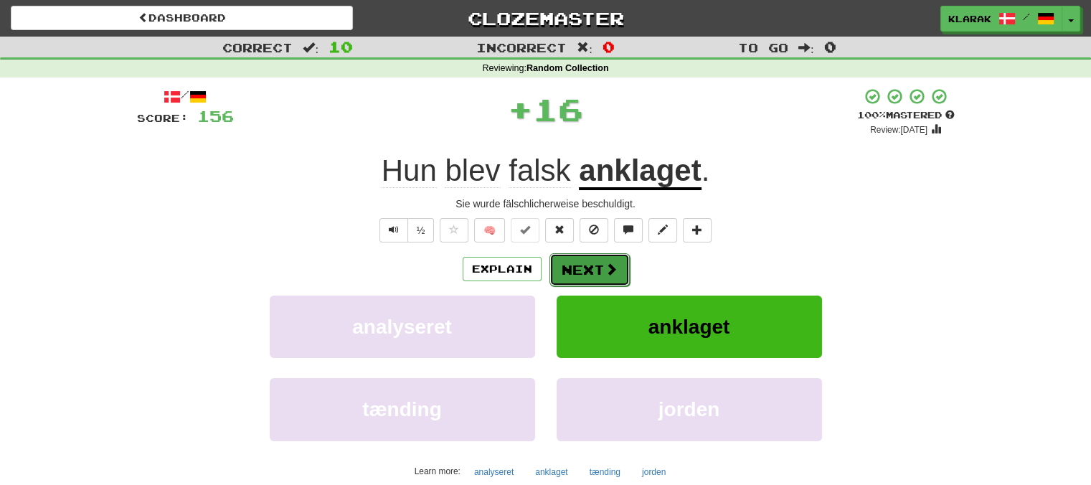
click at [576, 268] on button "Next" at bounding box center [589, 269] width 80 height 33
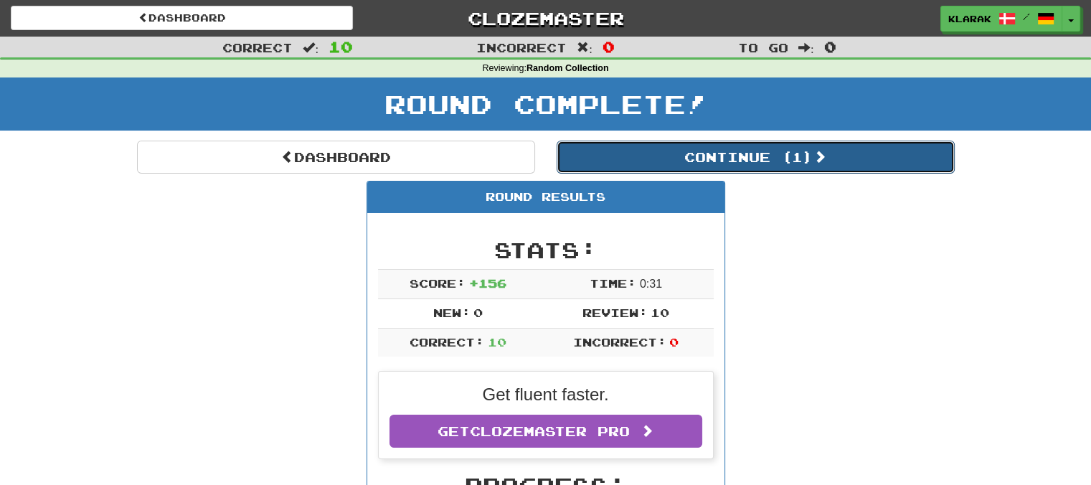
click at [763, 156] on button "Continue ( 1 )" at bounding box center [756, 157] width 398 height 33
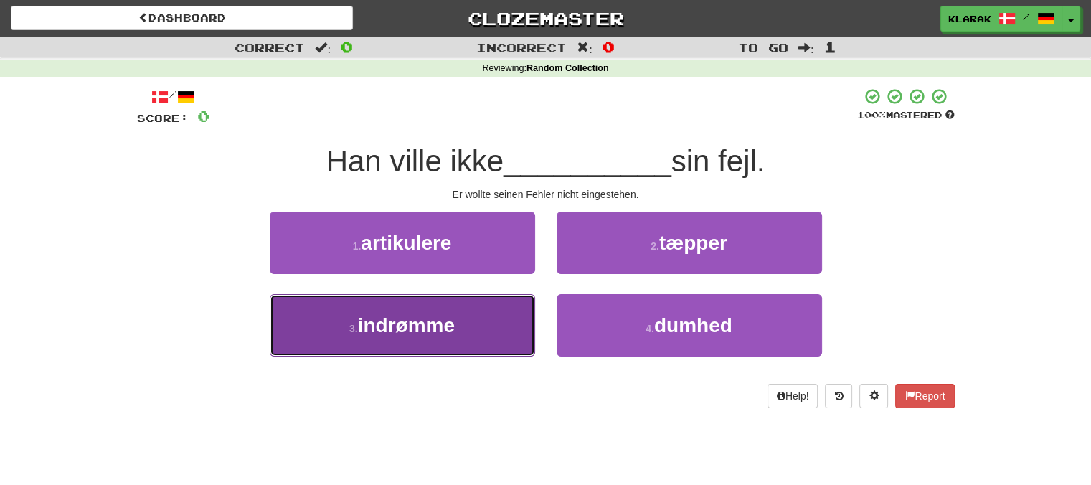
click at [497, 317] on button "3 . indrømme" at bounding box center [402, 325] width 265 height 62
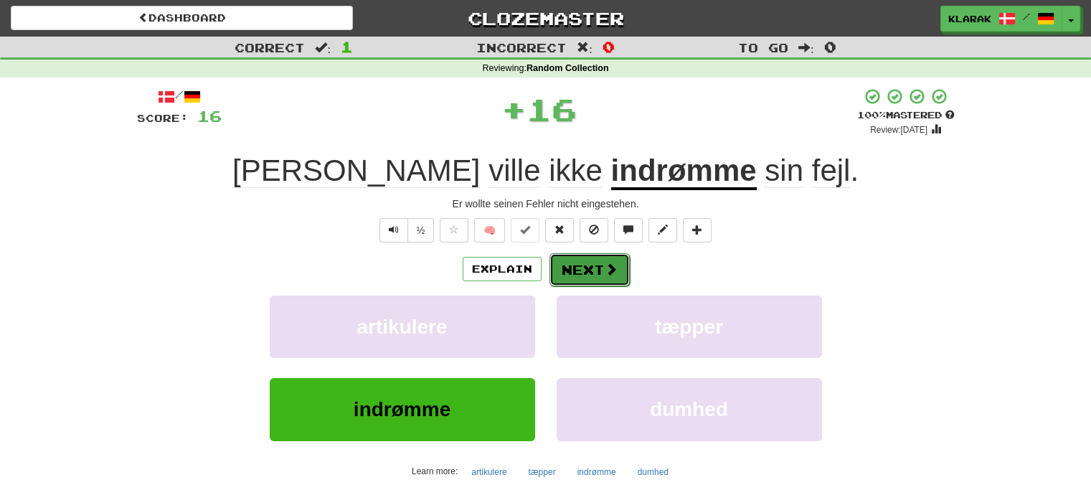
click at [578, 266] on button "Next" at bounding box center [589, 269] width 80 height 33
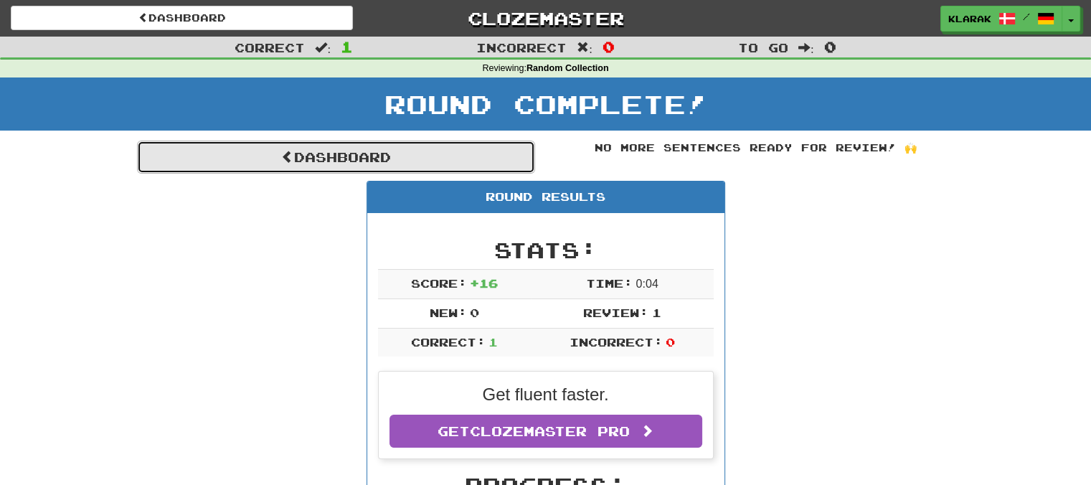
click at [326, 161] on link "Dashboard" at bounding box center [336, 157] width 398 height 33
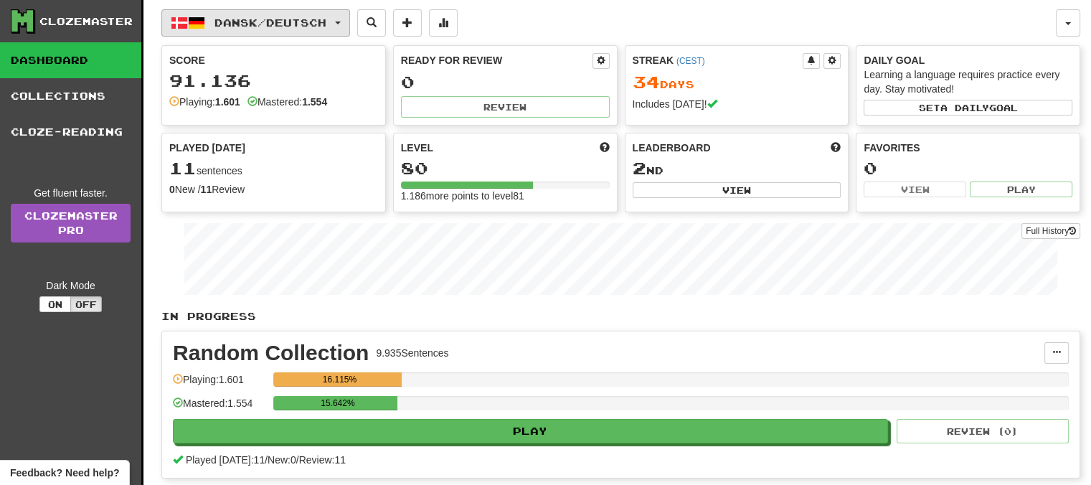
click at [350, 17] on button "Dansk / Deutsch" at bounding box center [255, 22] width 189 height 27
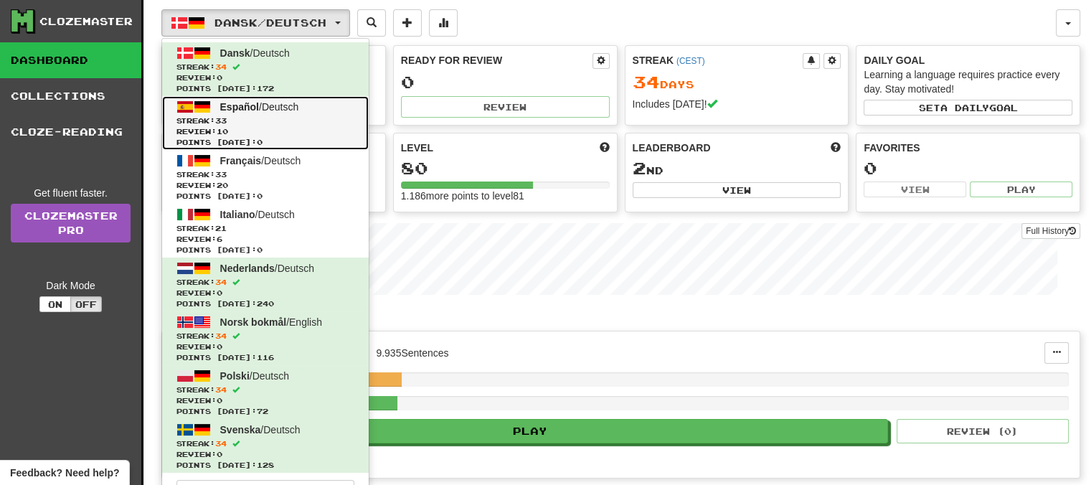
click at [231, 104] on span "Español" at bounding box center [239, 106] width 39 height 11
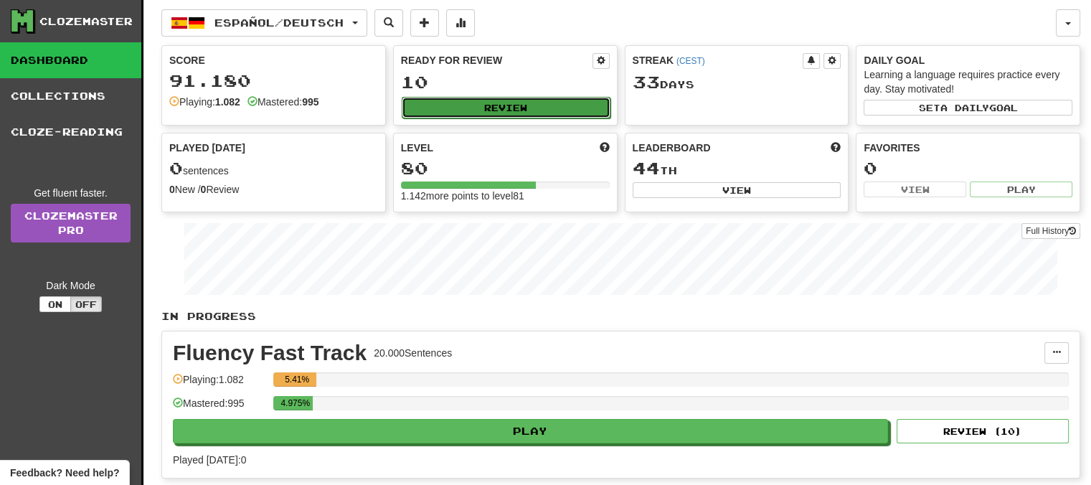
click at [515, 110] on button "Review" at bounding box center [506, 108] width 209 height 22
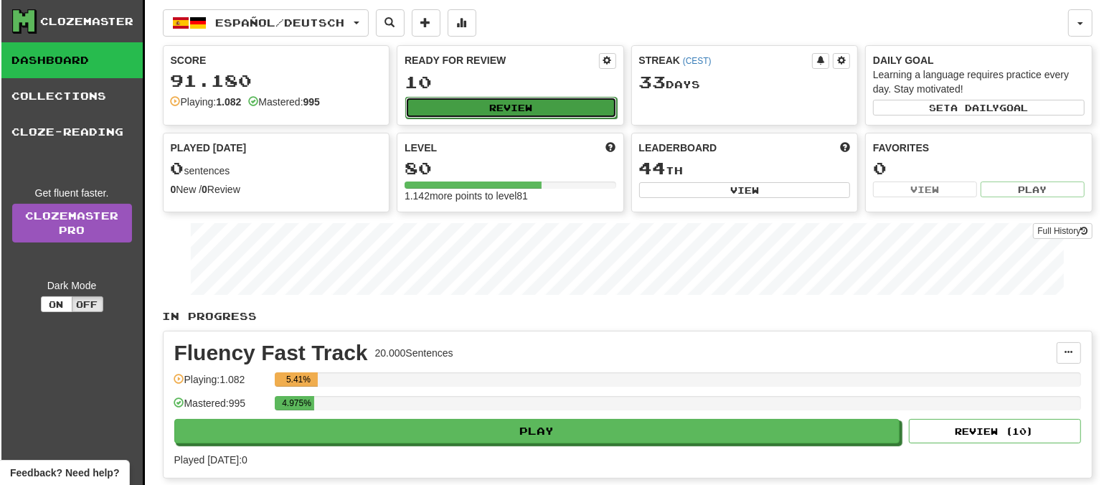
select select "**"
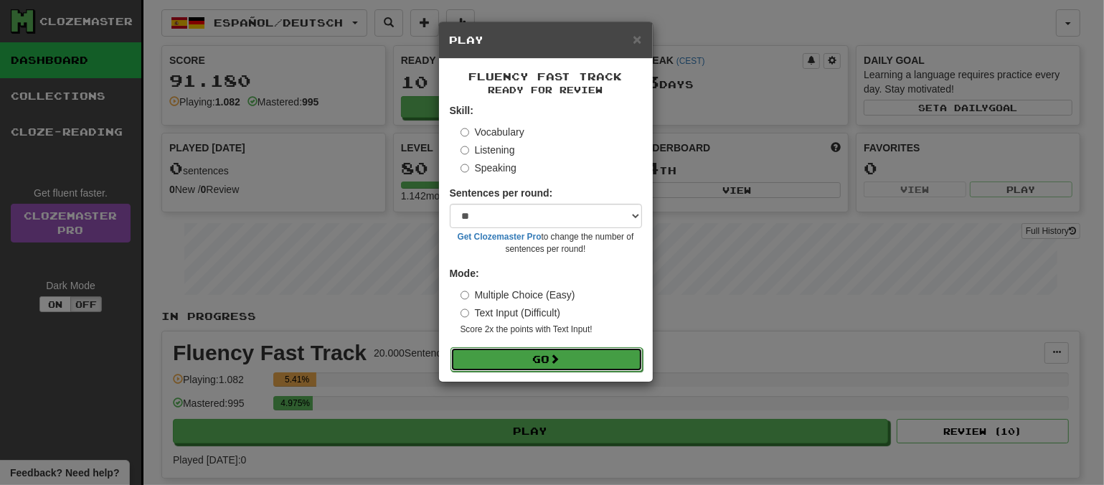
click at [548, 361] on button "Go" at bounding box center [546, 359] width 192 height 24
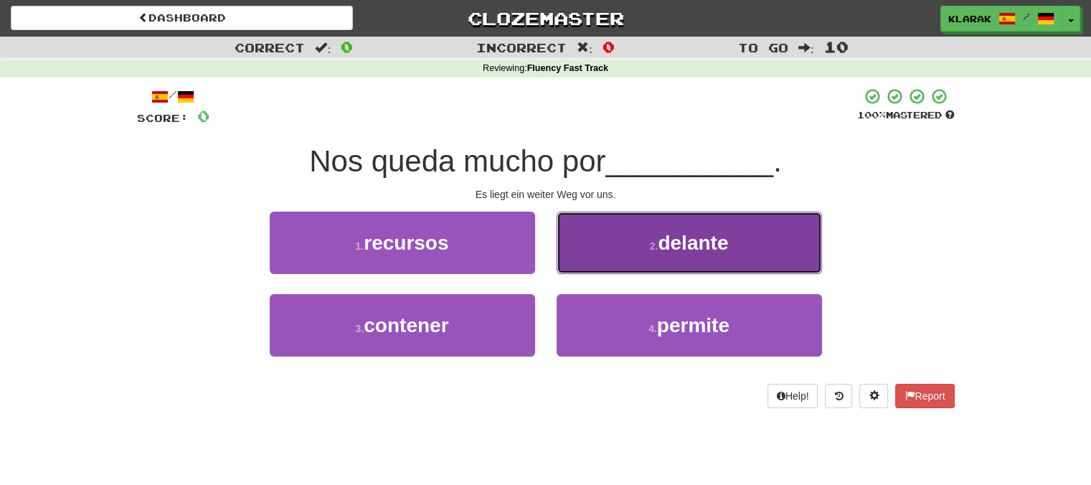
click at [618, 235] on button "2 . delante" at bounding box center [689, 243] width 265 height 62
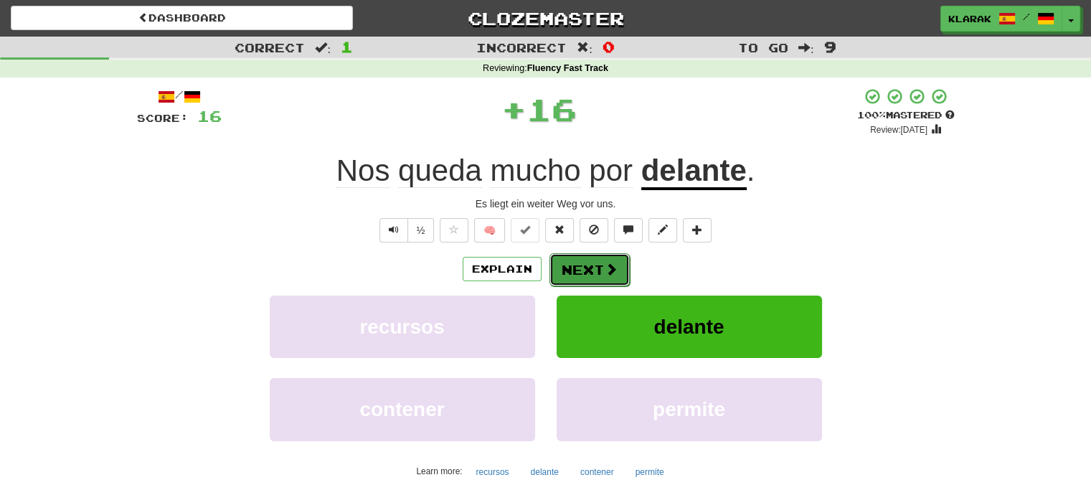
click at [588, 263] on button "Next" at bounding box center [589, 269] width 80 height 33
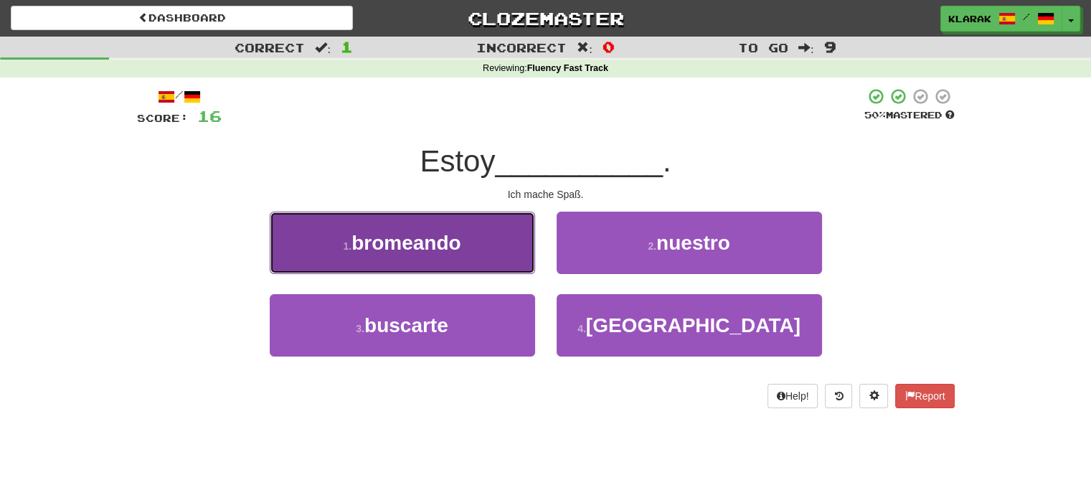
click at [497, 245] on button "1 . bromeando" at bounding box center [402, 243] width 265 height 62
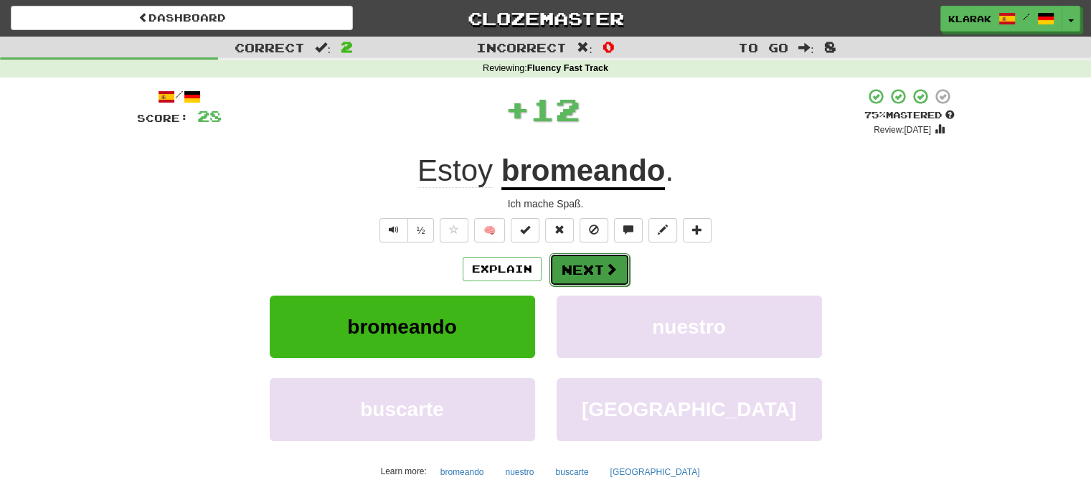
click at [572, 268] on button "Next" at bounding box center [589, 269] width 80 height 33
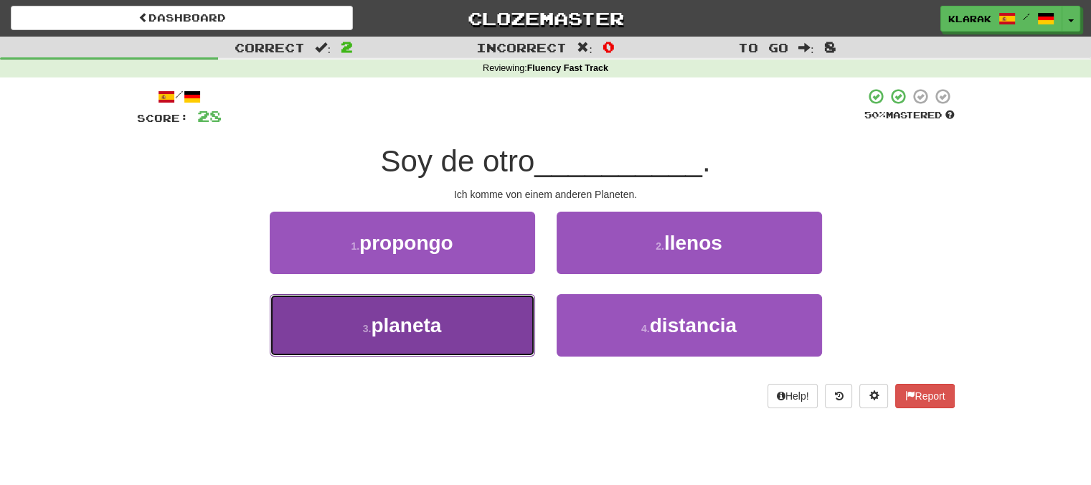
click at [476, 321] on button "3 . planeta" at bounding box center [402, 325] width 265 height 62
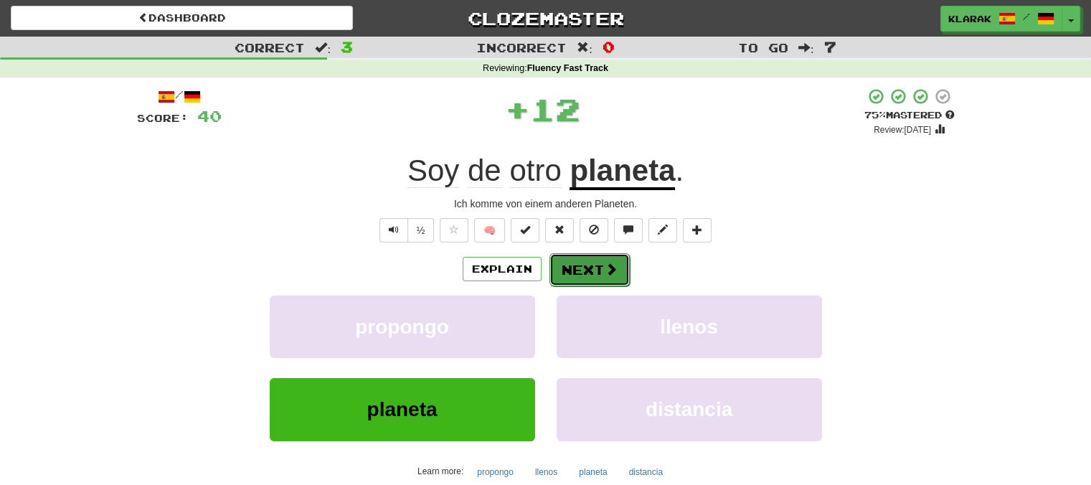
click at [588, 268] on button "Next" at bounding box center [589, 269] width 80 height 33
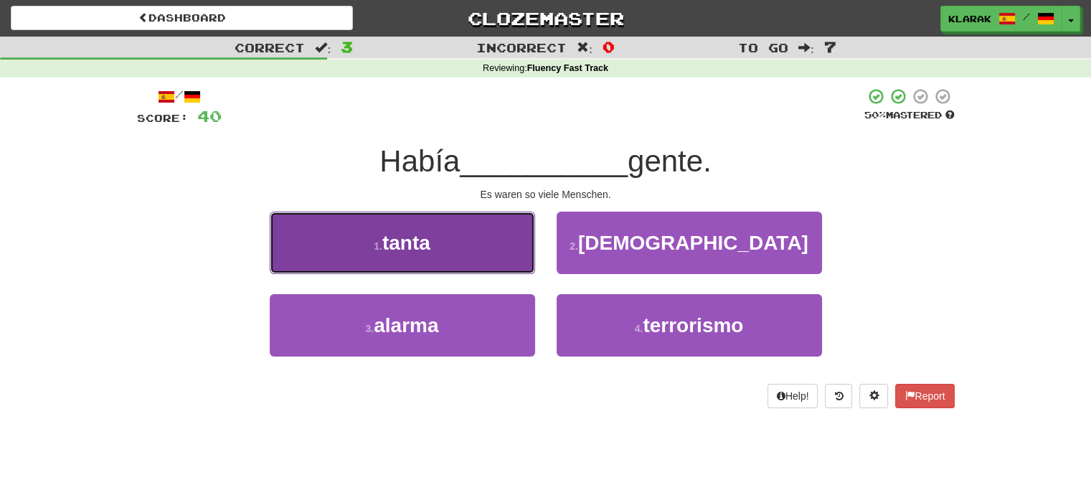
click at [473, 238] on button "1 . tanta" at bounding box center [402, 243] width 265 height 62
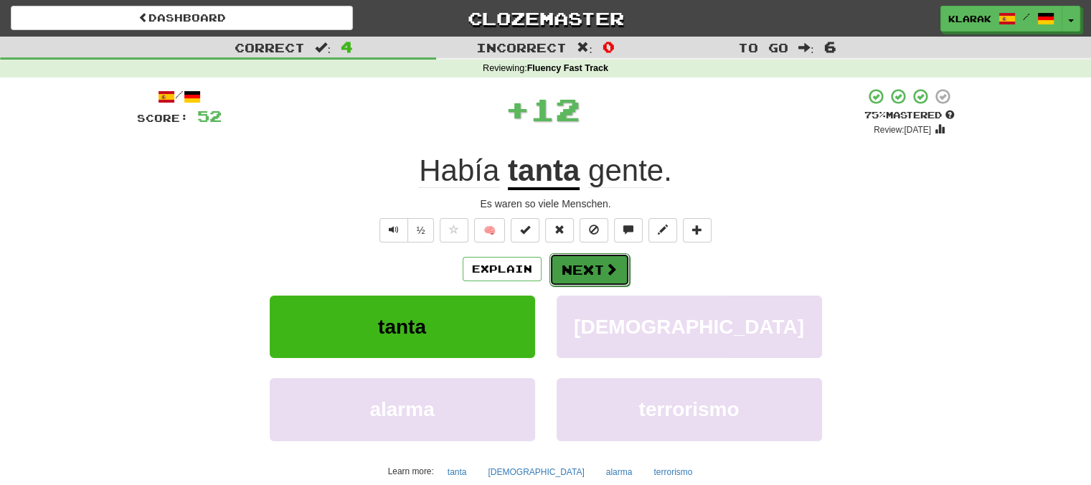
click at [569, 262] on button "Next" at bounding box center [589, 269] width 80 height 33
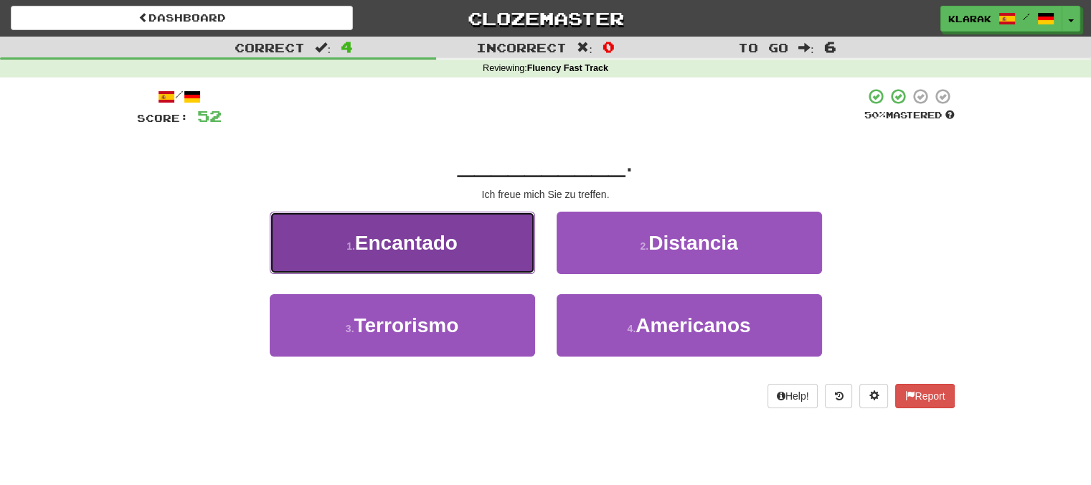
click at [487, 246] on button "1 . Encantado" at bounding box center [402, 243] width 265 height 62
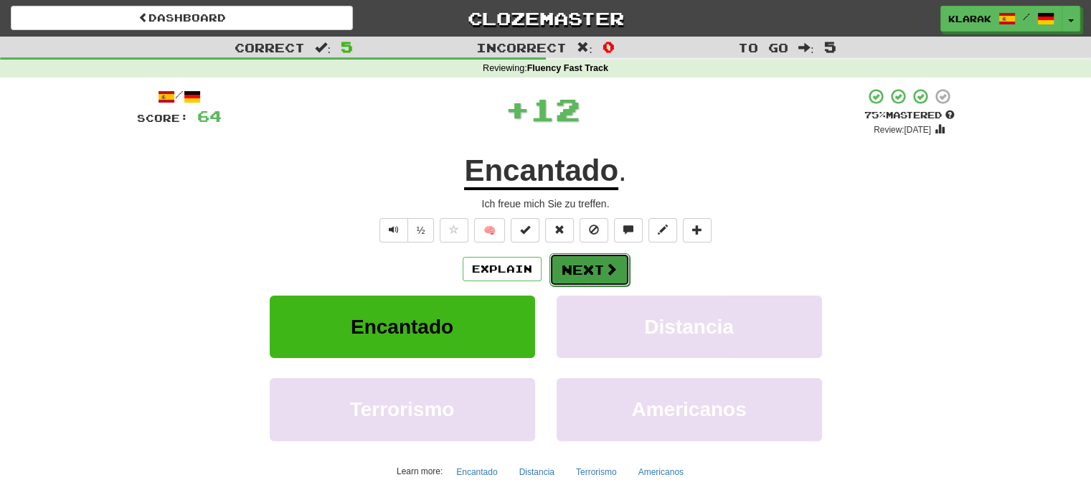
click at [569, 269] on button "Next" at bounding box center [589, 269] width 80 height 33
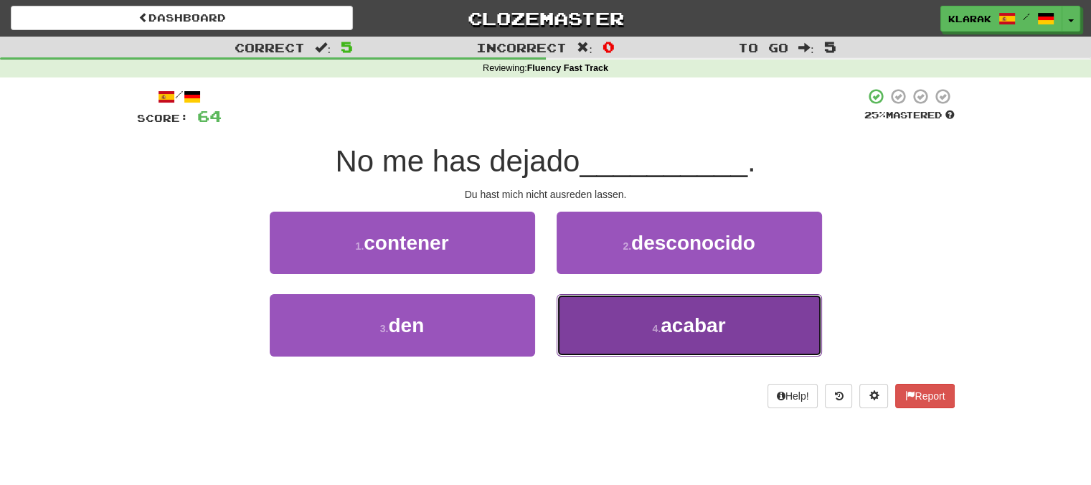
click at [615, 329] on button "4 . acabar" at bounding box center [689, 325] width 265 height 62
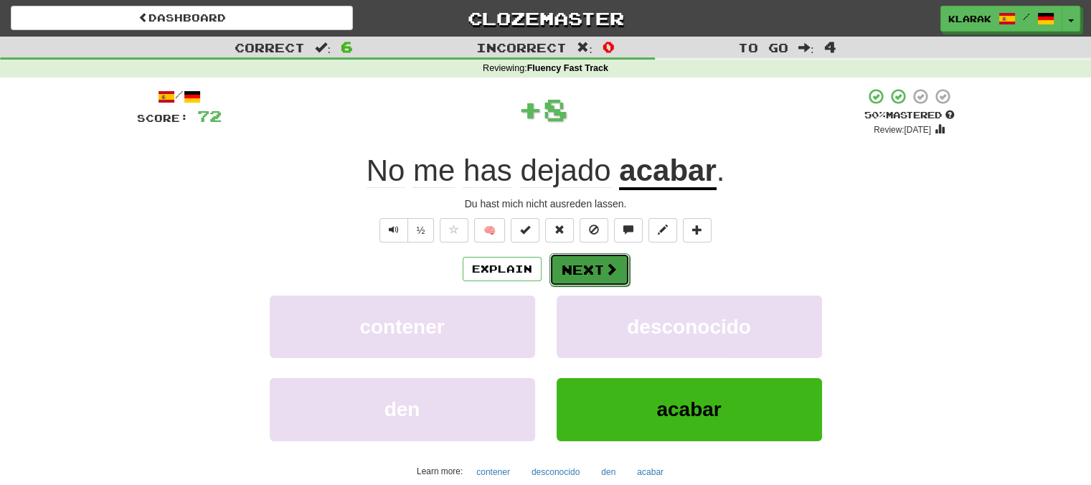
click at [588, 267] on button "Next" at bounding box center [589, 269] width 80 height 33
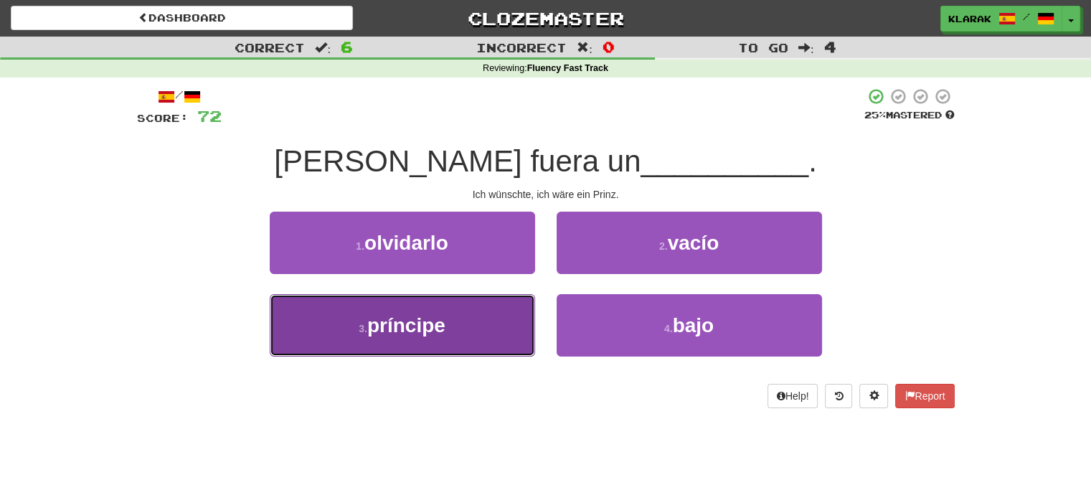
click at [500, 321] on button "3 . príncipe" at bounding box center [402, 325] width 265 height 62
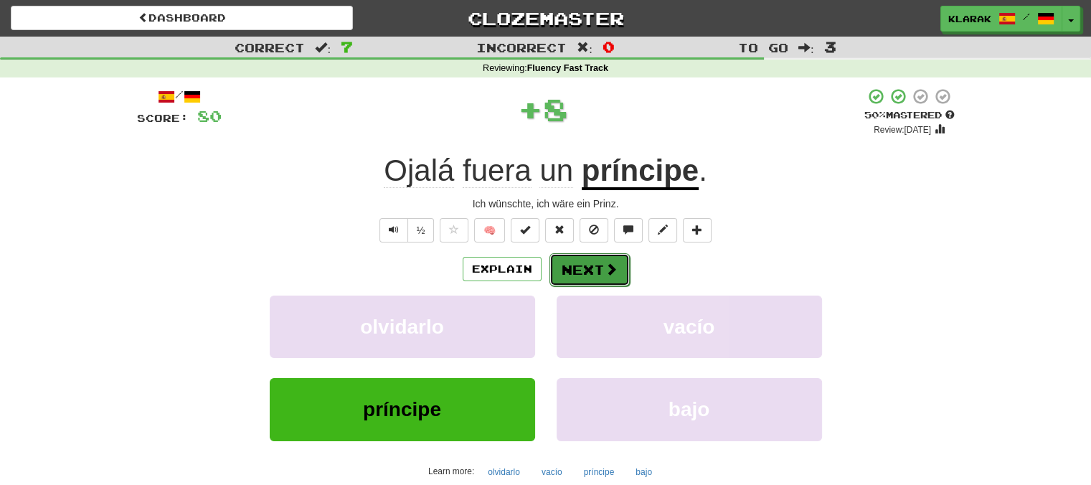
click at [574, 273] on button "Next" at bounding box center [589, 269] width 80 height 33
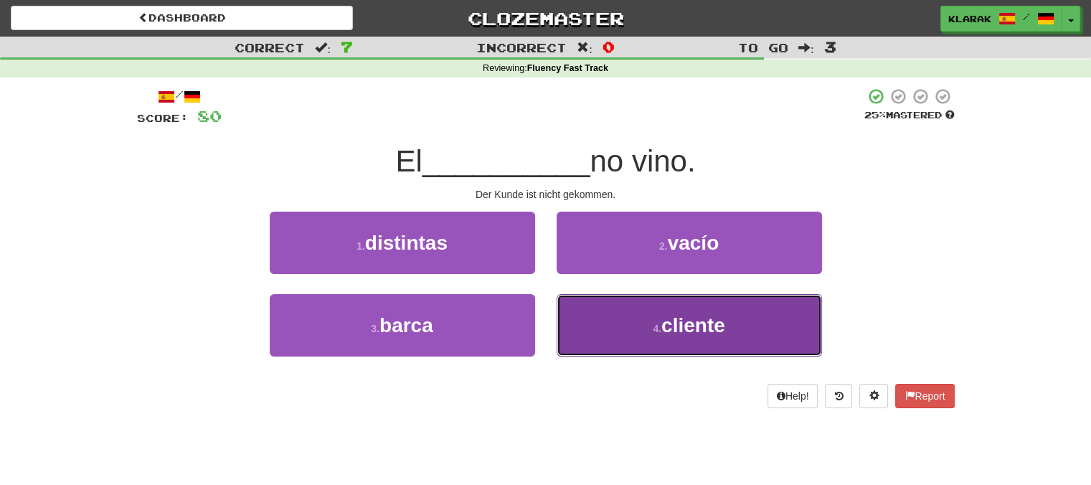
click at [607, 333] on button "4 . cliente" at bounding box center [689, 325] width 265 height 62
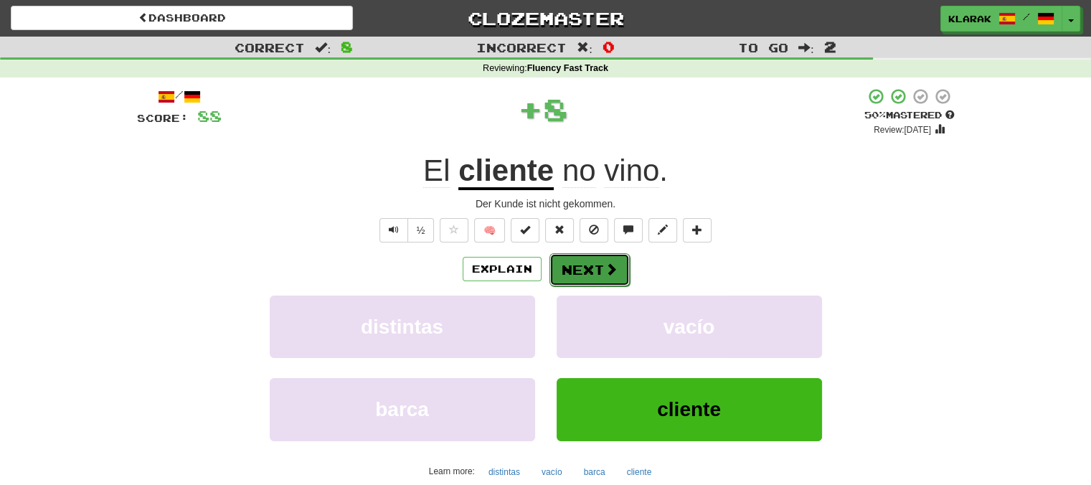
click at [589, 266] on button "Next" at bounding box center [589, 269] width 80 height 33
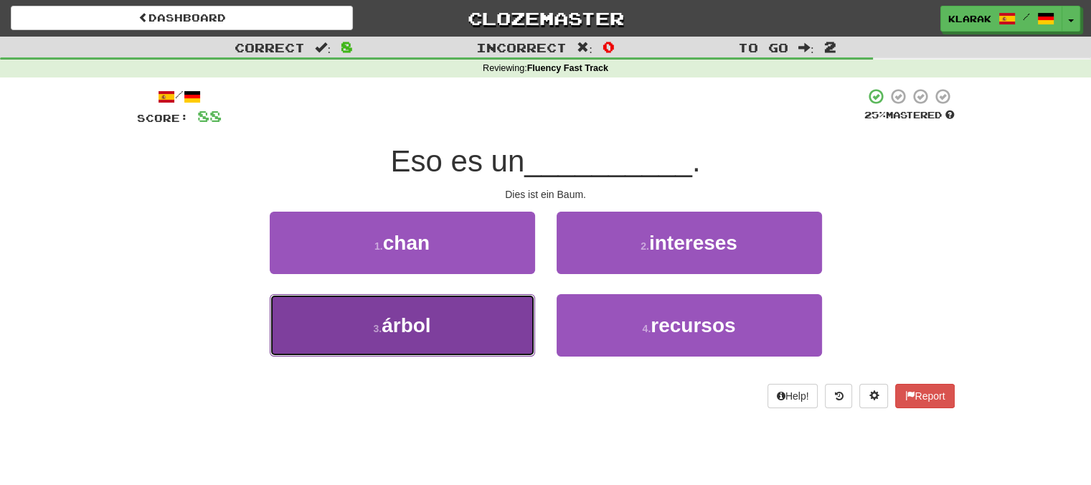
click at [473, 311] on button "3 . árbol" at bounding box center [402, 325] width 265 height 62
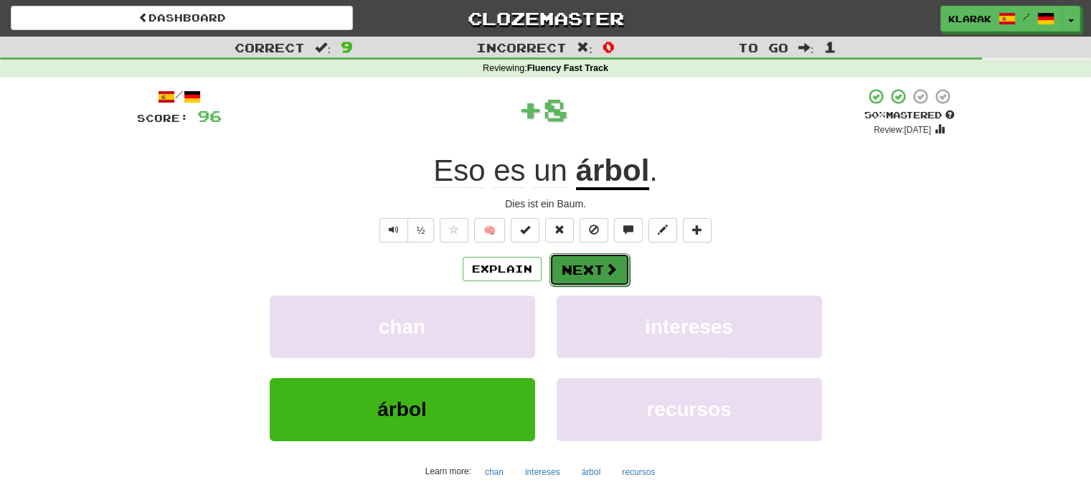
click at [588, 266] on button "Next" at bounding box center [589, 269] width 80 height 33
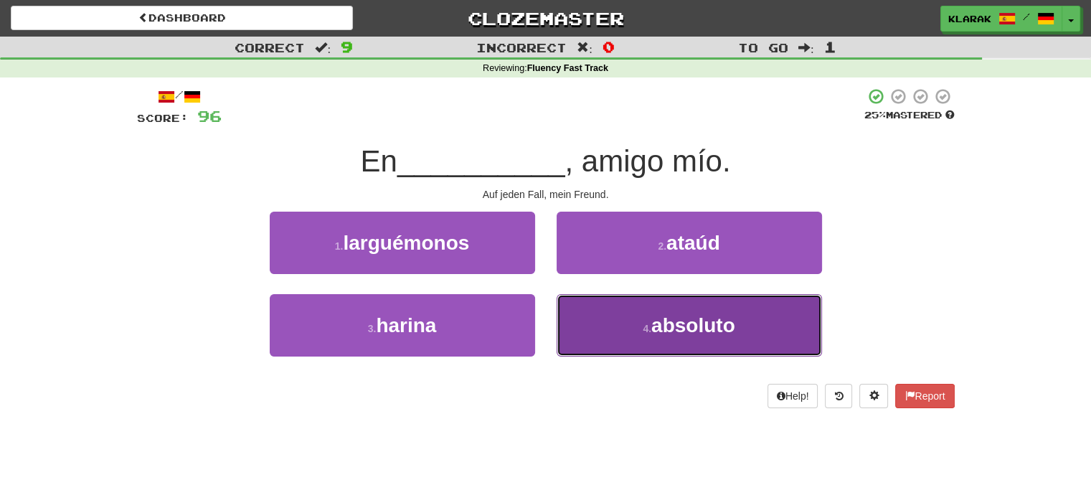
click at [611, 324] on button "4 . absoluto" at bounding box center [689, 325] width 265 height 62
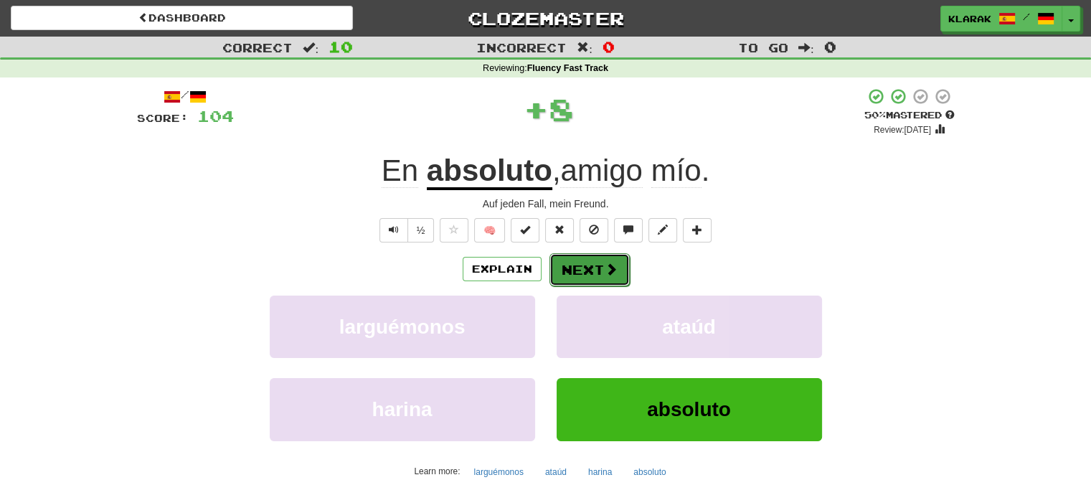
click at [587, 265] on button "Next" at bounding box center [589, 269] width 80 height 33
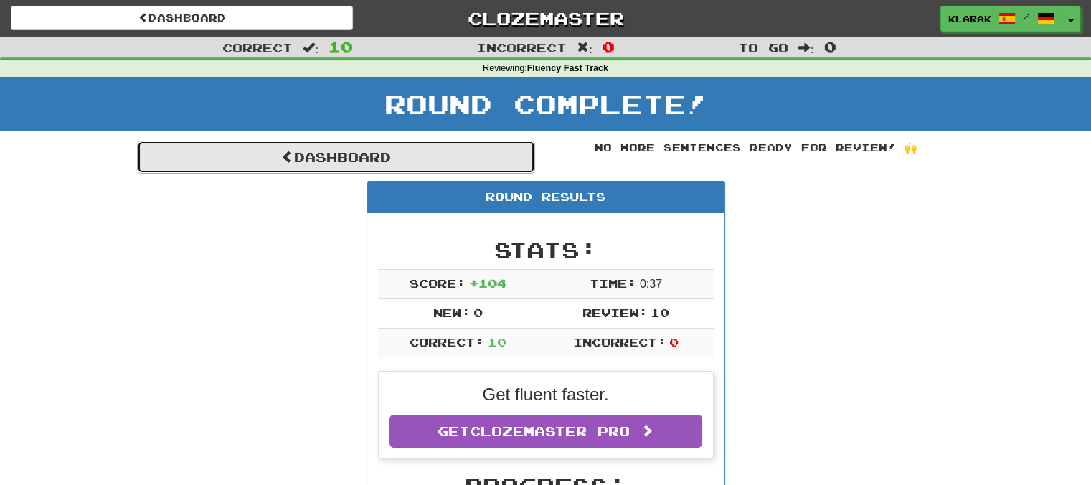
click at [300, 158] on link "Dashboard" at bounding box center [336, 157] width 398 height 33
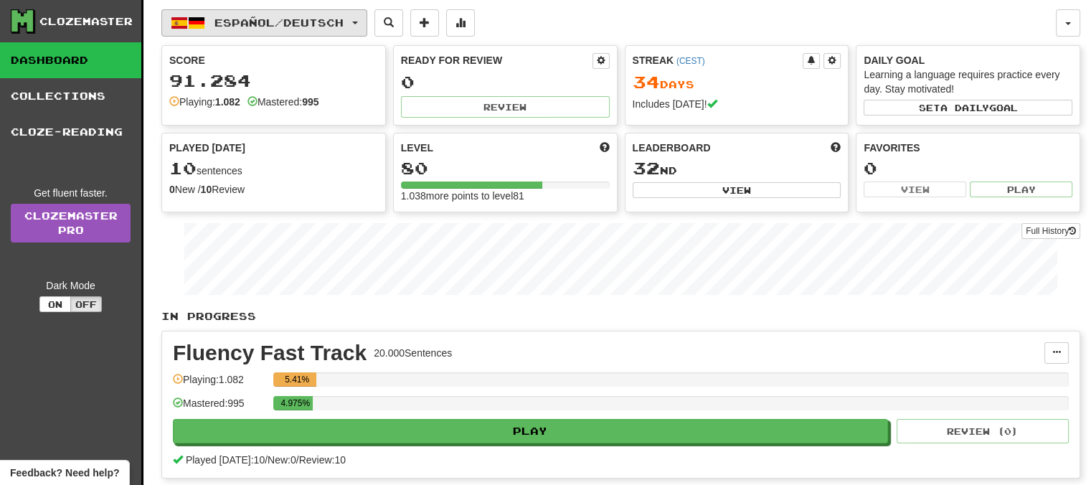
click at [363, 26] on button "Español / Deutsch" at bounding box center [264, 22] width 206 height 27
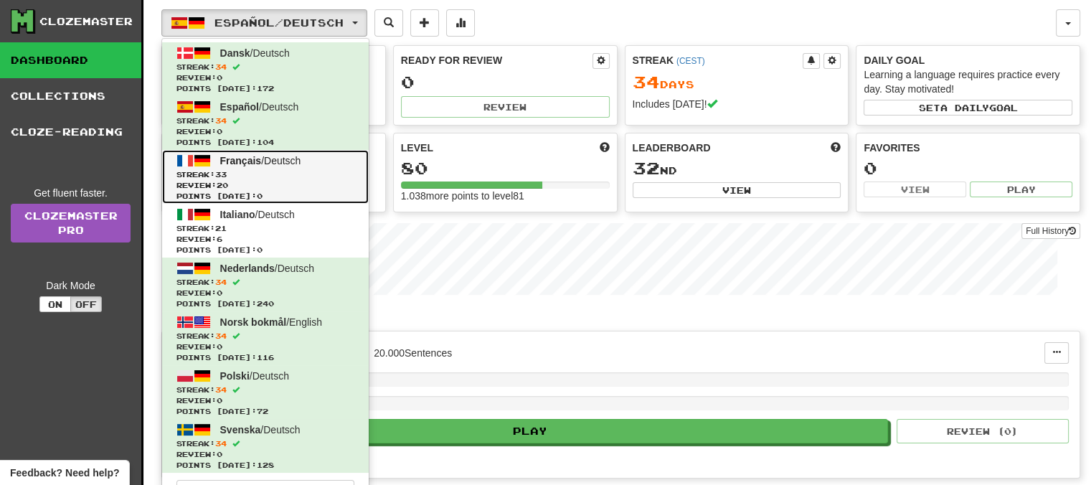
click at [238, 161] on span "Français" at bounding box center [241, 160] width 42 height 11
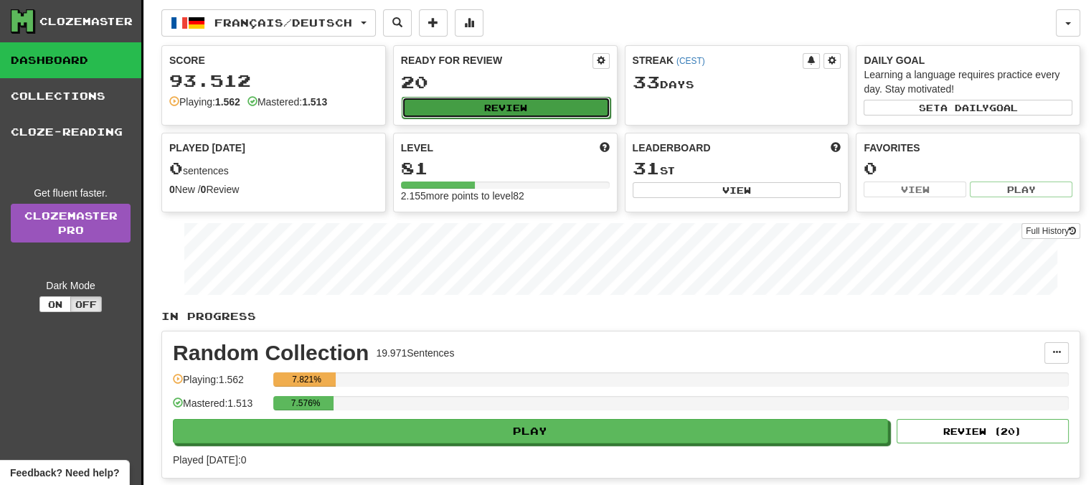
click at [465, 107] on button "Review" at bounding box center [506, 108] width 209 height 22
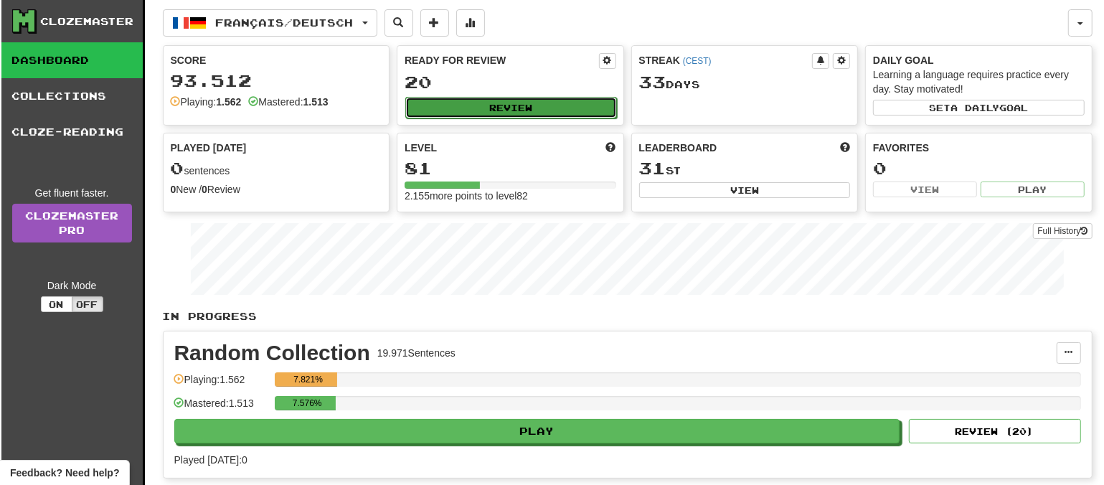
select select "**"
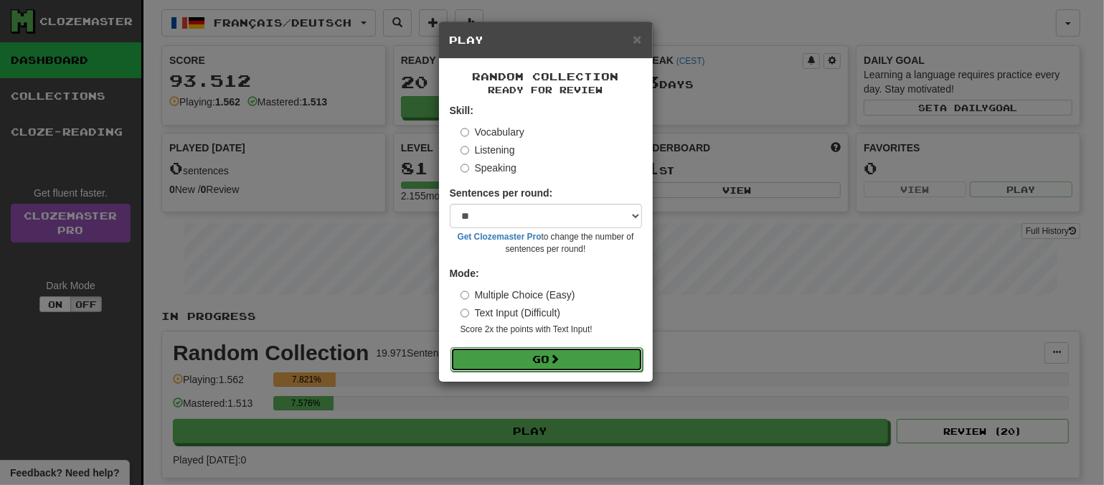
click at [541, 359] on button "Go" at bounding box center [546, 359] width 192 height 24
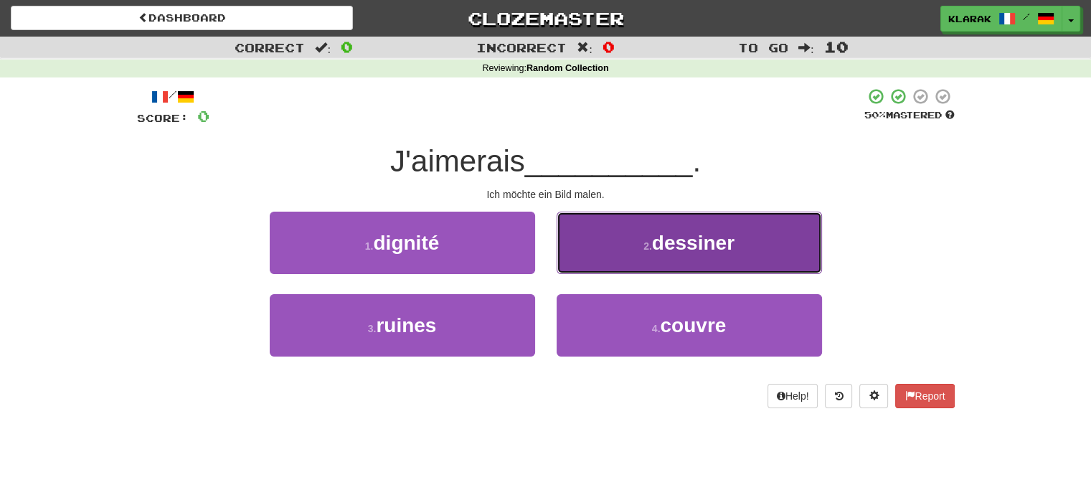
click at [629, 240] on button "2 . dessiner" at bounding box center [689, 243] width 265 height 62
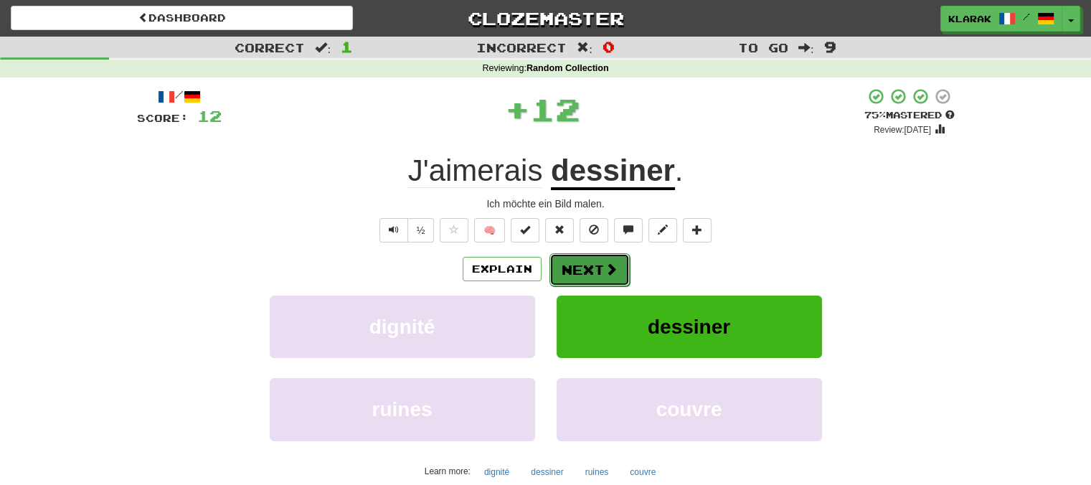
click at [576, 267] on button "Next" at bounding box center [589, 269] width 80 height 33
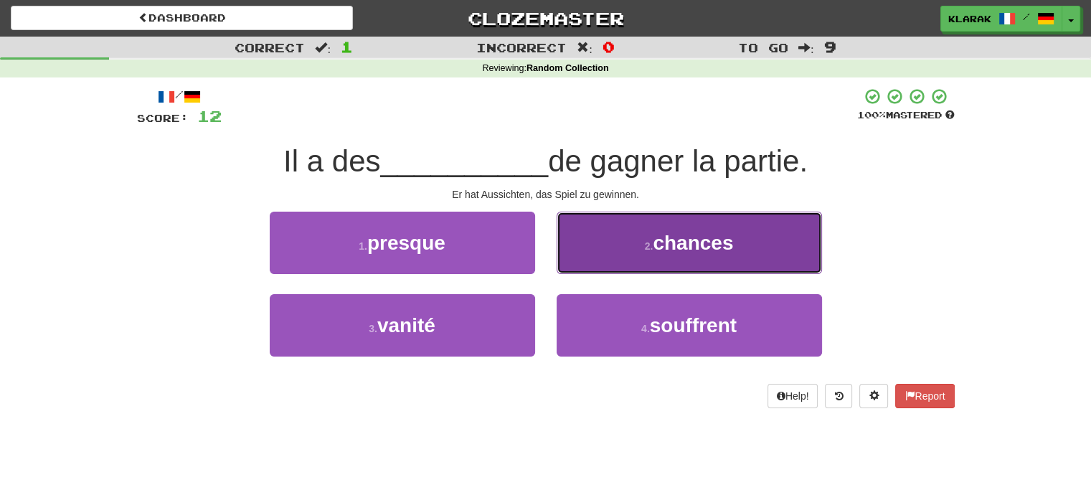
click at [601, 246] on button "2 . chances" at bounding box center [689, 243] width 265 height 62
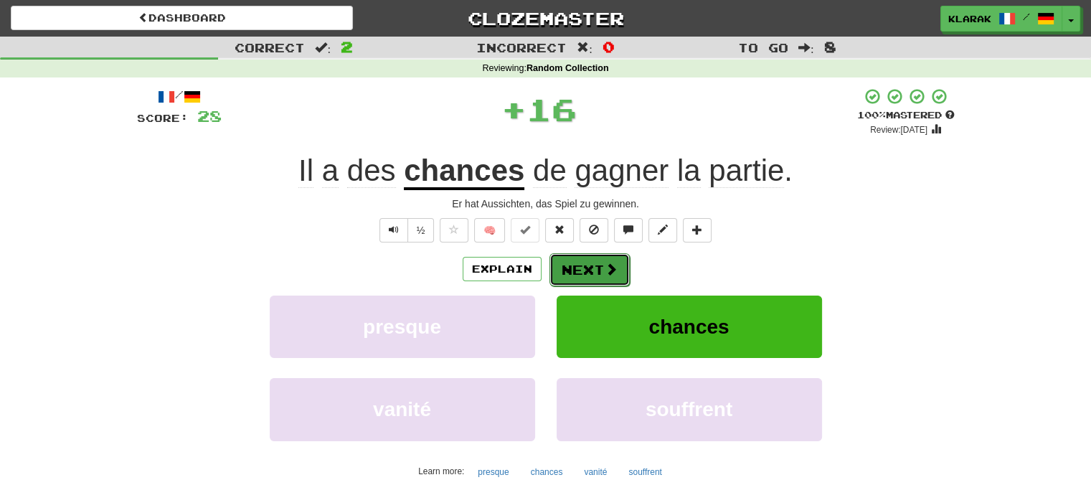
click at [575, 267] on button "Next" at bounding box center [589, 269] width 80 height 33
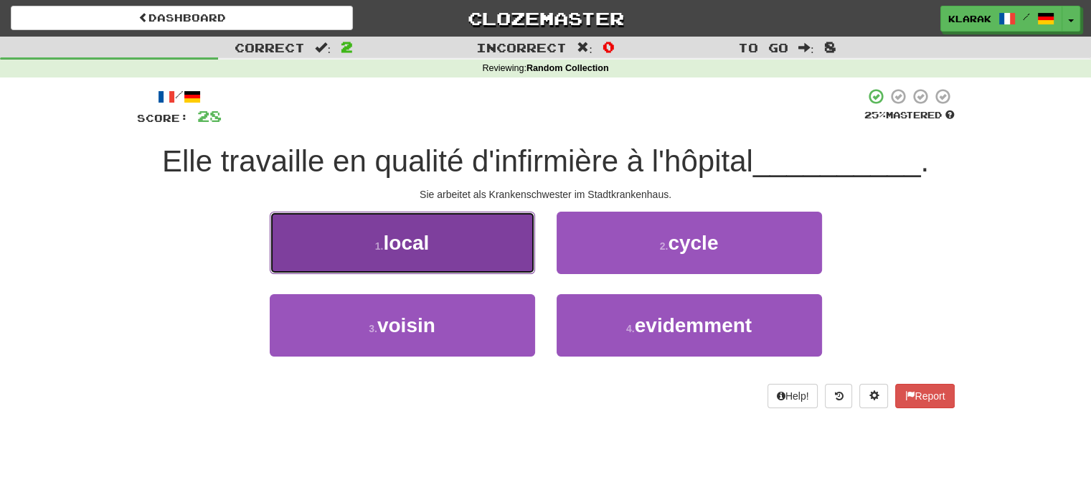
click at [483, 229] on button "1 . local" at bounding box center [402, 243] width 265 height 62
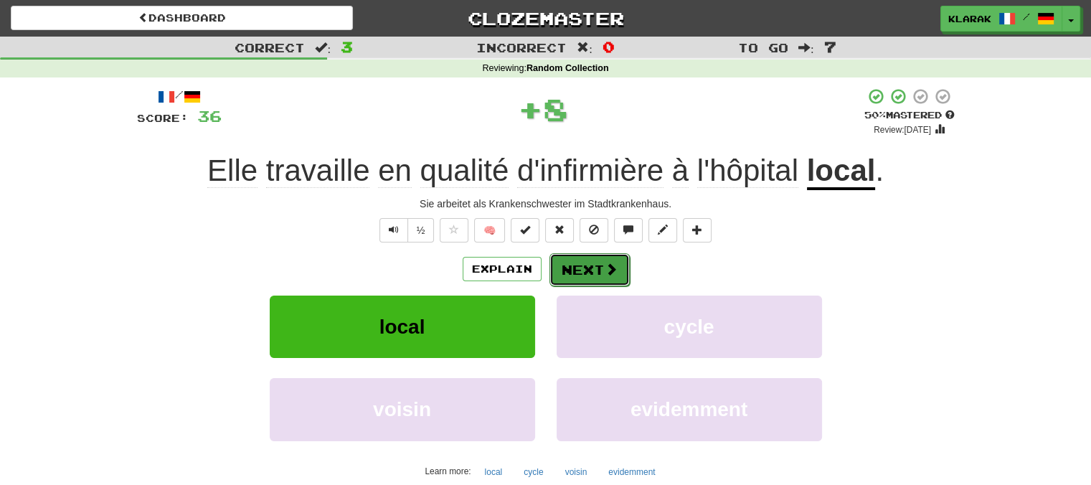
click at [573, 267] on button "Next" at bounding box center [589, 269] width 80 height 33
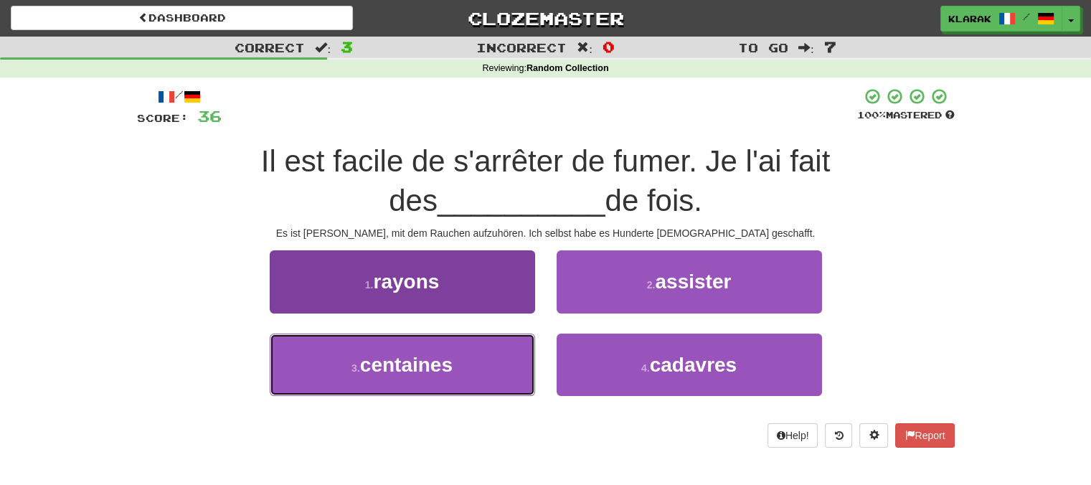
drag, startPoint x: 450, startPoint y: 364, endPoint x: 477, endPoint y: 346, distance: 32.6
click at [449, 364] on span "centaines" at bounding box center [406, 365] width 93 height 22
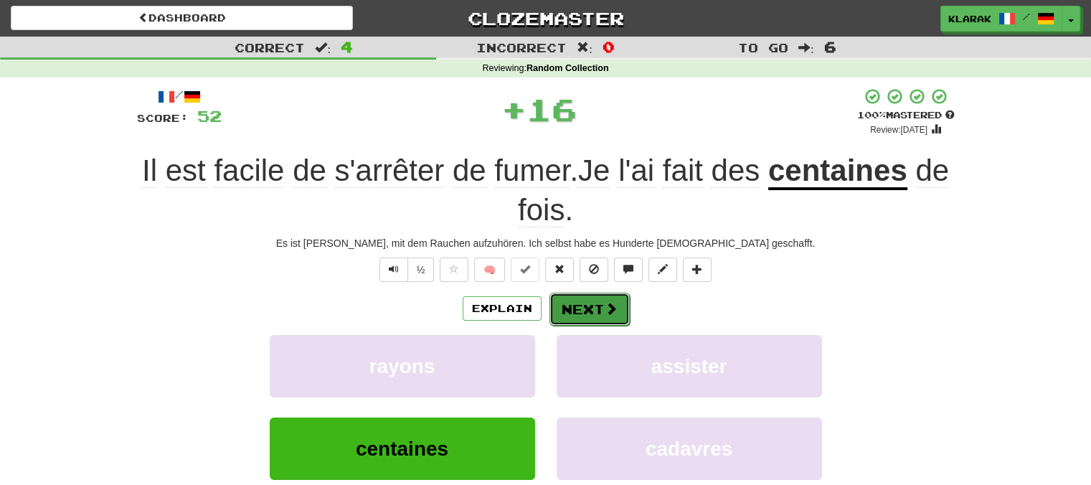
click at [568, 308] on button "Next" at bounding box center [589, 309] width 80 height 33
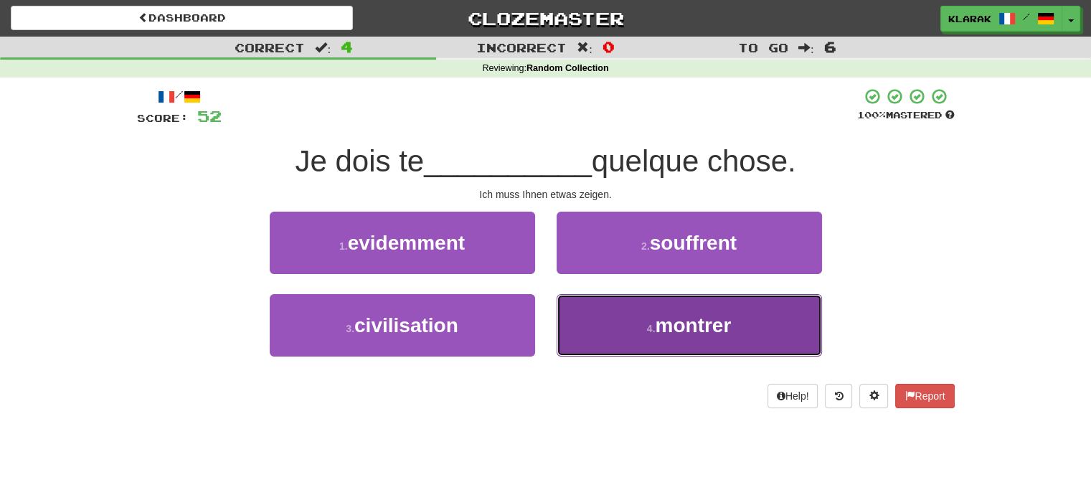
click at [608, 331] on button "4 . montrer" at bounding box center [689, 325] width 265 height 62
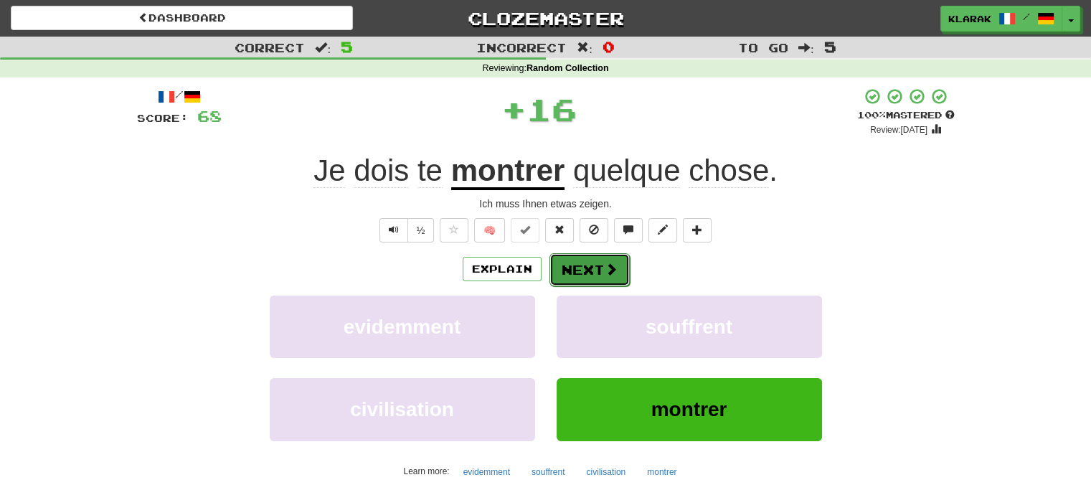
click at [583, 266] on button "Next" at bounding box center [589, 269] width 80 height 33
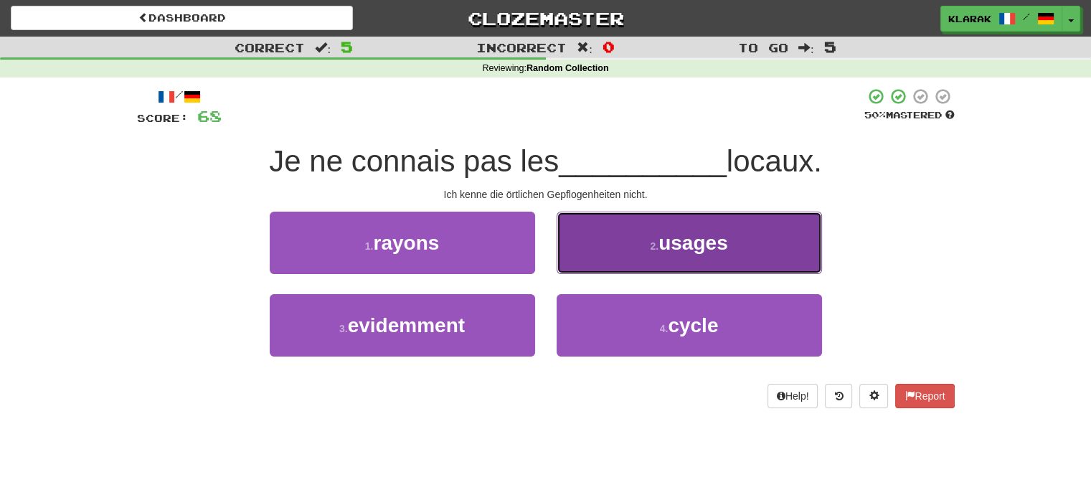
click at [597, 247] on button "2 . usages" at bounding box center [689, 243] width 265 height 62
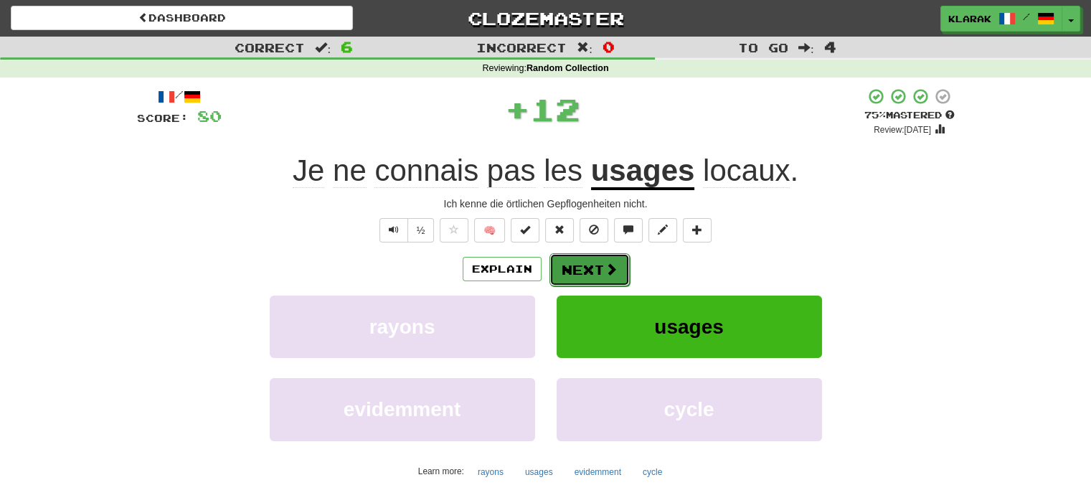
click at [581, 261] on button "Next" at bounding box center [589, 269] width 80 height 33
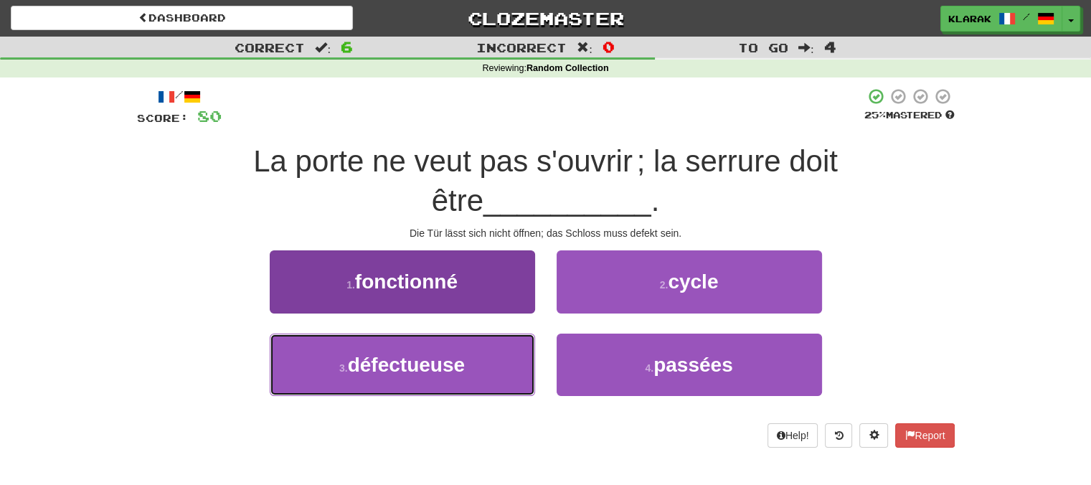
drag, startPoint x: 455, startPoint y: 373, endPoint x: 485, endPoint y: 347, distance: 39.1
click at [455, 372] on span "défectueuse" at bounding box center [406, 365] width 117 height 22
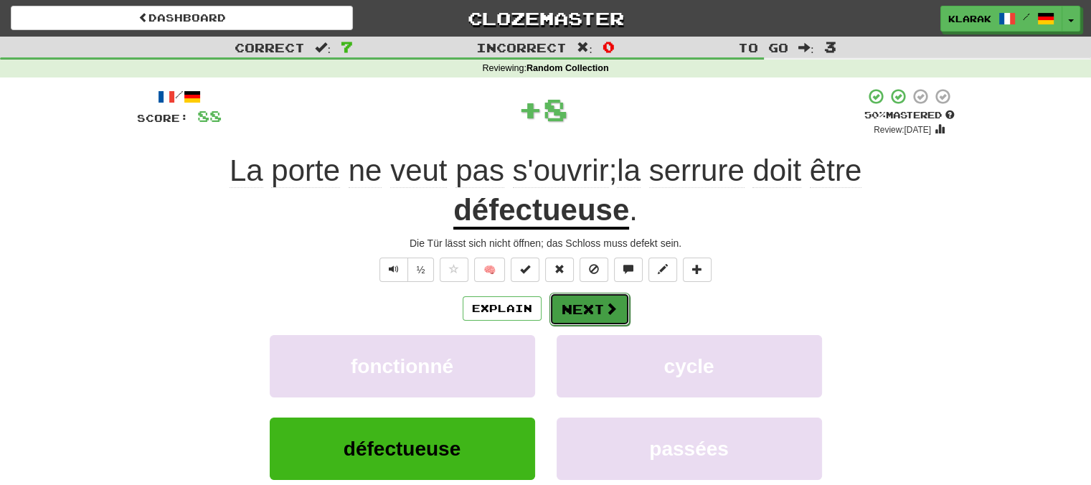
click at [583, 301] on button "Next" at bounding box center [589, 309] width 80 height 33
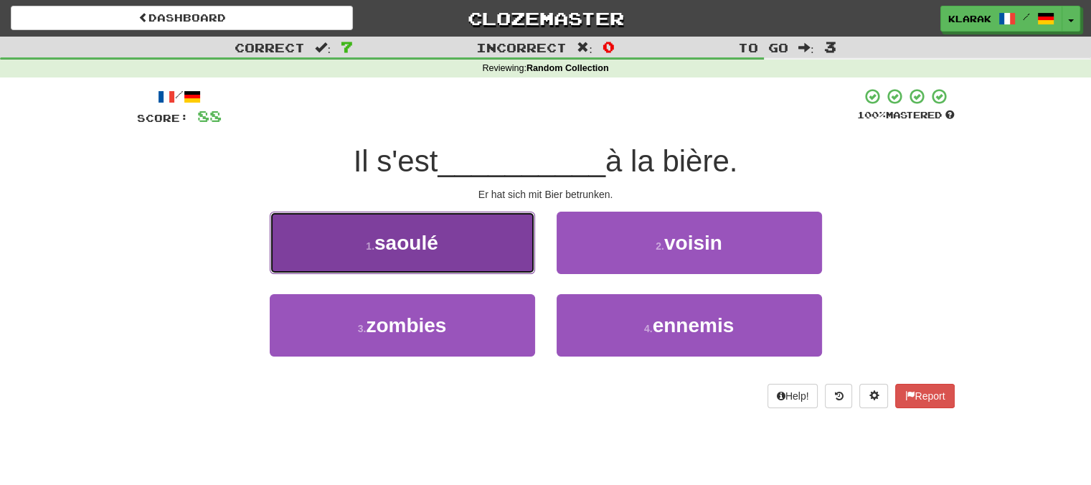
click at [485, 239] on button "1 . saoulé" at bounding box center [402, 243] width 265 height 62
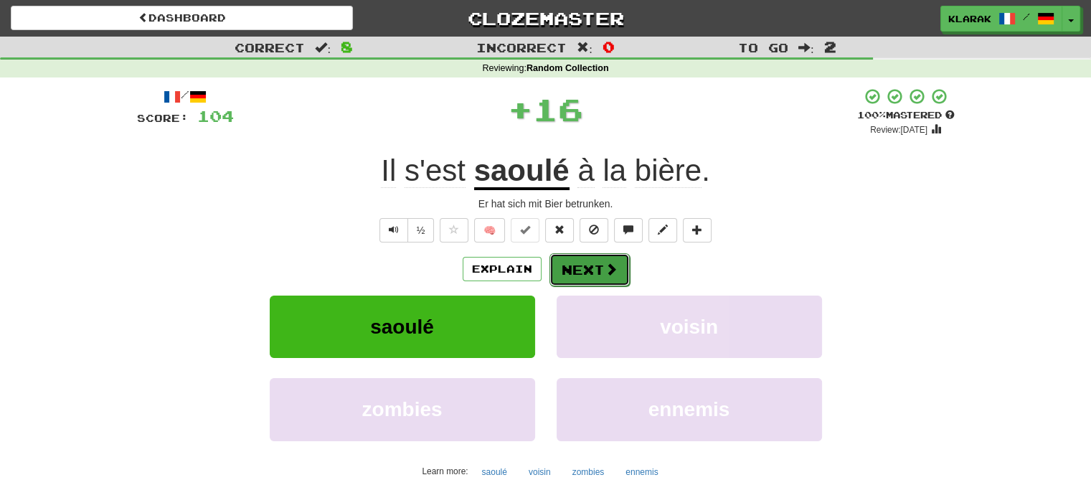
click at [583, 267] on button "Next" at bounding box center [589, 269] width 80 height 33
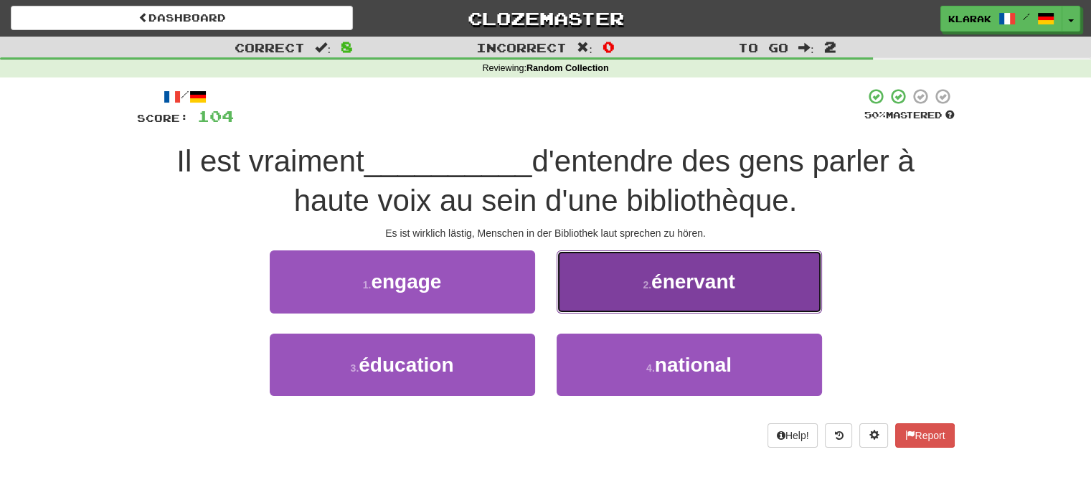
click at [605, 283] on button "2 . énervant" at bounding box center [689, 281] width 265 height 62
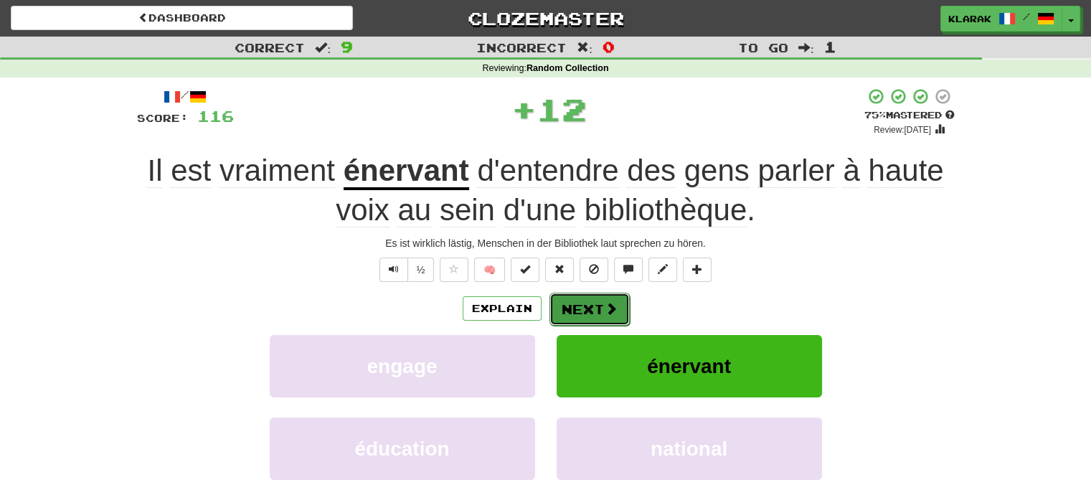
click at [572, 293] on button "Next" at bounding box center [589, 309] width 80 height 33
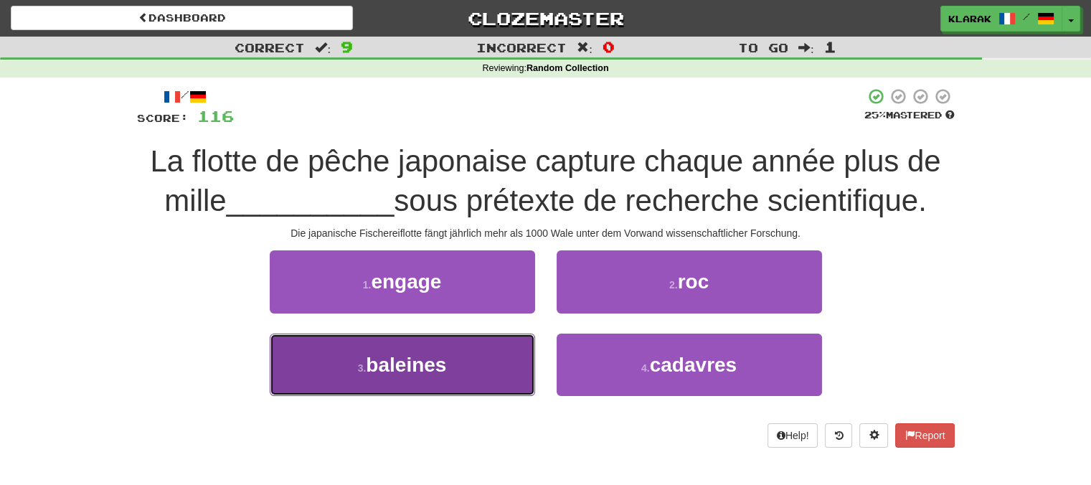
click at [478, 368] on button "3 . baleines" at bounding box center [402, 364] width 265 height 62
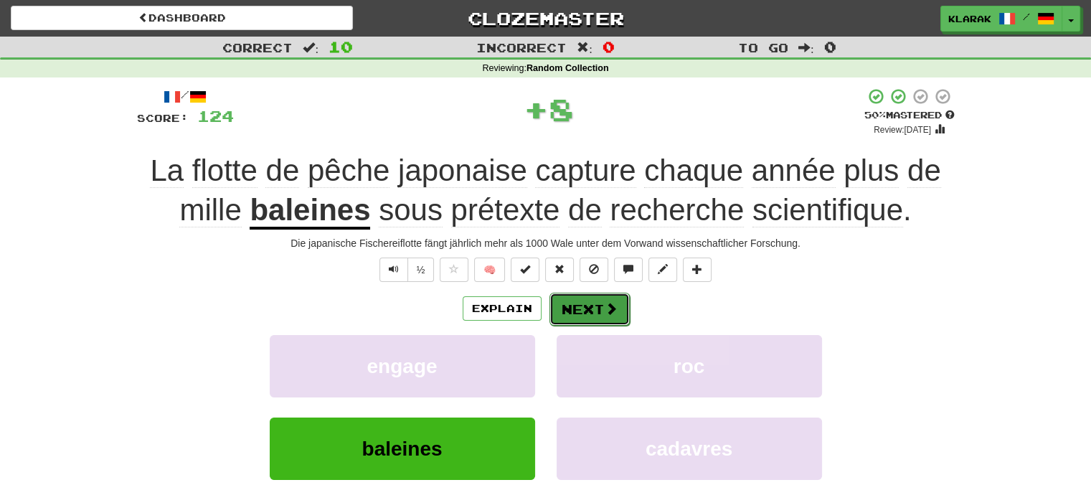
click at [574, 308] on button "Next" at bounding box center [589, 309] width 80 height 33
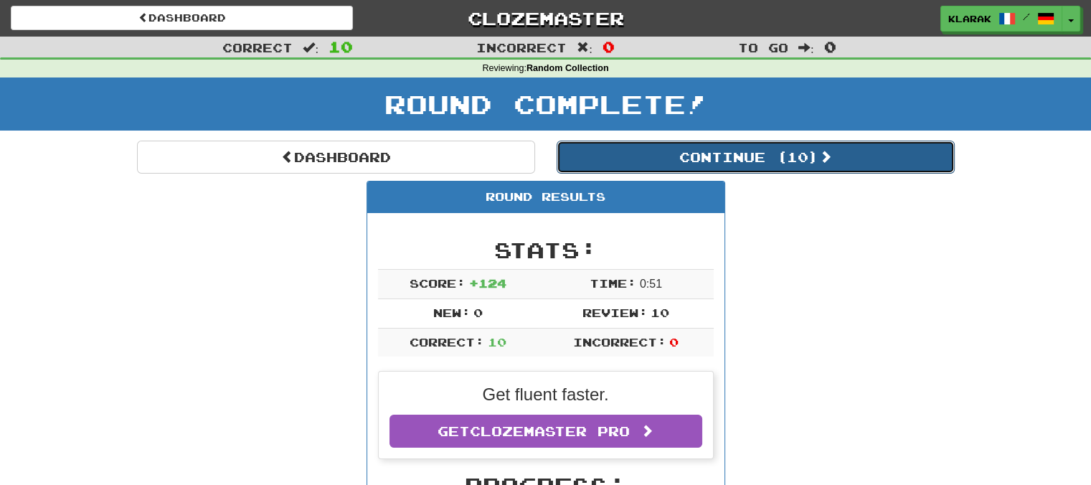
click at [796, 162] on button "Continue ( 10 )" at bounding box center [756, 157] width 398 height 33
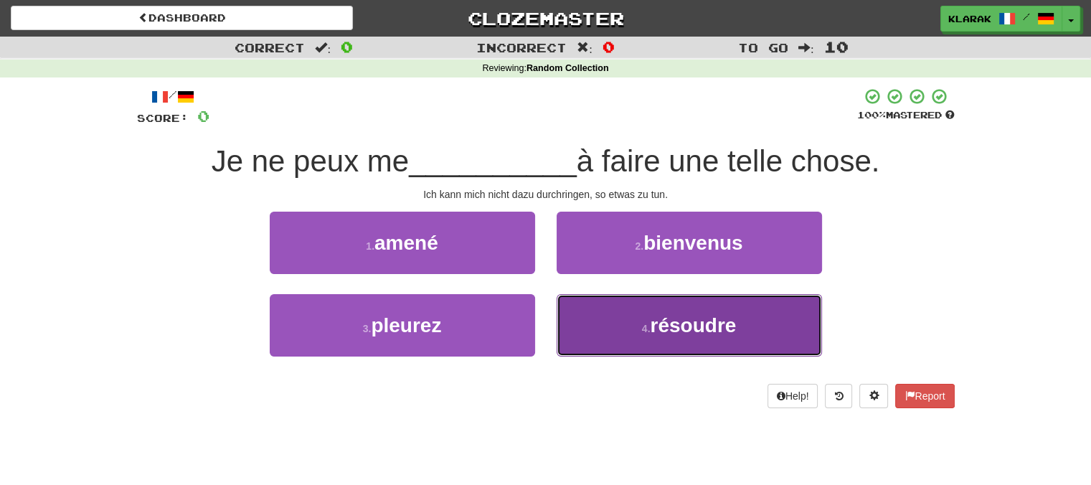
click at [686, 322] on span "résoudre" at bounding box center [693, 325] width 86 height 22
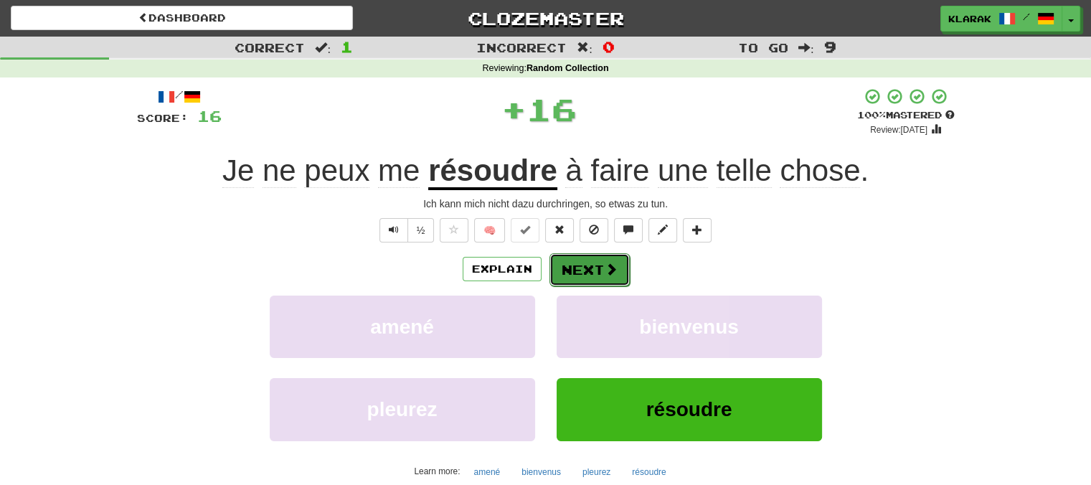
click at [592, 255] on button "Next" at bounding box center [589, 269] width 80 height 33
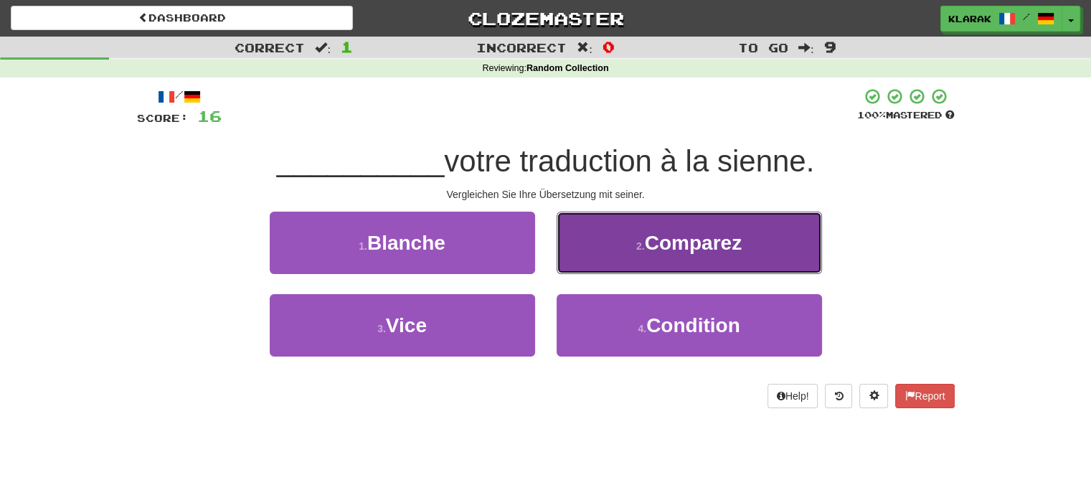
click at [625, 243] on button "2 . Comparez" at bounding box center [689, 243] width 265 height 62
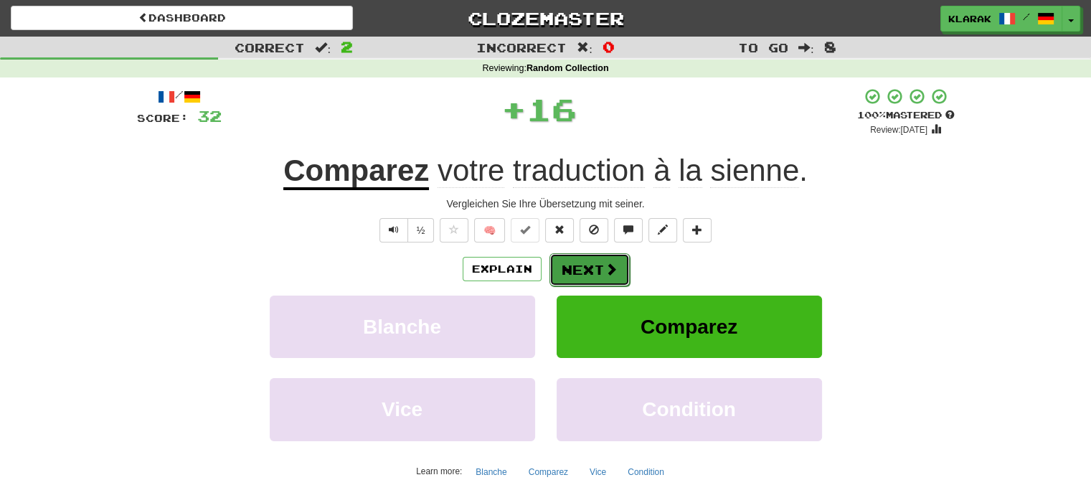
click at [596, 269] on button "Next" at bounding box center [589, 269] width 80 height 33
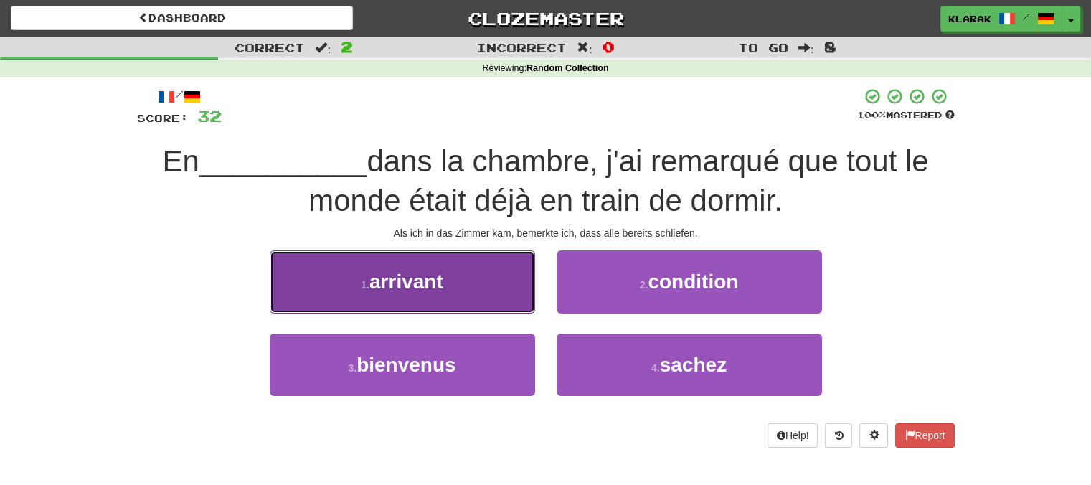
click at [480, 276] on button "1 . arrivant" at bounding box center [402, 281] width 265 height 62
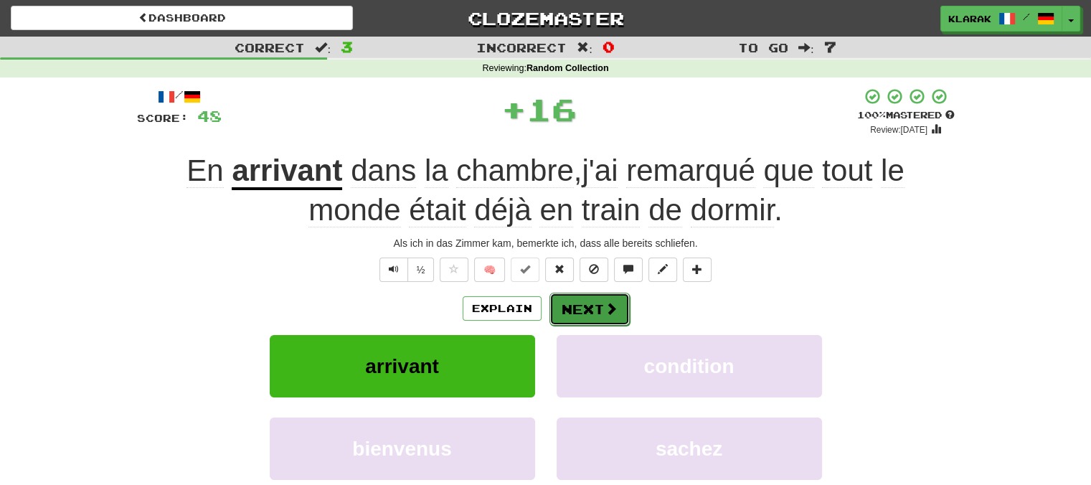
click at [589, 308] on button "Next" at bounding box center [589, 309] width 80 height 33
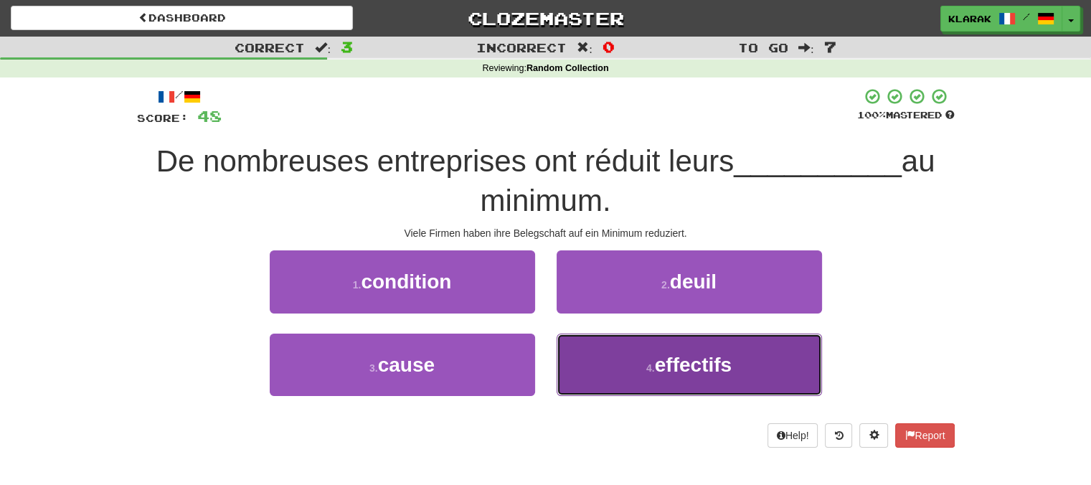
click at [637, 373] on button "4 . effectifs" at bounding box center [689, 364] width 265 height 62
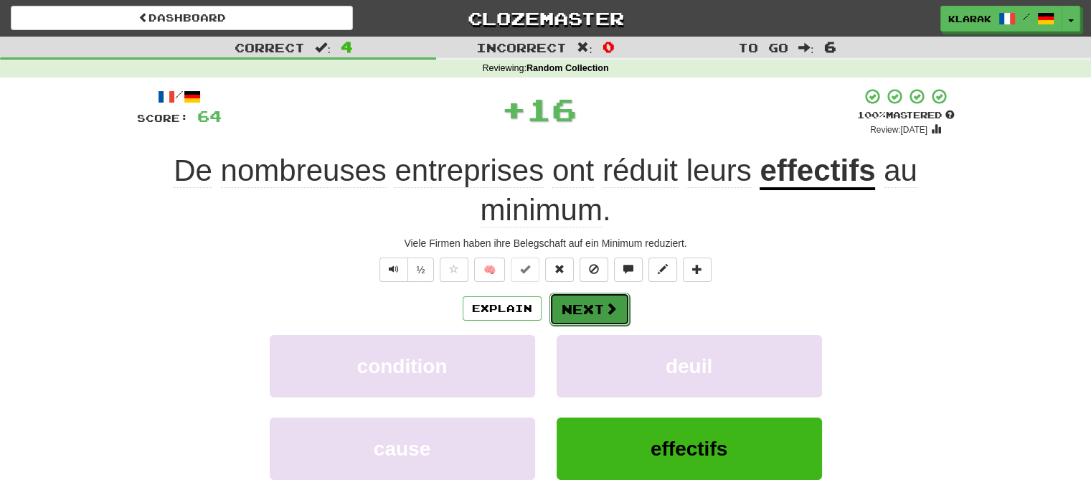
click at [582, 308] on button "Next" at bounding box center [589, 309] width 80 height 33
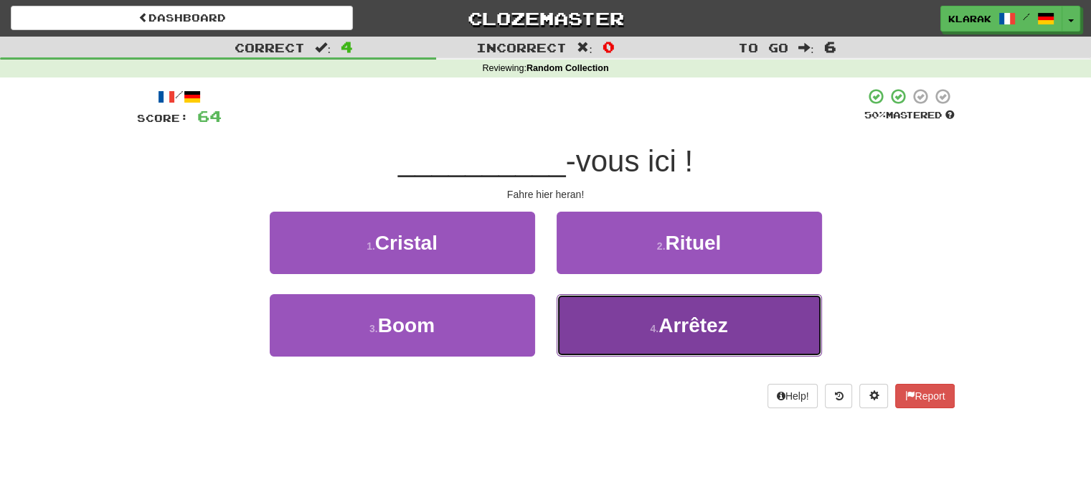
click at [635, 329] on button "4 . Arrêtez" at bounding box center [689, 325] width 265 height 62
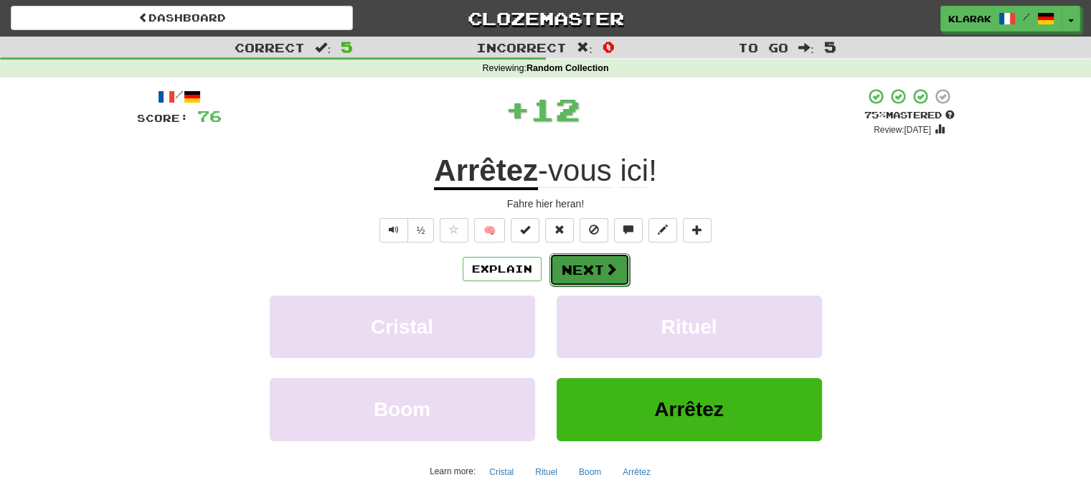
click at [588, 270] on button "Next" at bounding box center [589, 269] width 80 height 33
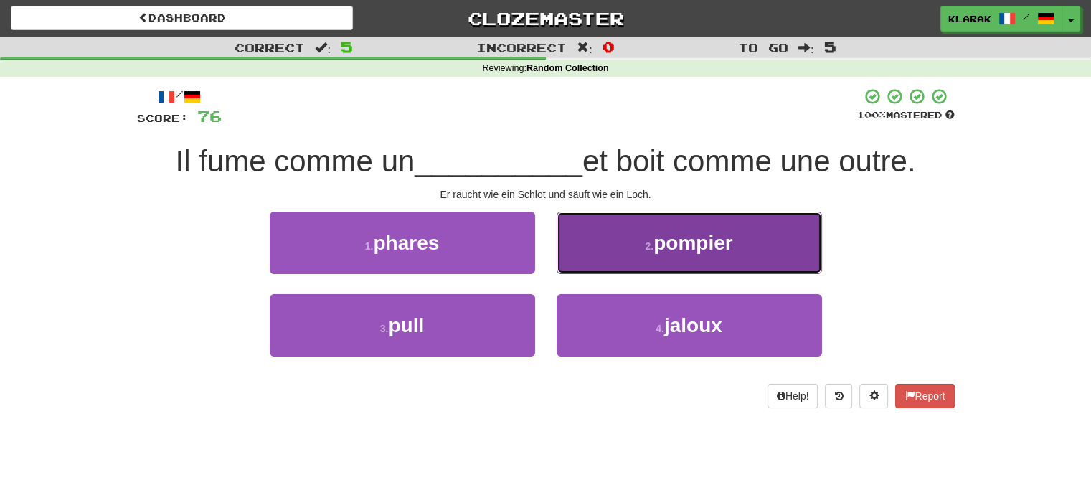
click at [624, 239] on button "2 . pompier" at bounding box center [689, 243] width 265 height 62
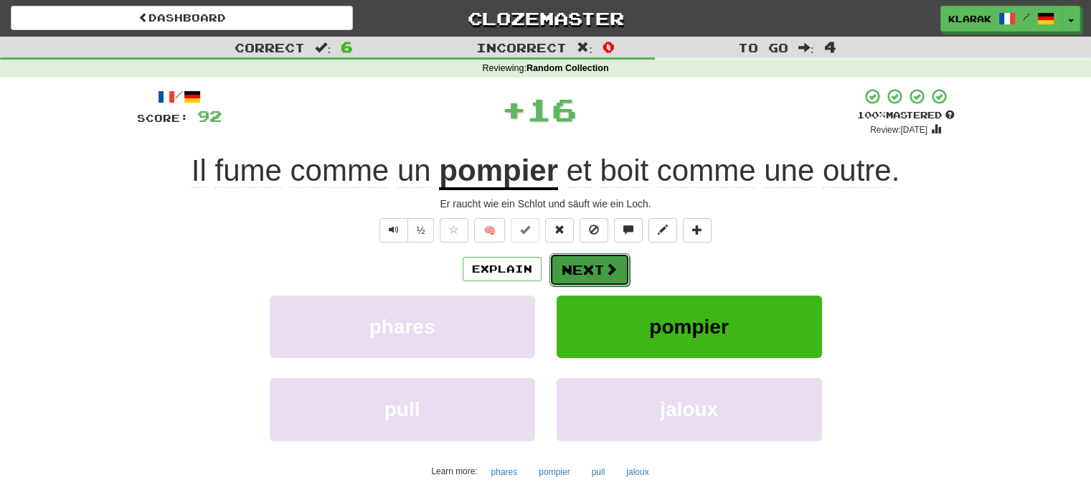
click at [595, 270] on button "Next" at bounding box center [589, 269] width 80 height 33
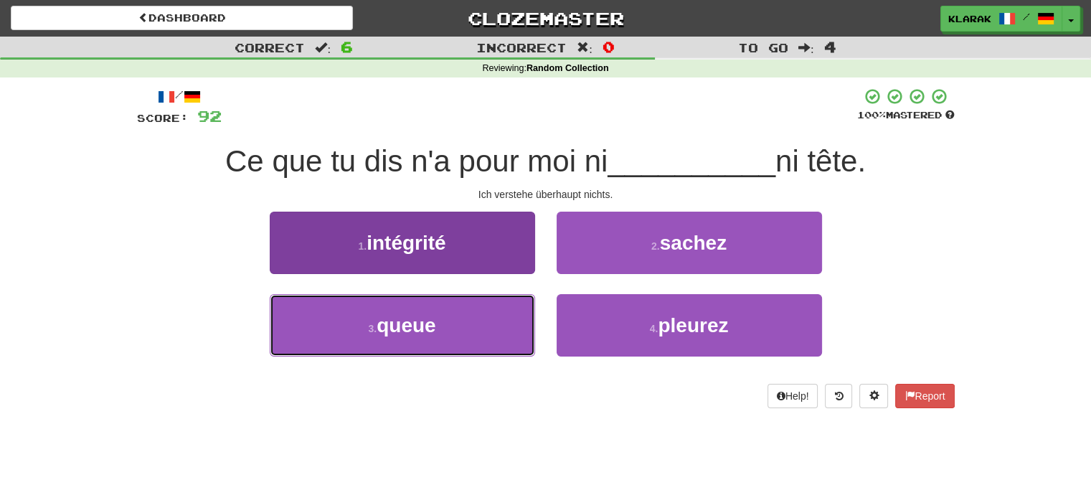
click at [488, 328] on button "3 . queue" at bounding box center [402, 325] width 265 height 62
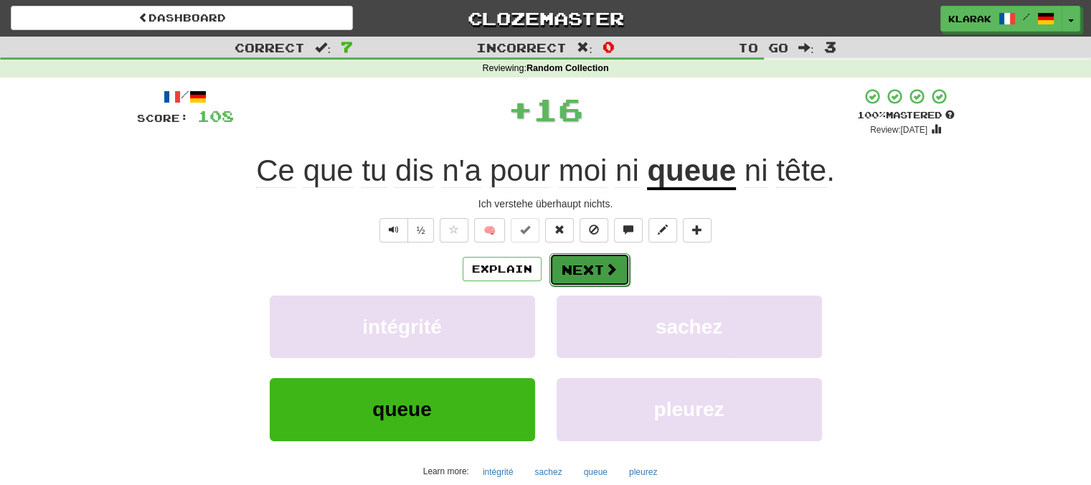
click at [582, 263] on button "Next" at bounding box center [589, 269] width 80 height 33
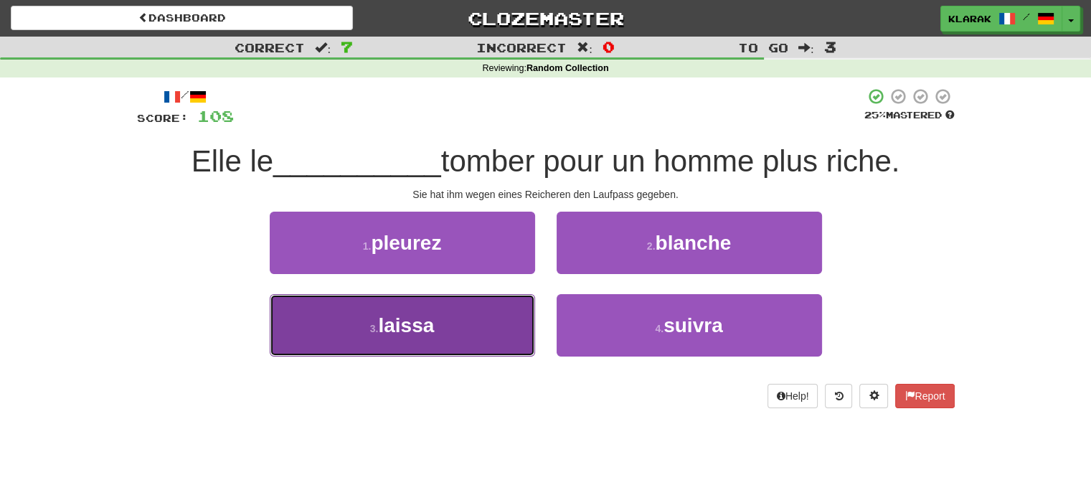
click at [450, 325] on button "3 . laissa" at bounding box center [402, 325] width 265 height 62
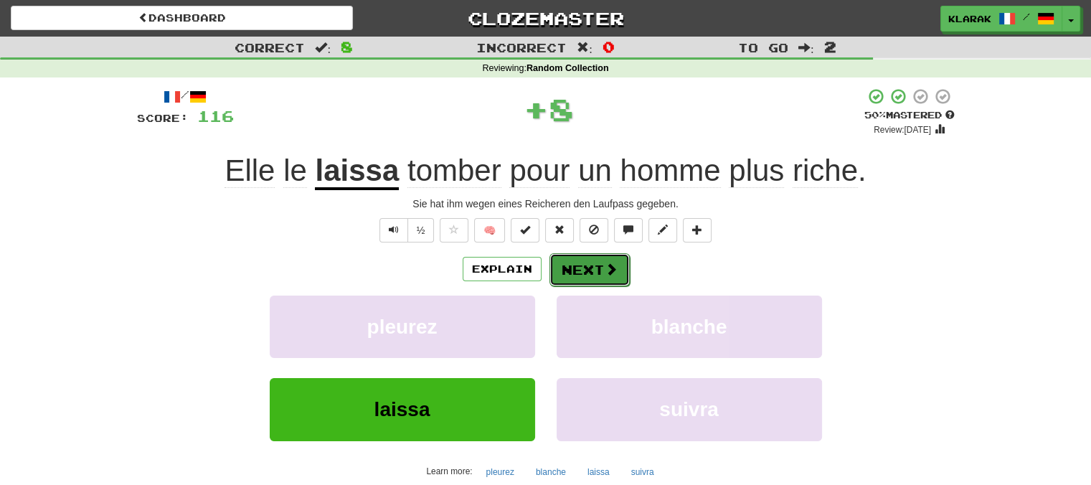
click at [574, 262] on button "Next" at bounding box center [589, 269] width 80 height 33
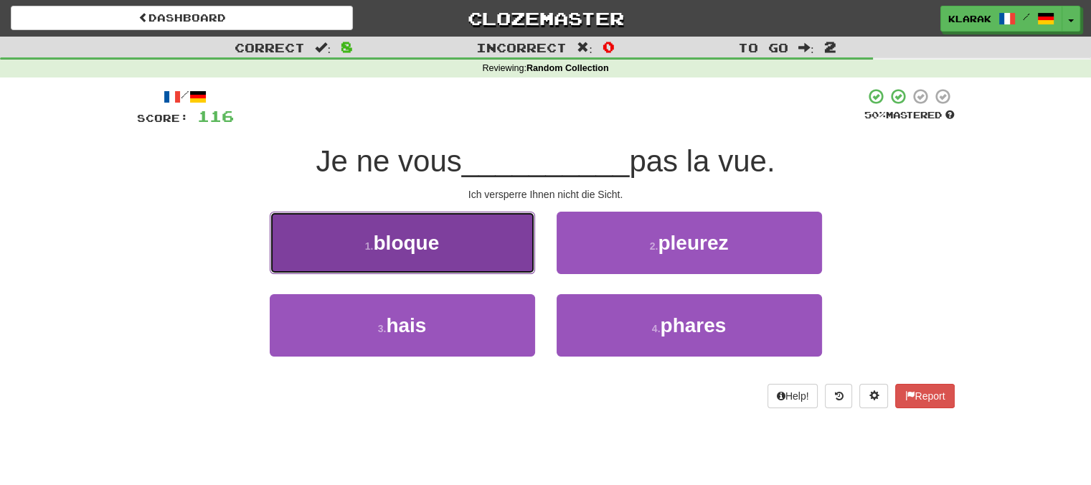
click at [488, 237] on button "1 . bloque" at bounding box center [402, 243] width 265 height 62
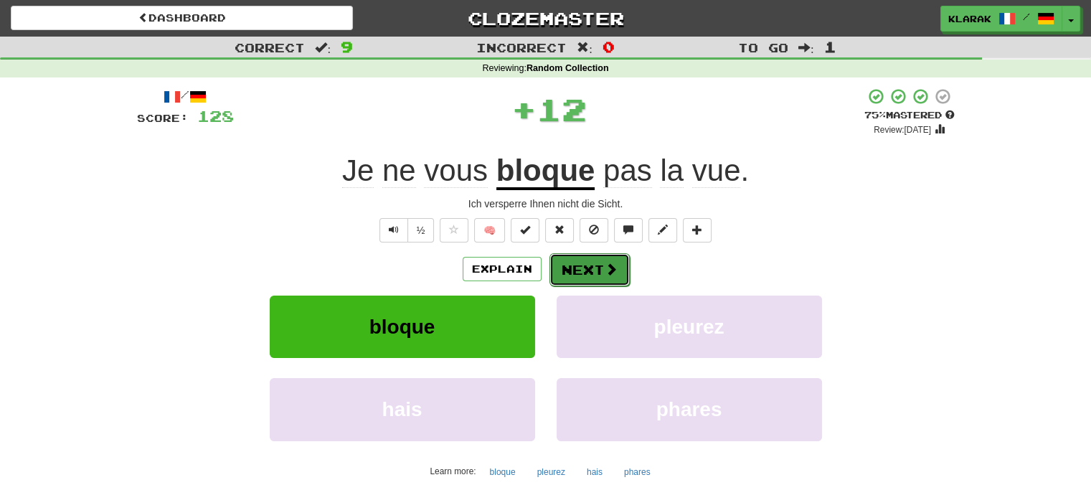
click at [571, 262] on button "Next" at bounding box center [589, 269] width 80 height 33
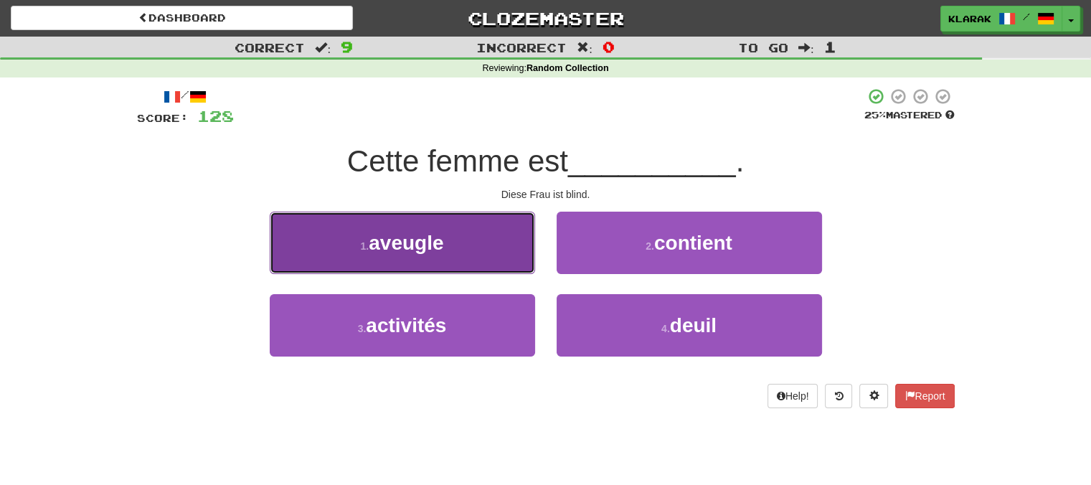
click at [473, 240] on button "1 . aveugle" at bounding box center [402, 243] width 265 height 62
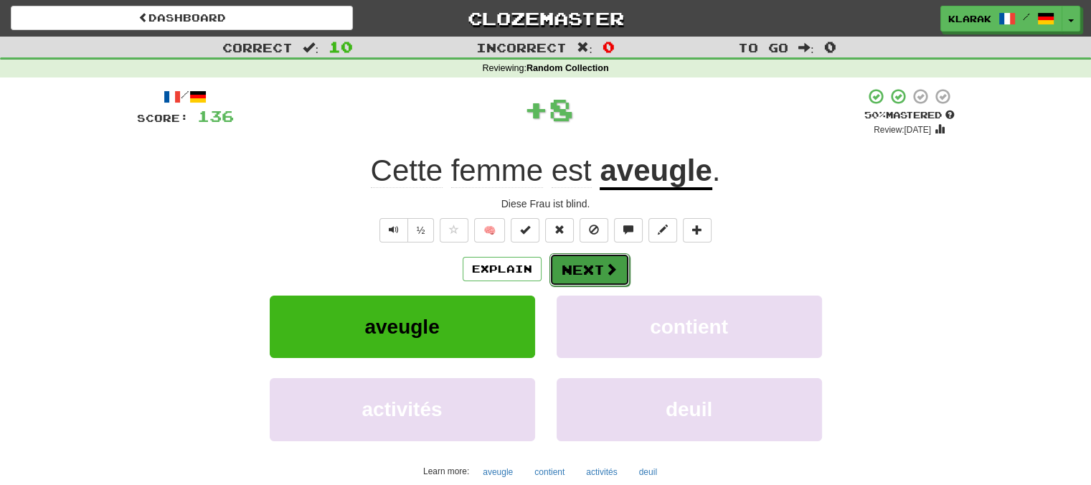
click at [584, 269] on button "Next" at bounding box center [589, 269] width 80 height 33
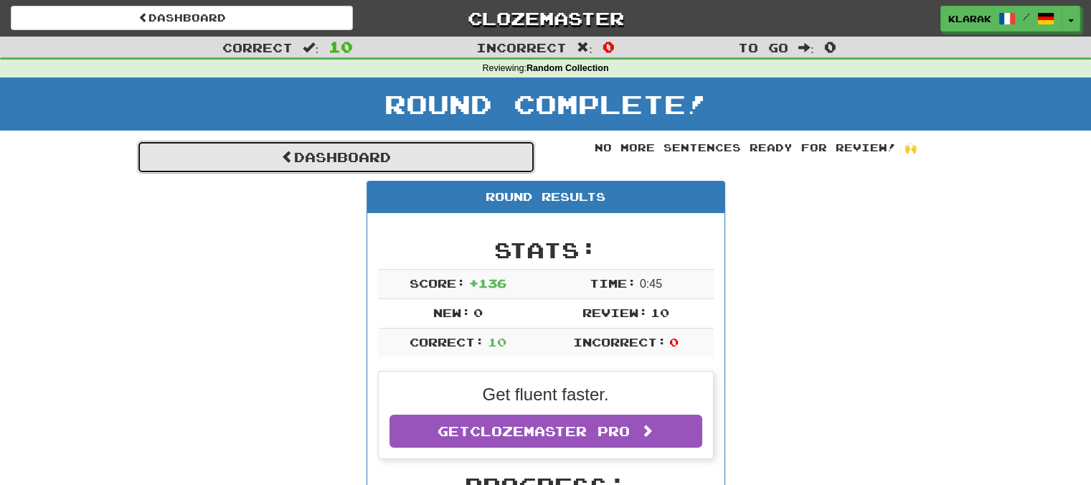
click at [351, 148] on link "Dashboard" at bounding box center [336, 157] width 398 height 33
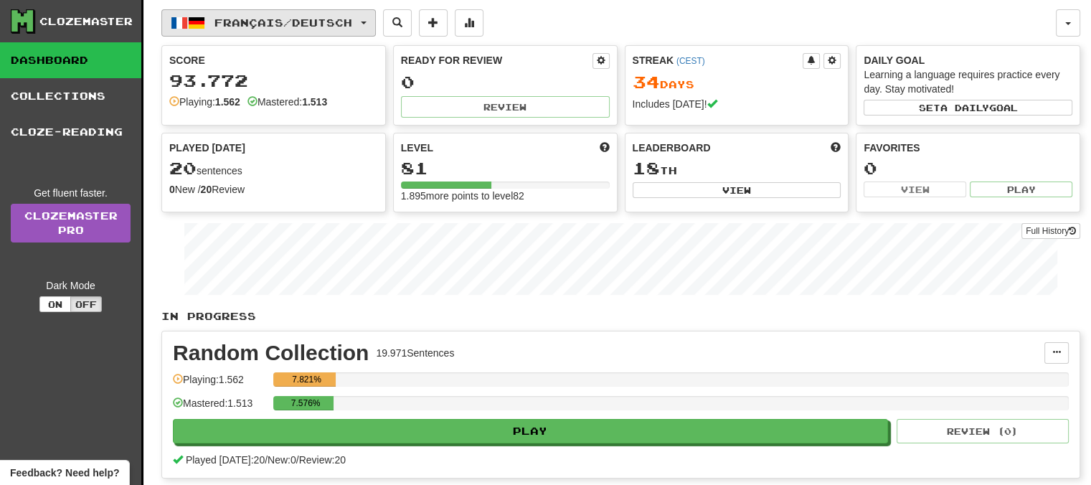
click at [366, 22] on span "button" at bounding box center [364, 23] width 6 height 3
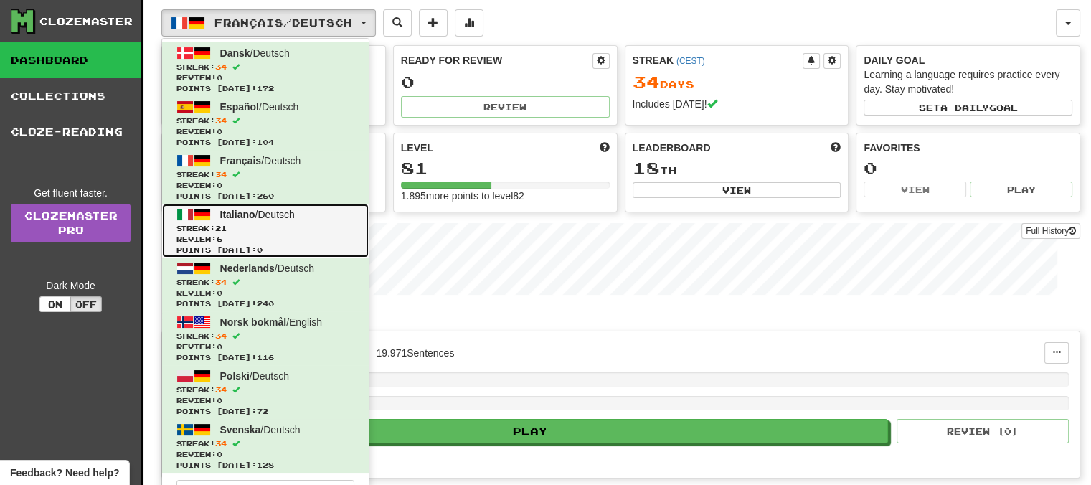
click at [242, 214] on span "Italiano" at bounding box center [237, 214] width 35 height 11
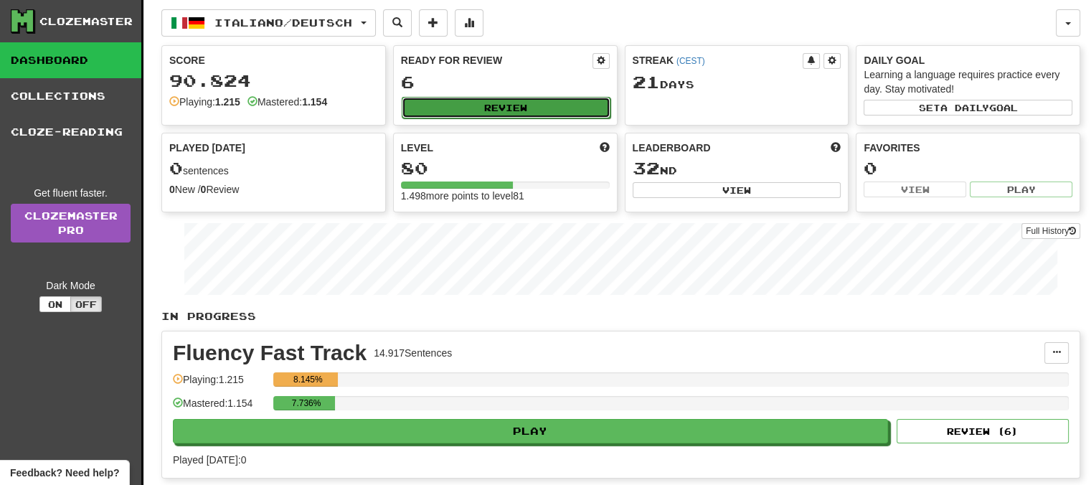
click at [480, 105] on button "Review" at bounding box center [506, 108] width 209 height 22
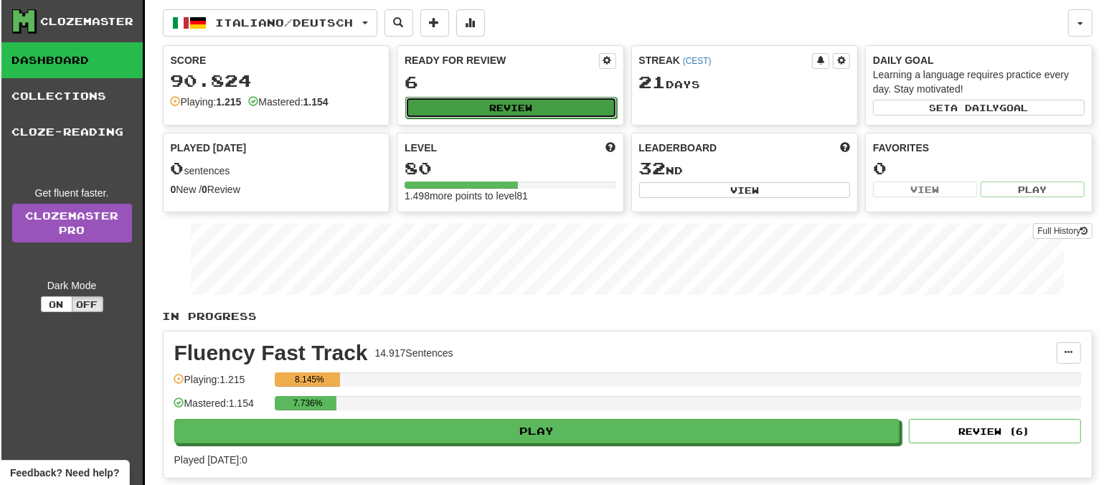
select select "**"
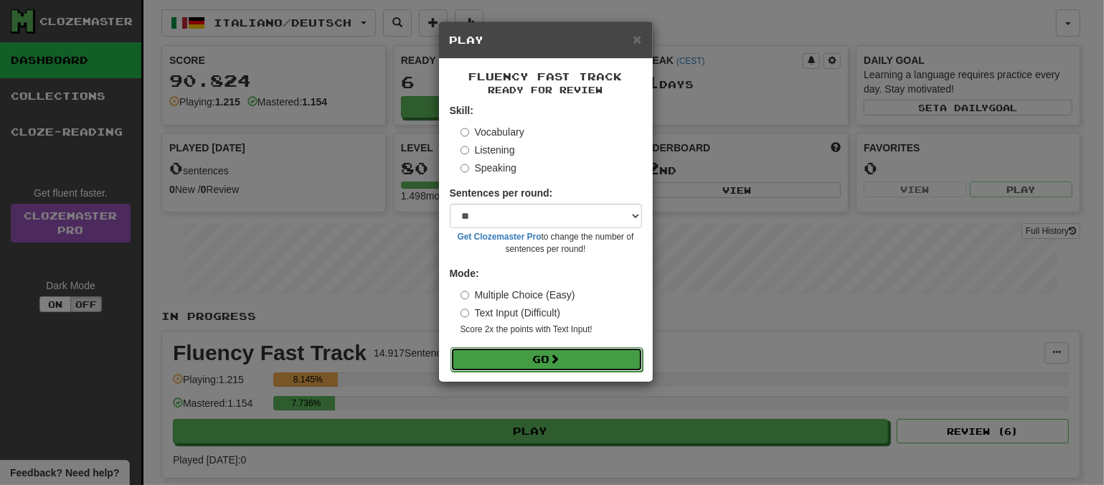
click at [569, 359] on button "Go" at bounding box center [546, 359] width 192 height 24
click at [645, 36] on div "× Play" at bounding box center [546, 40] width 214 height 37
click at [633, 37] on span "×" at bounding box center [637, 39] width 9 height 16
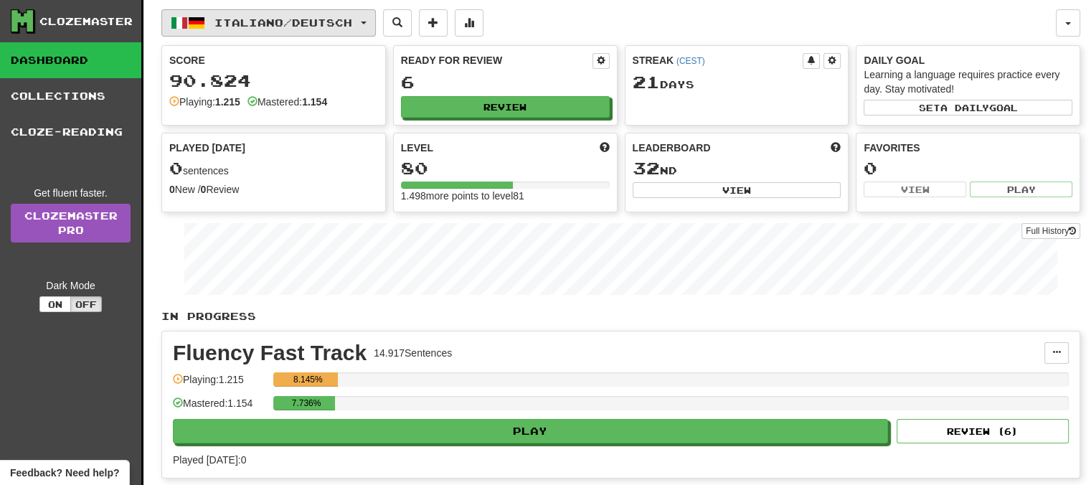
click at [366, 22] on span "button" at bounding box center [364, 23] width 6 height 3
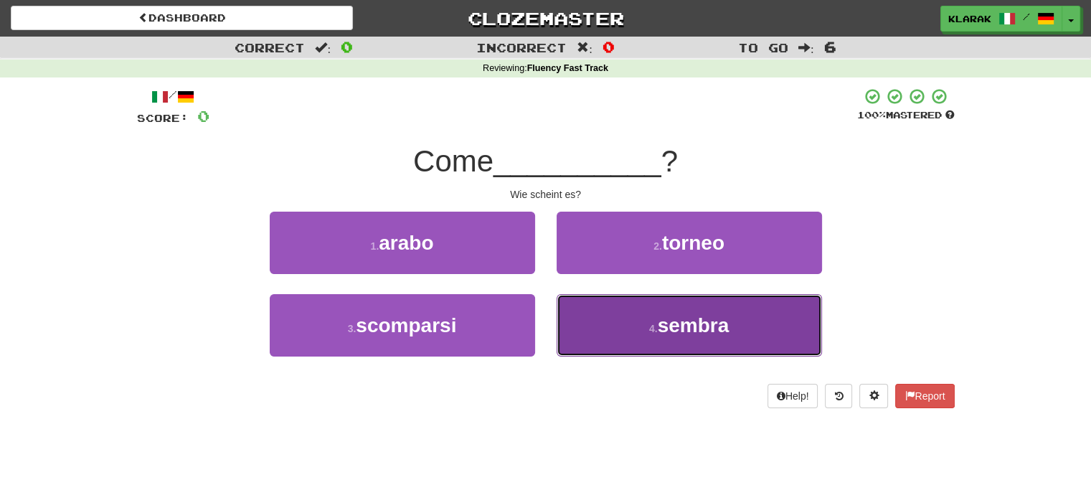
click at [628, 335] on button "4 . sembra" at bounding box center [689, 325] width 265 height 62
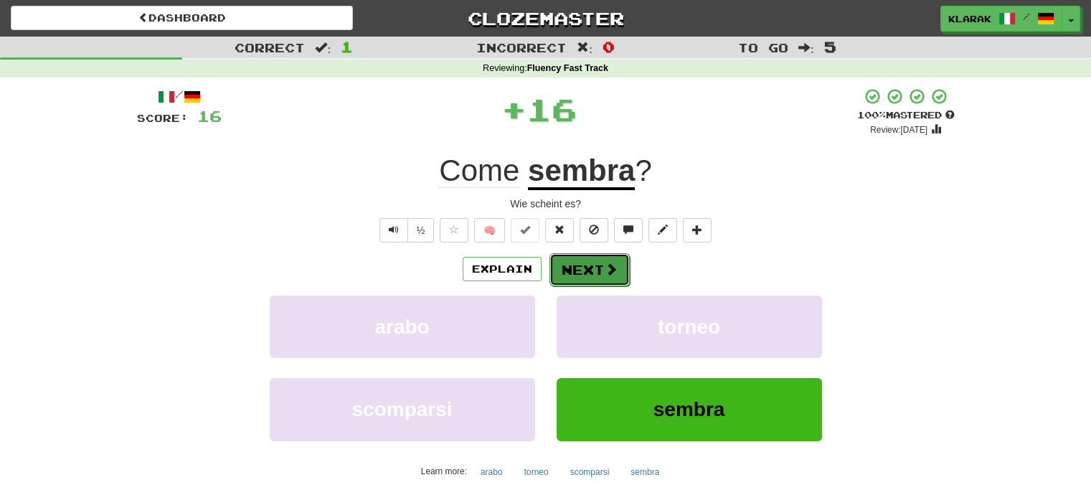
click at [580, 266] on button "Next" at bounding box center [589, 269] width 80 height 33
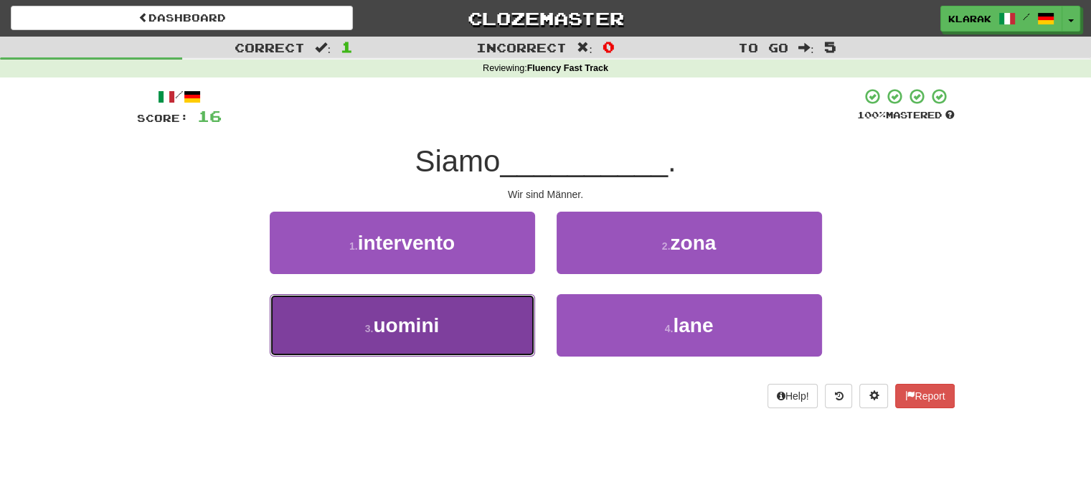
click at [485, 316] on button "3 . uomini" at bounding box center [402, 325] width 265 height 62
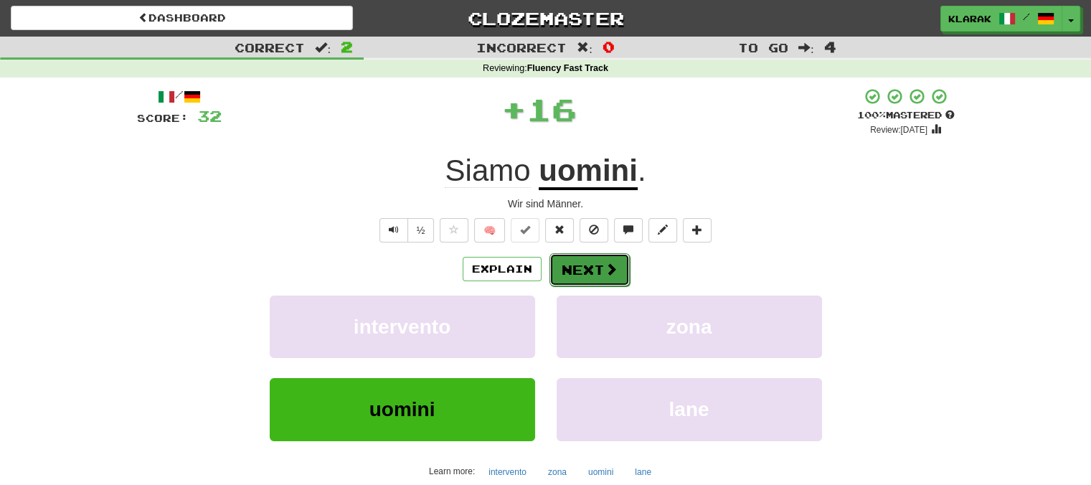
click at [591, 263] on button "Next" at bounding box center [589, 269] width 80 height 33
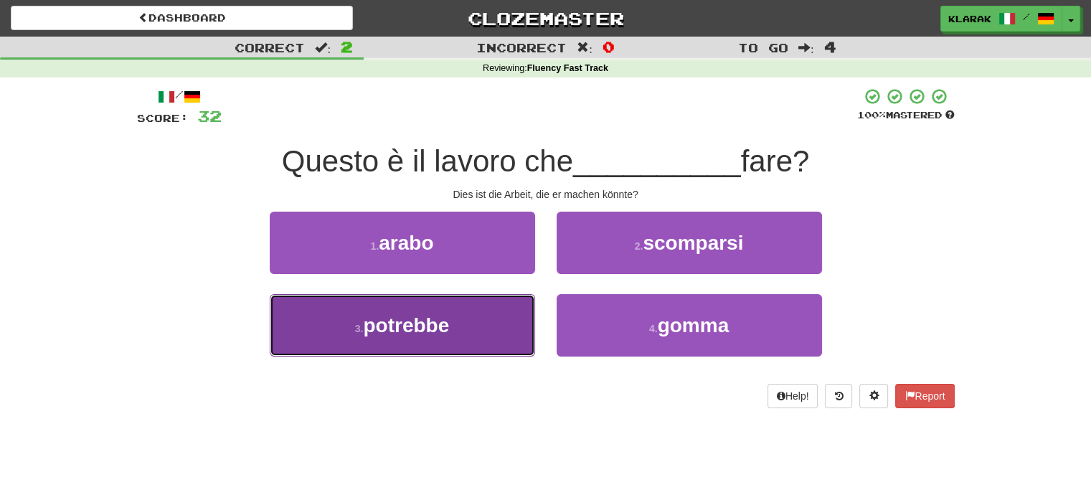
click at [481, 321] on button "3 . potrebbe" at bounding box center [402, 325] width 265 height 62
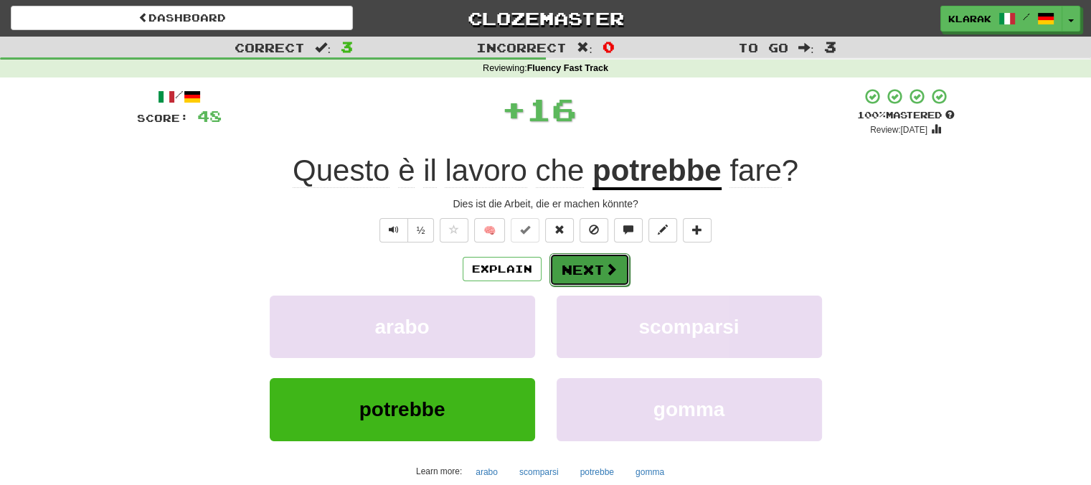
click at [579, 268] on button "Next" at bounding box center [589, 269] width 80 height 33
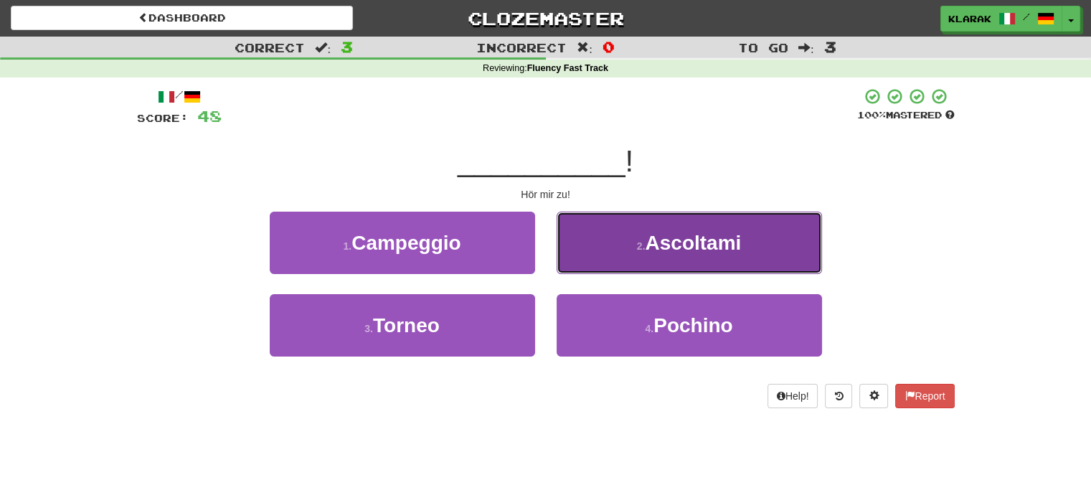
click at [604, 235] on button "2 . [GEOGRAPHIC_DATA]" at bounding box center [689, 243] width 265 height 62
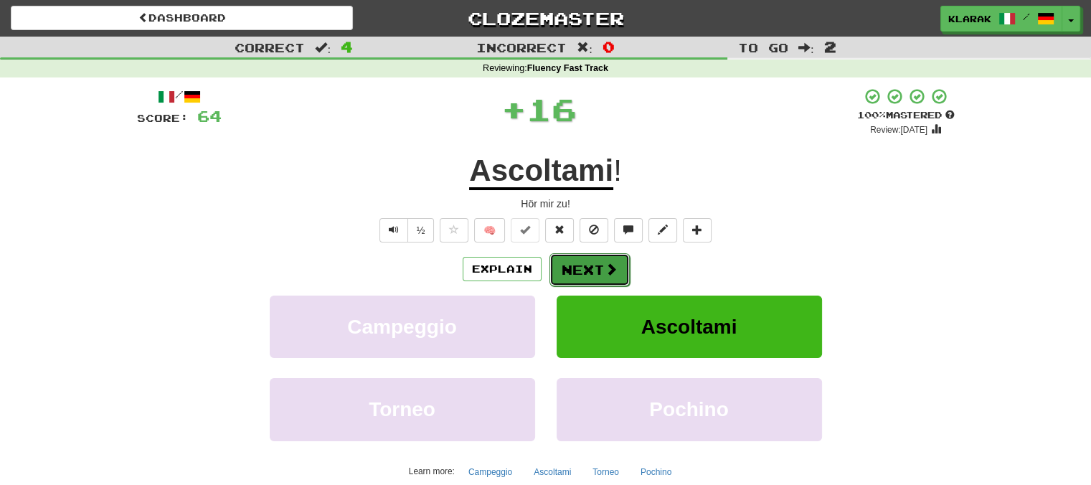
click at [570, 268] on button "Next" at bounding box center [589, 269] width 80 height 33
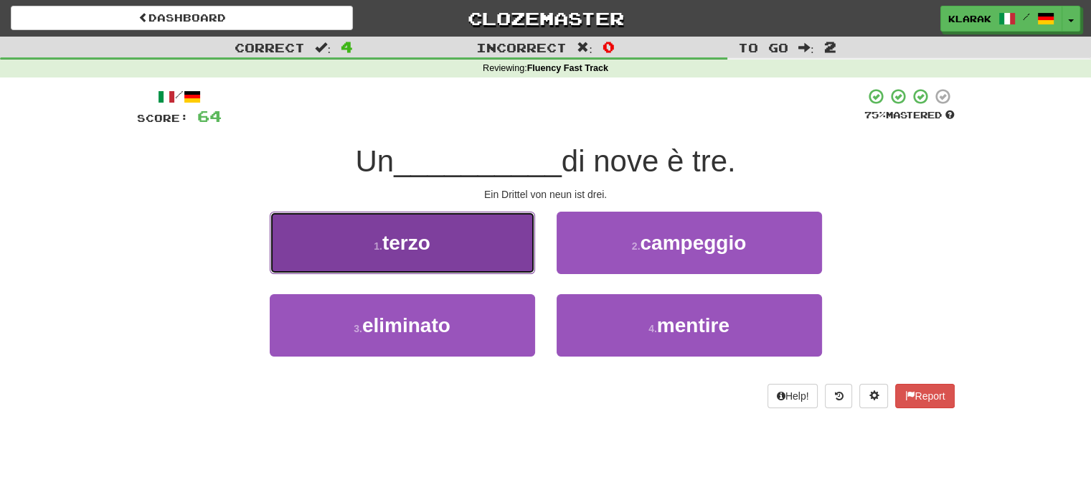
click at [482, 240] on button "1 . terzo" at bounding box center [402, 243] width 265 height 62
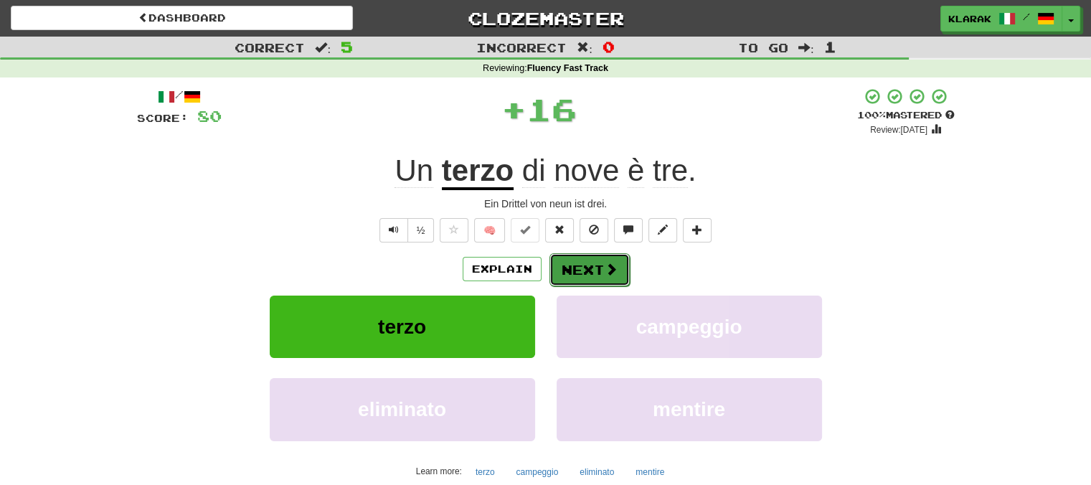
click at [595, 270] on button "Next" at bounding box center [589, 269] width 80 height 33
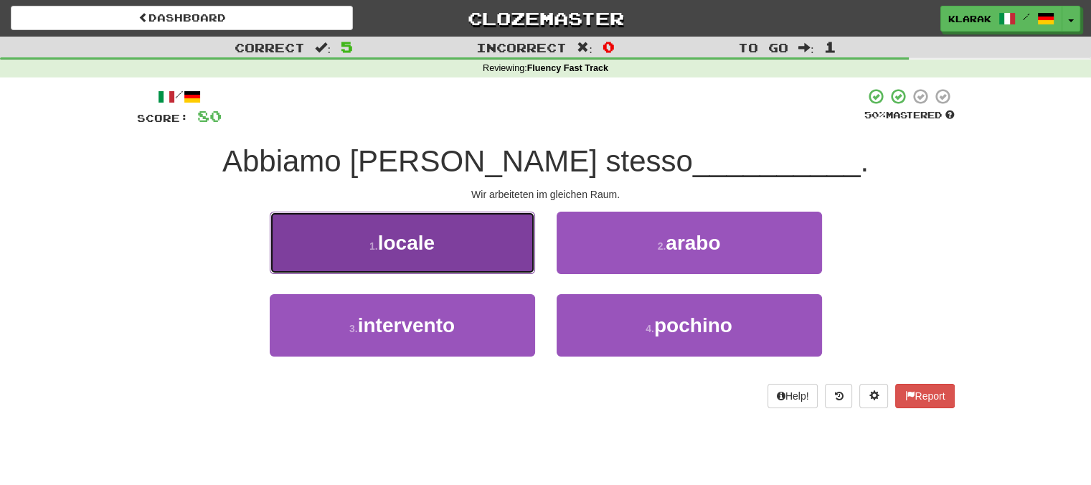
click at [476, 237] on button "1 . locale" at bounding box center [402, 243] width 265 height 62
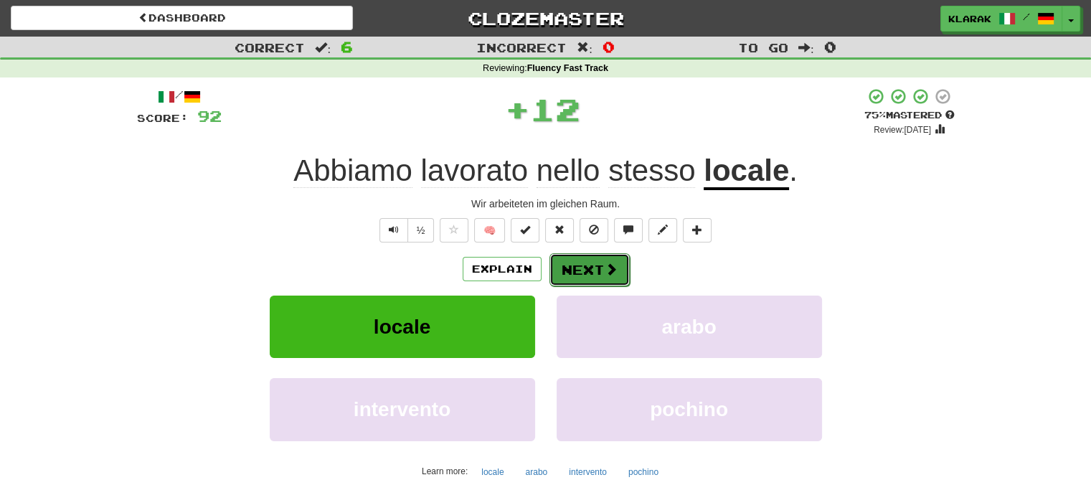
click at [592, 268] on button "Next" at bounding box center [589, 269] width 80 height 33
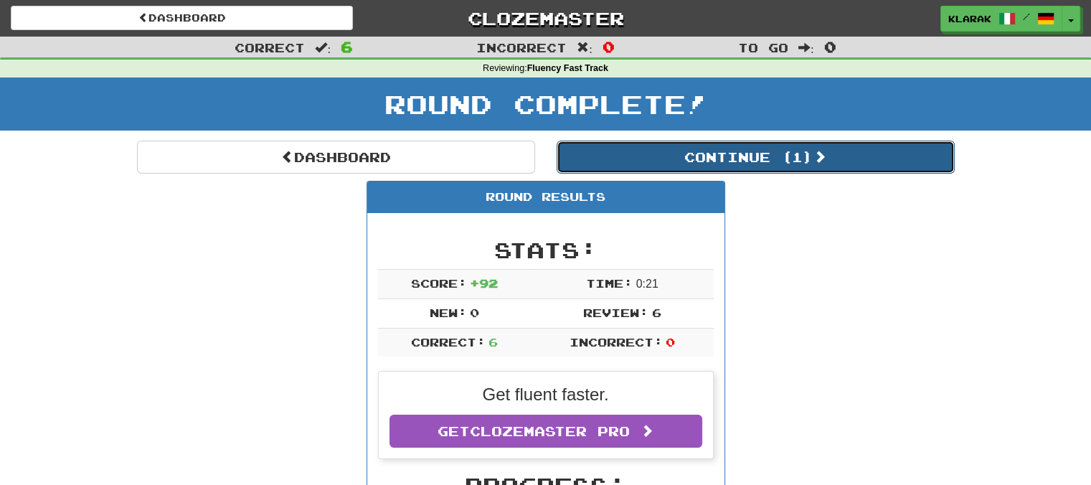
click at [758, 152] on button "Continue ( 1 )" at bounding box center [756, 157] width 398 height 33
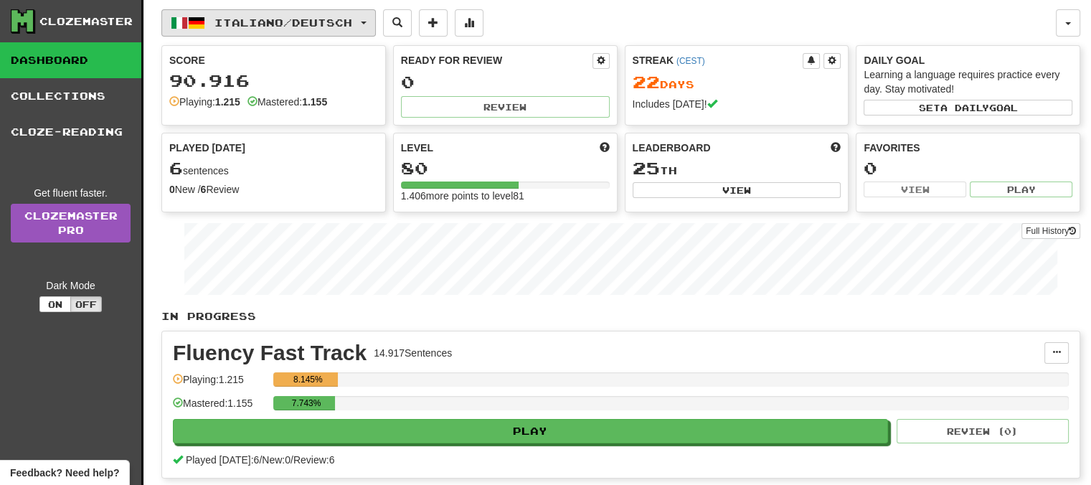
click at [370, 21] on button "Italiano / Deutsch" at bounding box center [268, 22] width 214 height 27
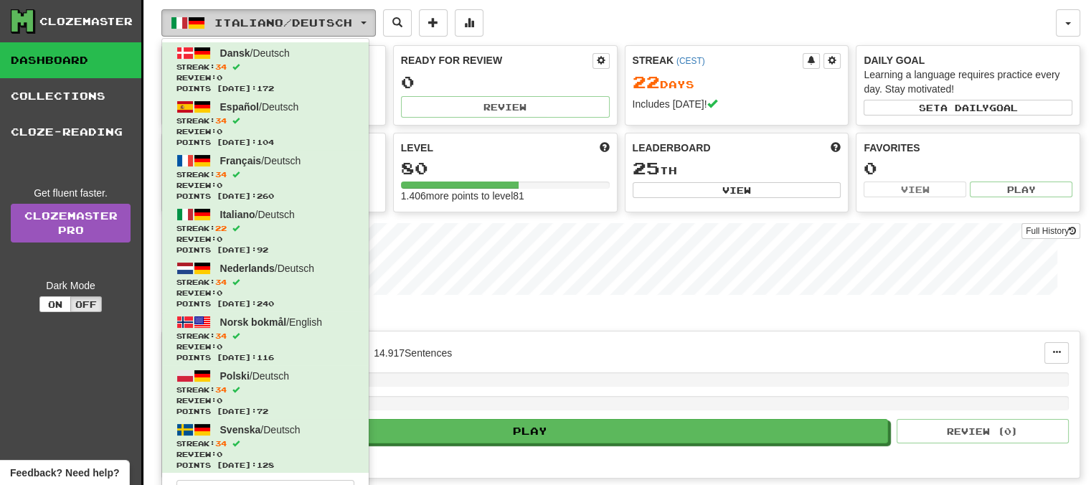
click at [370, 21] on button "Italiano / Deutsch" at bounding box center [268, 22] width 214 height 27
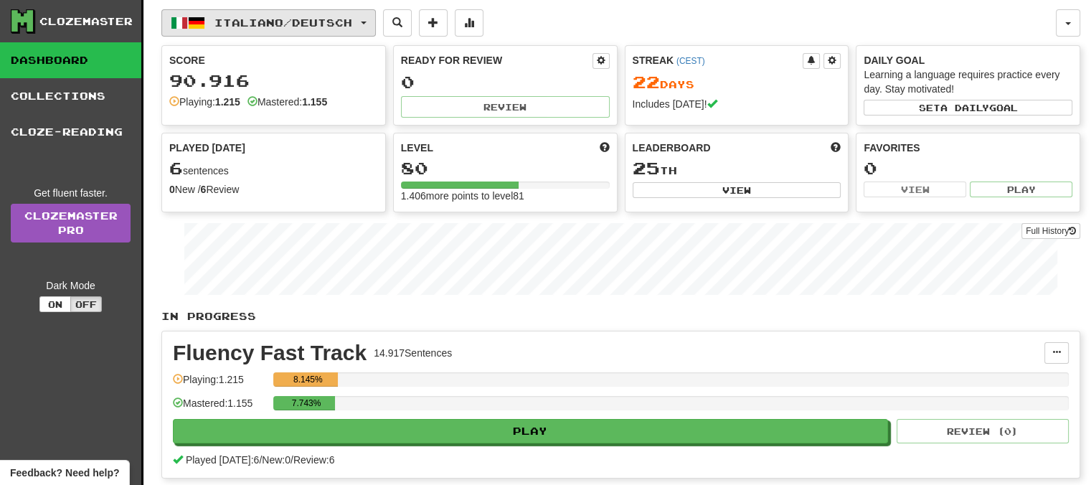
click at [370, 21] on button "Italiano / Deutsch" at bounding box center [268, 22] width 214 height 27
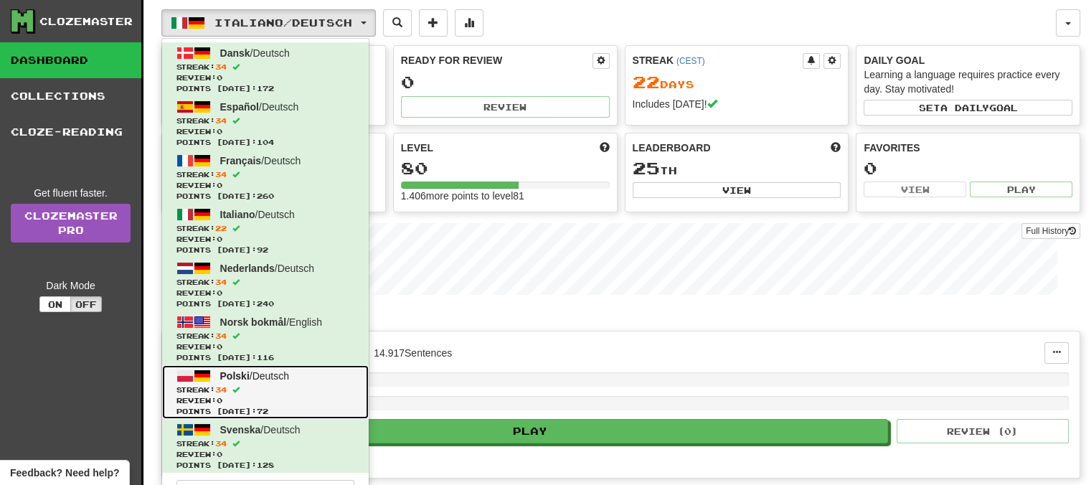
click at [234, 373] on span "Polski" at bounding box center [234, 375] width 29 height 11
